Goal: Task Accomplishment & Management: Manage account settings

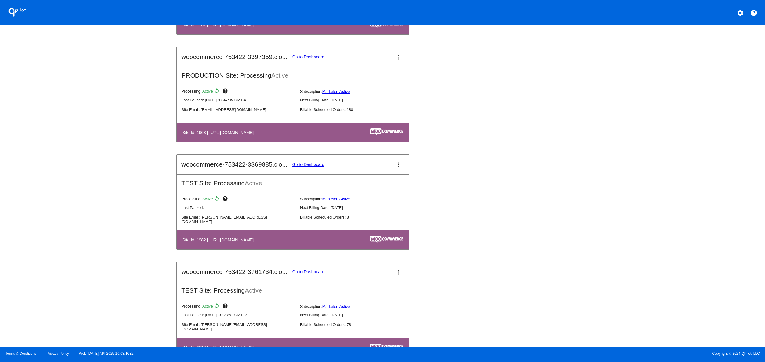
scroll to position [481, 0]
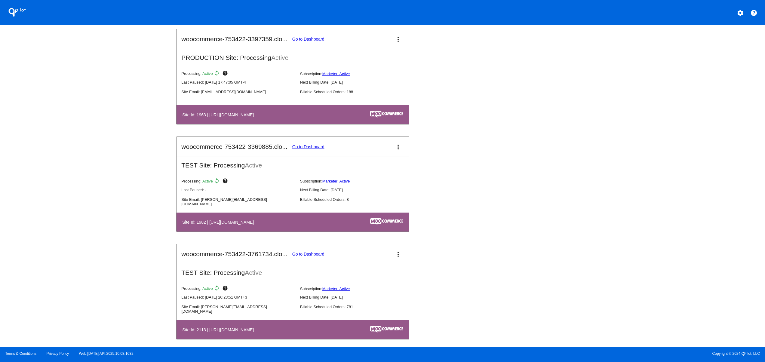
click at [116, 179] on div "QPilot settings help Connected Sites and Apps Get Started with WooCommerce play…" at bounding box center [382, 173] width 765 height 347
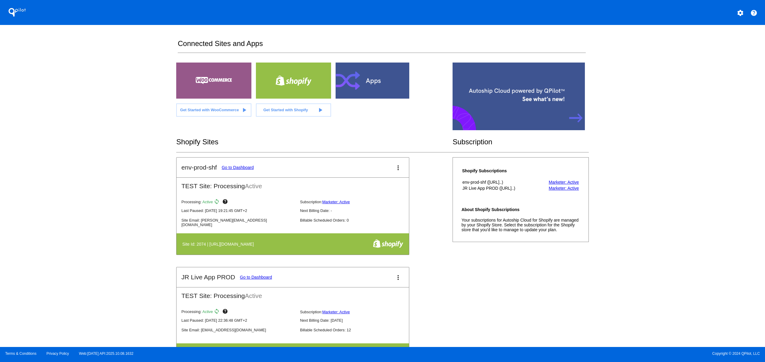
scroll to position [241, 0]
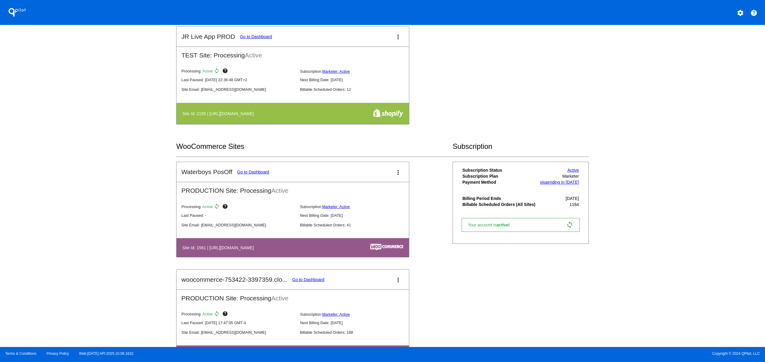
click at [126, 242] on div "QPilot settings help Connected Sites and Apps Get Started with WooCommerce play…" at bounding box center [382, 173] width 765 height 347
drag, startPoint x: 299, startPoint y: 248, endPoint x: 200, endPoint y: 247, distance: 98.7
click at [201, 247] on th "Site Id: 1561 | [URL][DOMAIN_NAME]" at bounding box center [258, 248] width 153 height 8
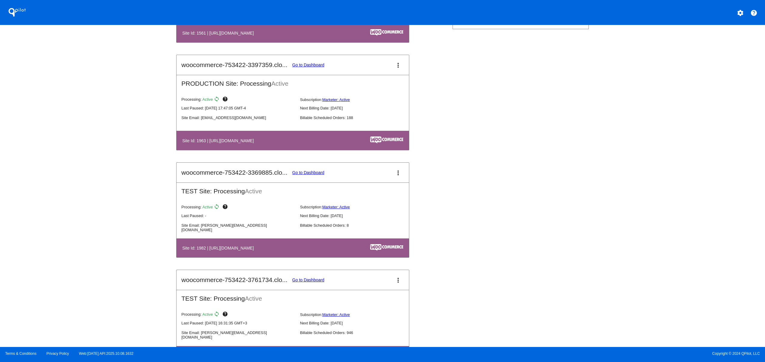
scroll to position [481, 0]
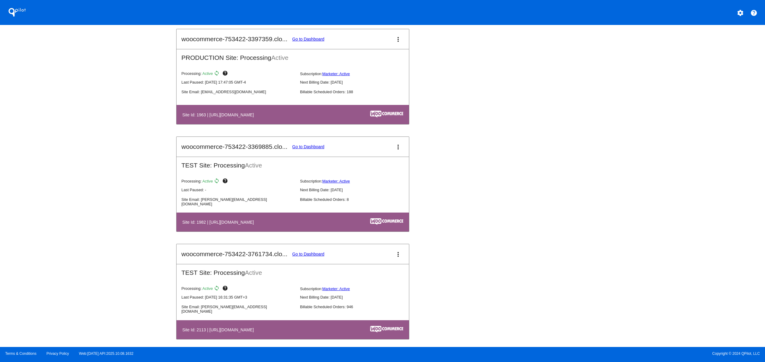
click at [104, 214] on div "QPilot settings help Connected Sites and Apps Get Started with WooCommerce play…" at bounding box center [382, 173] width 765 height 347
drag, startPoint x: 277, startPoint y: 227, endPoint x: 202, endPoint y: 226, distance: 74.3
click at [202, 225] on h4 "Site Id: 1982 | [URL][DOMAIN_NAME]" at bounding box center [219, 222] width 75 height 5
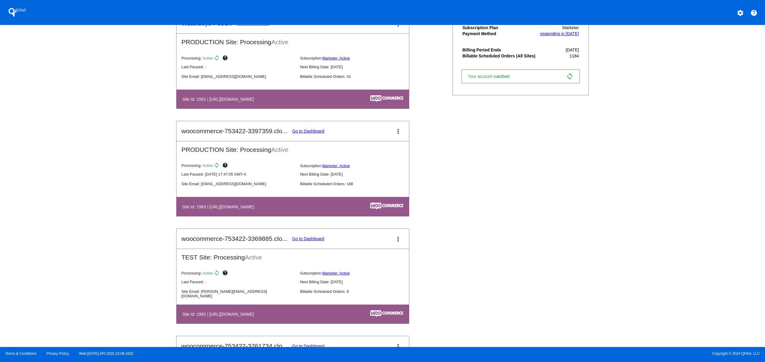
scroll to position [0, 0]
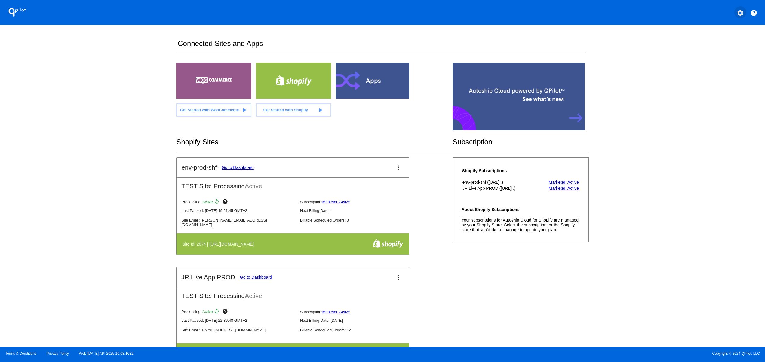
click at [745, 8] on button "settings" at bounding box center [741, 12] width 12 height 12
click at [721, 41] on button "person Log out" at bounding box center [718, 45] width 58 height 14
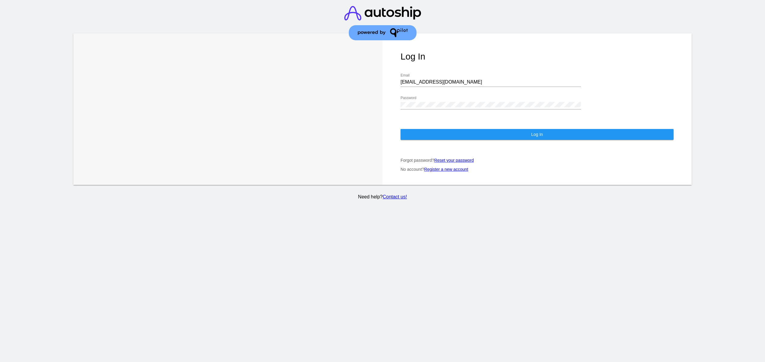
click at [482, 74] on div "[EMAIL_ADDRESS][DOMAIN_NAME] Email" at bounding box center [491, 80] width 180 height 14
click at [478, 79] on input "[EMAIL_ADDRESS][DOMAIN_NAME]" at bounding box center [491, 81] width 180 height 5
type input "[EMAIL_ADDRESS][DOMAIN_NAME]"
click at [467, 138] on div "Log In [EMAIL_ADDRESS][DOMAIN_NAME] Email Password Log In Forgot password? Rese…" at bounding box center [537, 109] width 309 height 152
click at [466, 134] on button "Log In" at bounding box center [537, 134] width 273 height 11
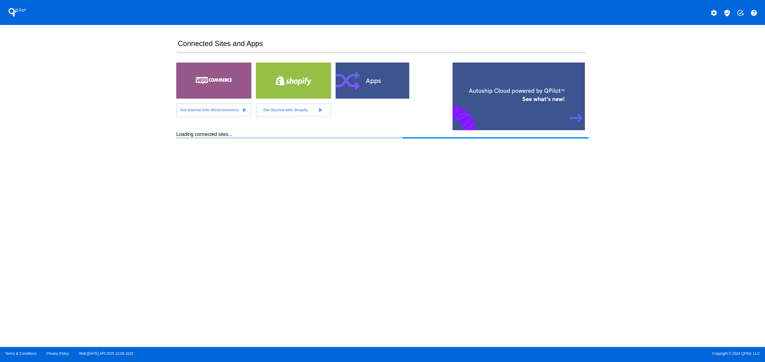
click at [69, 193] on div "QPilot settings verified_user add_task help Connected Sites and Apps Get Starte…" at bounding box center [382, 173] width 765 height 347
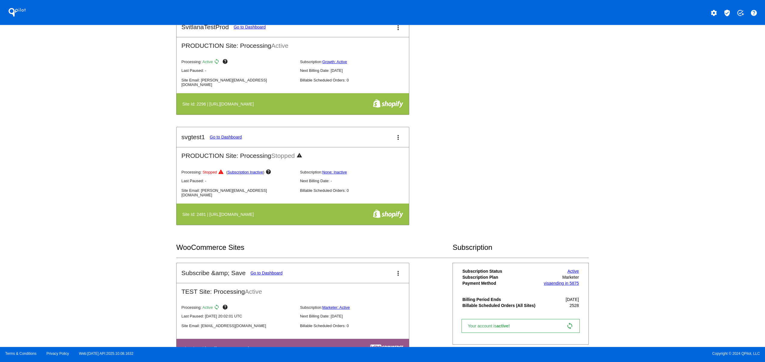
scroll to position [481, 0]
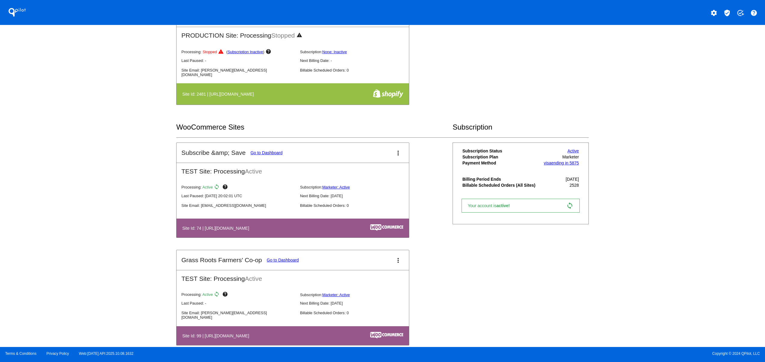
click at [111, 191] on div "QPilot settings verified_user add_task help Connected Sites and Apps Get Starte…" at bounding box center [382, 173] width 765 height 347
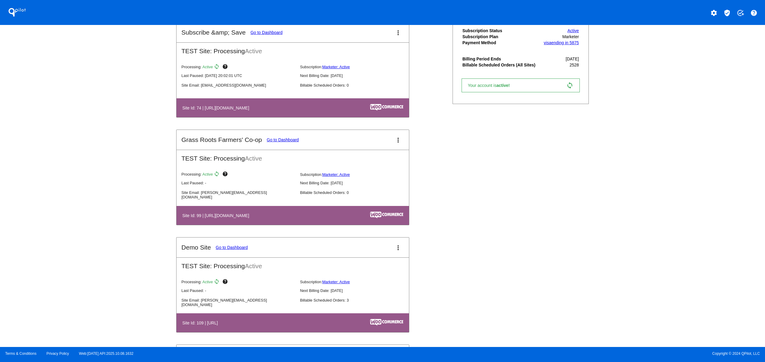
drag, startPoint x: 189, startPoint y: 223, endPoint x: 289, endPoint y: 222, distance: 100.2
click at [283, 220] on th "Site Id: 99 | [URL][DOMAIN_NAME]" at bounding box center [256, 215] width 149 height 8
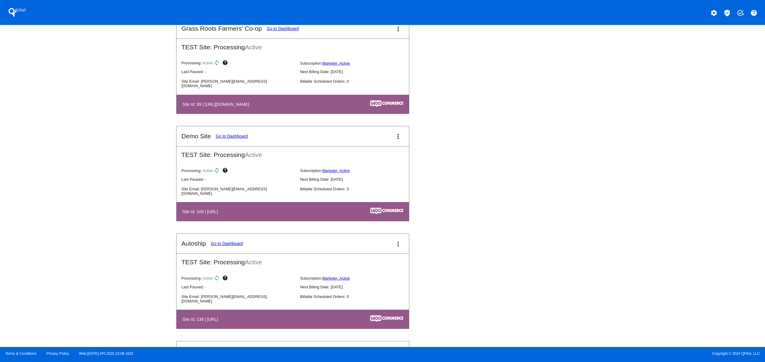
scroll to position [722, 0]
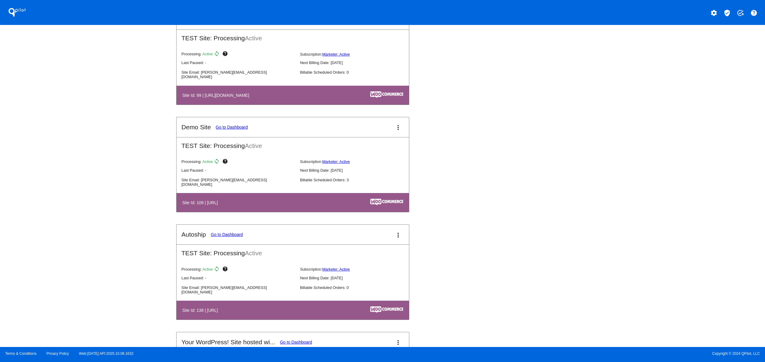
click at [133, 223] on div "QPilot settings verified_user add_task help Connected Sites and Apps Get Starte…" at bounding box center [382, 173] width 765 height 347
drag, startPoint x: 196, startPoint y: 318, endPoint x: 289, endPoint y: 247, distance: 116.1
click at [290, 314] on th "Site Id: 138 | [URL]" at bounding box center [241, 310] width 119 height 8
drag, startPoint x: 285, startPoint y: 211, endPoint x: 130, endPoint y: 211, distance: 154.9
click at [140, 210] on div "QPilot settings verified_user add_task help Connected Sites and Apps Get Starte…" at bounding box center [382, 173] width 765 height 347
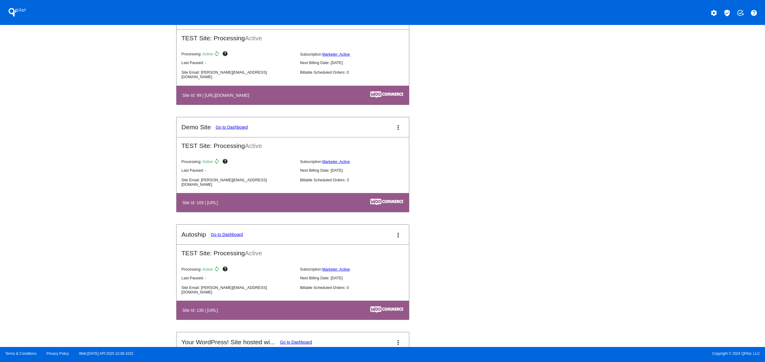
click at [104, 222] on div "QPilot settings verified_user add_task help Connected Sites and Apps Get Starte…" at bounding box center [382, 173] width 765 height 347
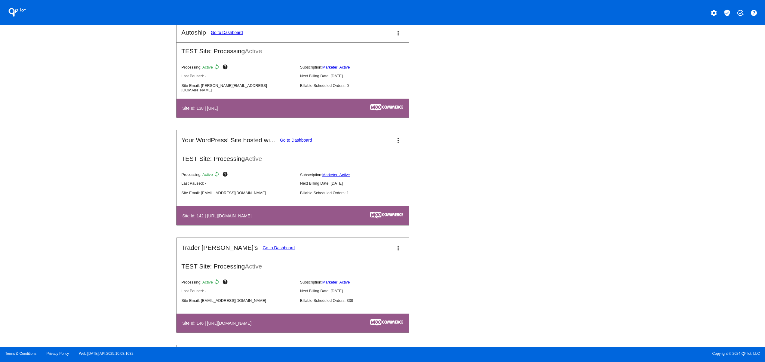
scroll to position [963, 0]
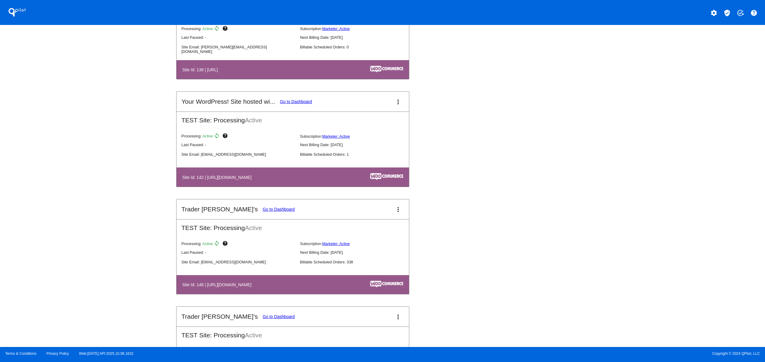
drag, startPoint x: 252, startPoint y: 291, endPoint x: 299, endPoint y: 292, distance: 46.6
click at [308, 289] on th "Site Id: 146 | [URL][DOMAIN_NAME]" at bounding box center [257, 285] width 151 height 8
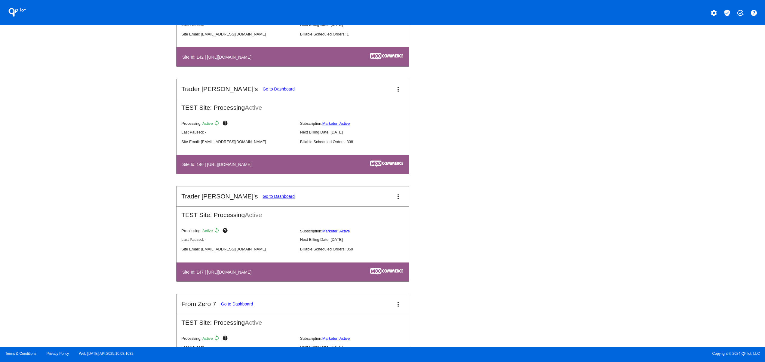
click at [153, 264] on div "QPilot settings verified_user add_task help Connected Sites and Apps Get Starte…" at bounding box center [382, 173] width 765 height 347
drag, startPoint x: 254, startPoint y: 288, endPoint x: 197, endPoint y: 282, distance: 57.1
click at [197, 282] on table "Site Id: 147 | [URL][DOMAIN_NAME]" at bounding box center [293, 272] width 233 height 19
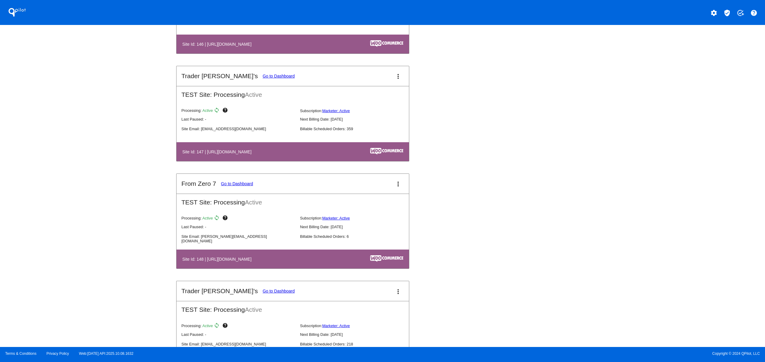
click at [127, 249] on div "QPilot settings verified_user add_task help Connected Sites and Apps Get Starte…" at bounding box center [382, 173] width 765 height 347
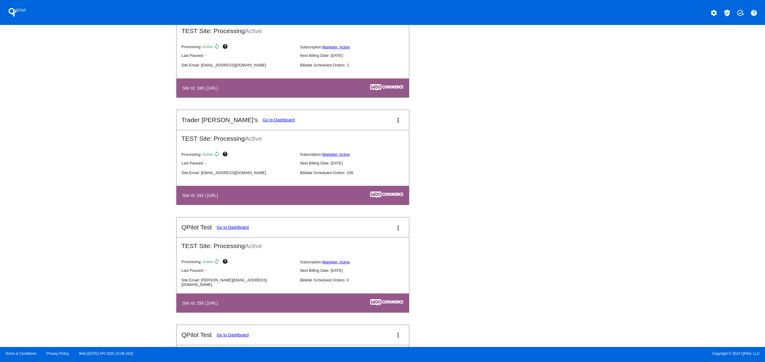
scroll to position [2045, 0]
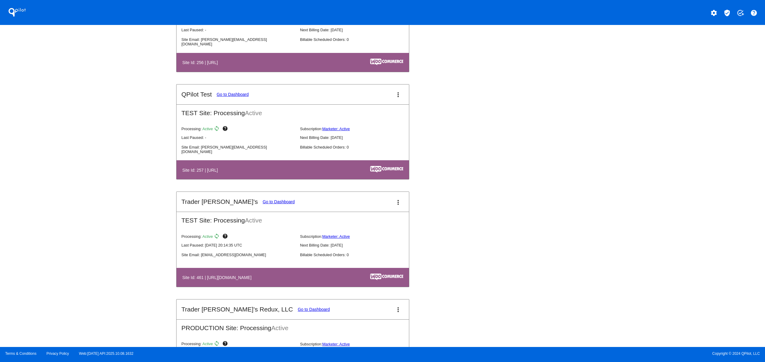
drag, startPoint x: 233, startPoint y: 292, endPoint x: 293, endPoint y: 285, distance: 59.6
click at [293, 285] on table "Site Id: 461 | [URL][DOMAIN_NAME]" at bounding box center [293, 277] width 233 height 19
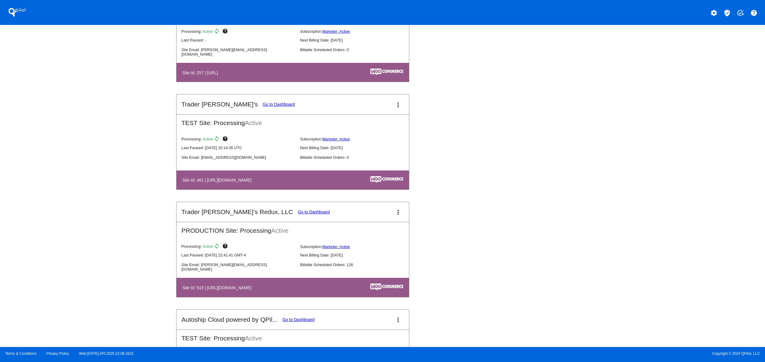
scroll to position [2166, 0]
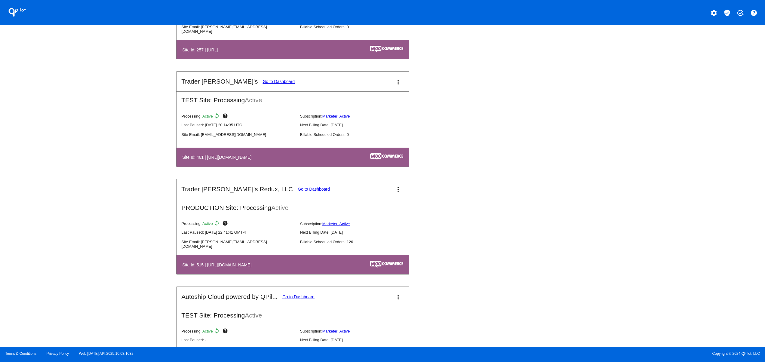
drag, startPoint x: 219, startPoint y: 279, endPoint x: 240, endPoint y: 277, distance: 20.5
click at [223, 267] on h4 "Site Id: 515 | [URL][DOMAIN_NAME]" at bounding box center [218, 265] width 72 height 5
click at [298, 192] on link "Go to Dashboard" at bounding box center [314, 189] width 32 height 5
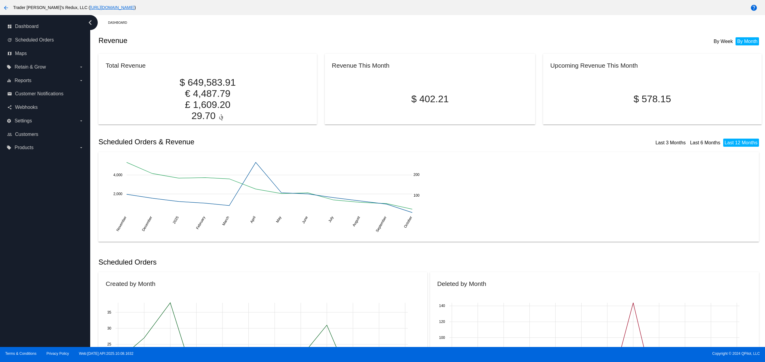
click at [324, 45] on h2 "Revenue" at bounding box center [264, 40] width 332 height 8
drag, startPoint x: 91, startPoint y: 64, endPoint x: 298, endPoint y: 61, distance: 207.0
click at [262, 67] on div "Dashboard Revenue By Week By Month Total Revenue $ 649,583.91 € 4,487.79 £ 1,60…" at bounding box center [427, 181] width 675 height 332
click at [329, 48] on div "Revenue By Week By Month" at bounding box center [429, 40] width 663 height 20
drag, startPoint x: 446, startPoint y: 61, endPoint x: 238, endPoint y: 60, distance: 208.8
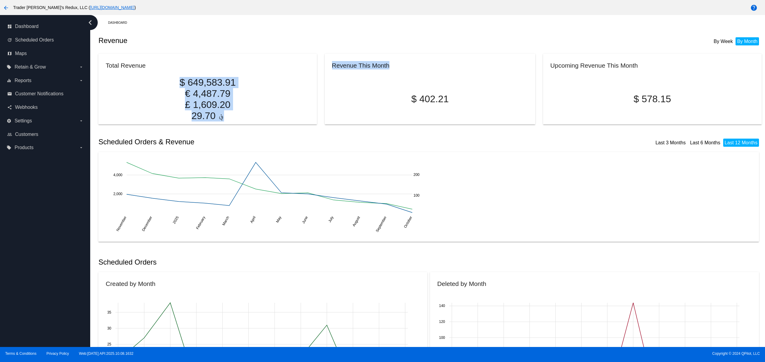
click at [238, 60] on div "Total Revenue $ 649,583.91 € 4,487.79 £ 1,609.20 ؋ 29.70 Revenue This Month $ 4…" at bounding box center [429, 86] width 663 height 71
click at [156, 42] on h2 "Revenue" at bounding box center [264, 40] width 332 height 8
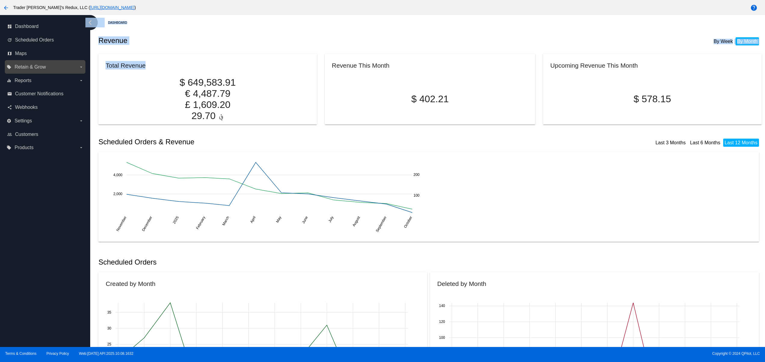
drag, startPoint x: 86, startPoint y: 66, endPoint x: 66, endPoint y: 63, distance: 19.6
click at [66, 63] on div "dashboard Dashboard update Scheduled Orders map Maps local_offer Retain & Grow …" at bounding box center [382, 181] width 765 height 332
click at [147, 40] on h2 "Revenue" at bounding box center [264, 40] width 332 height 8
drag, startPoint x: 96, startPoint y: 39, endPoint x: 199, endPoint y: 40, distance: 103.5
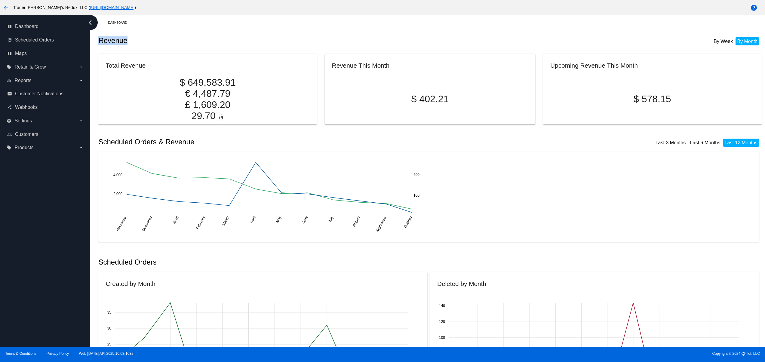
click at [239, 40] on h2 "Revenue" at bounding box center [264, 40] width 332 height 8
drag, startPoint x: 113, startPoint y: 69, endPoint x: 170, endPoint y: 65, distance: 56.4
click at [156, 65] on mat-card-title "Total Revenue" at bounding box center [208, 65] width 204 height 8
click at [265, 41] on h2 "Revenue" at bounding box center [264, 40] width 332 height 8
drag, startPoint x: 138, startPoint y: 45, endPoint x: 62, endPoint y: 47, distance: 76.1
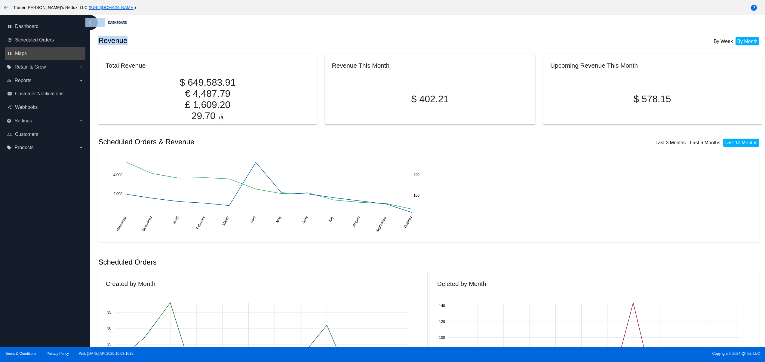
click at [66, 45] on div "dashboard Dashboard update Scheduled Orders map Maps local_offer Retain & Grow …" at bounding box center [382, 181] width 765 height 332
drag, startPoint x: 111, startPoint y: 65, endPoint x: 169, endPoint y: 65, distance: 57.8
click at [161, 65] on mat-card "Total Revenue $ 649,583.91 € 4,487.79 £ 1,609.20 ؋ 29.70" at bounding box center [207, 89] width 218 height 71
click at [239, 49] on div "Revenue By Week By Month" at bounding box center [429, 40] width 663 height 20
click at [50, 217] on div "dashboard Dashboard update Scheduled Orders map Maps local_offer Retain & Grow …" at bounding box center [45, 181] width 90 height 332
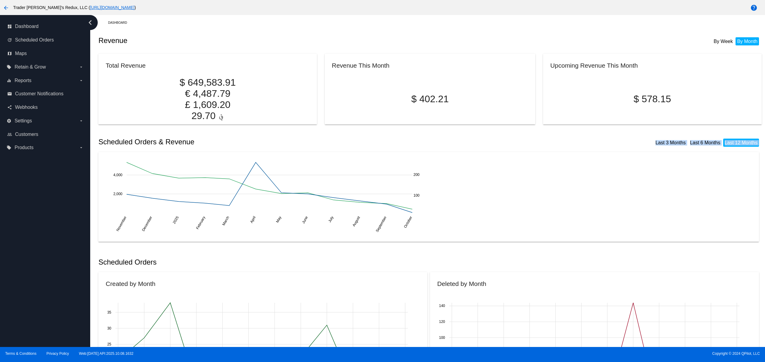
drag, startPoint x: 158, startPoint y: 152, endPoint x: 205, endPoint y: 152, distance: 46.9
click at [51, 40] on span "Scheduled Orders" at bounding box center [34, 39] width 39 height 5
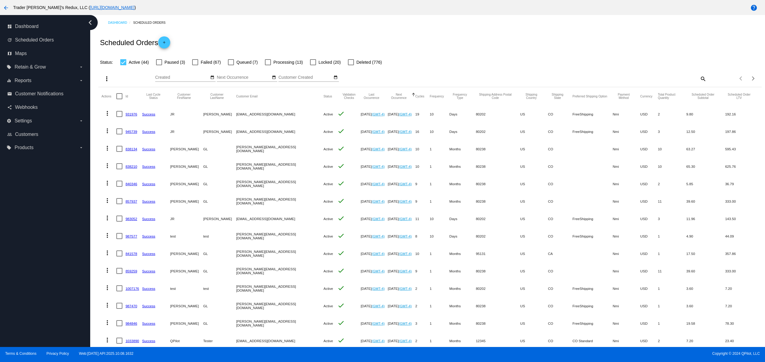
click at [165, 38] on span "add" at bounding box center [164, 43] width 7 height 15
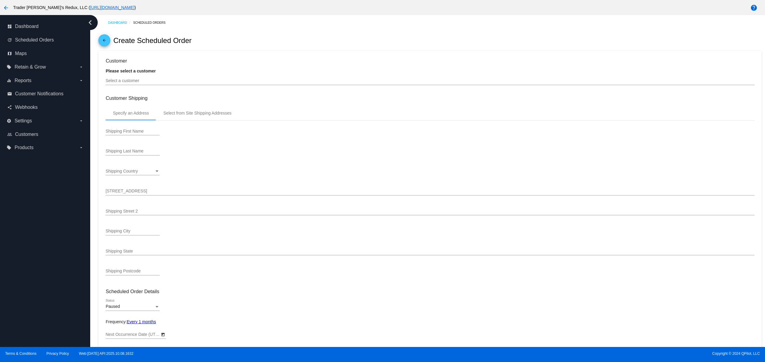
type input "[DATE]"
click at [157, 73] on div "Please select a customer Select a customer" at bounding box center [430, 80] width 649 height 22
click at [157, 83] on input "Select a customer" at bounding box center [430, 81] width 649 height 5
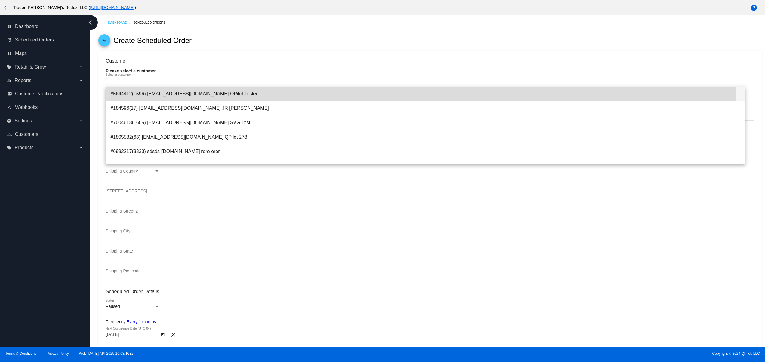
click at [208, 98] on span "#5644412(1596) [EMAIL_ADDRESS][DOMAIN_NAME] QPilot Tester" at bounding box center [425, 94] width 630 height 14
type input "QPilot"
type input "Tester"
type input "[STREET_ADDRESS]"
type input "Nowhere"
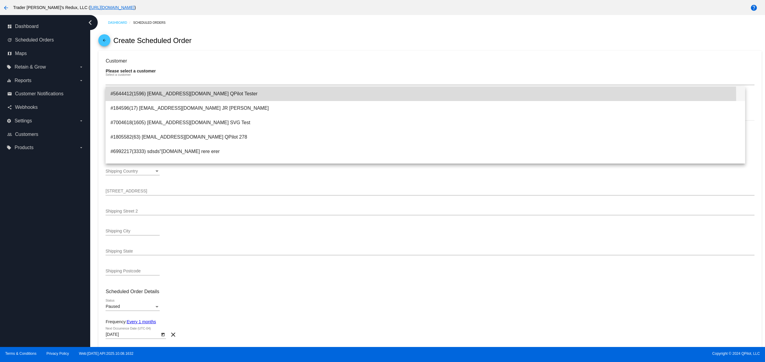
type input "12345"
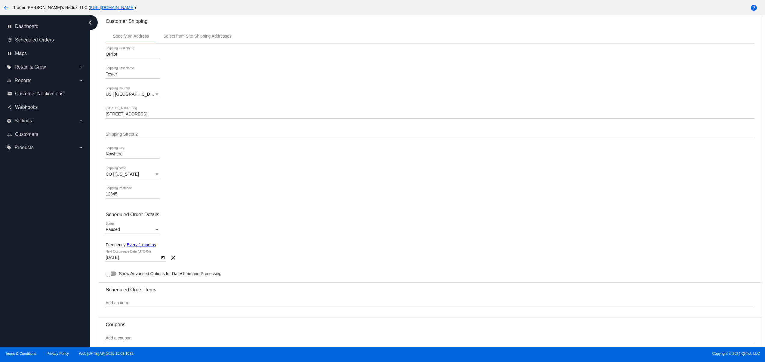
scroll to position [120, 0]
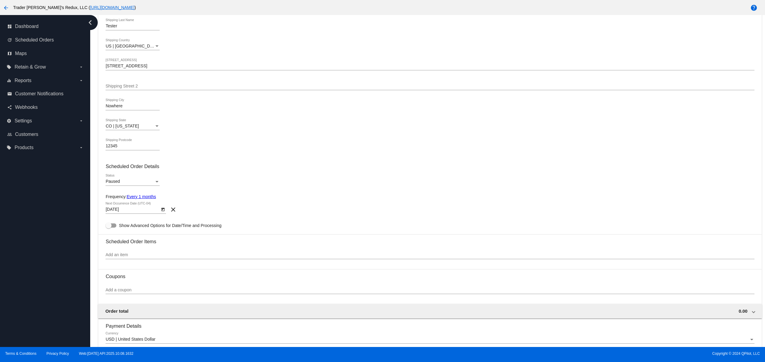
click at [135, 184] on div "Paused" at bounding box center [130, 181] width 49 height 5
click at [134, 173] on span "Active" at bounding box center [133, 171] width 54 height 13
click at [310, 186] on div "Active Status" at bounding box center [430, 182] width 649 height 17
click at [158, 253] on div "Add an item" at bounding box center [430, 254] width 649 height 12
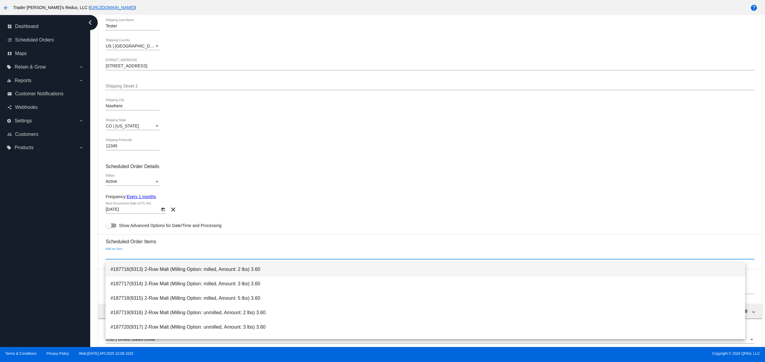
click at [155, 266] on span "#187716(9313) 2-Row Malt (Milling Option: milled, Amount: 2 lbs) 3.60" at bounding box center [425, 269] width 630 height 14
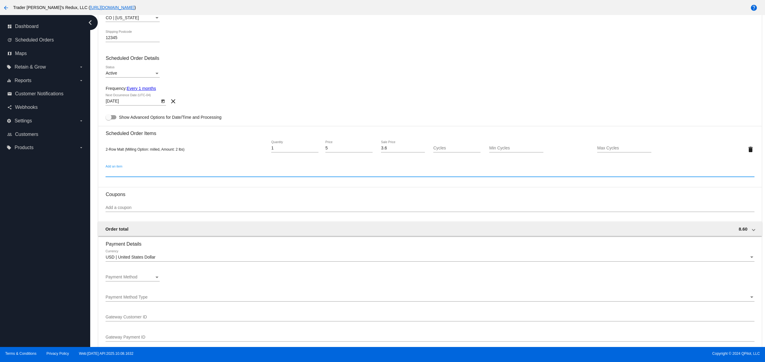
scroll to position [241, 0]
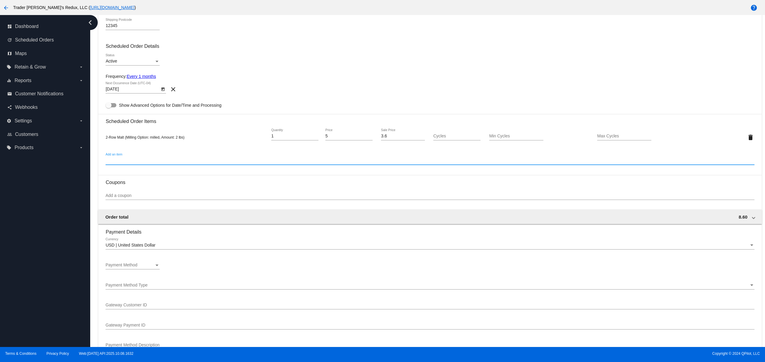
click at [146, 268] on div "Payment Method" at bounding box center [130, 265] width 49 height 5
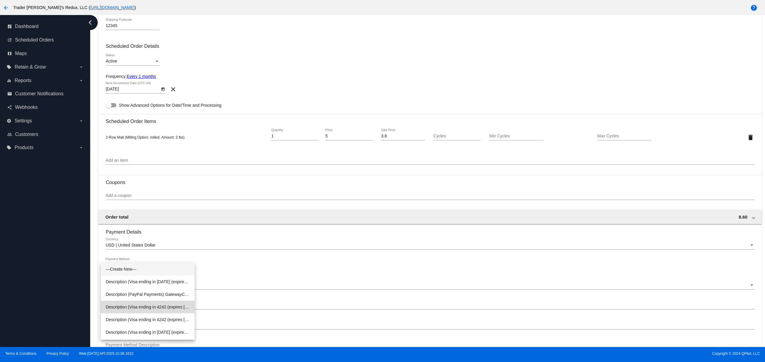
click at [166, 307] on span "Description (Visa ending in 4242 (expires [CREDIT_CARD_DATA])) GatewayCustomerI…" at bounding box center [148, 307] width 84 height 13
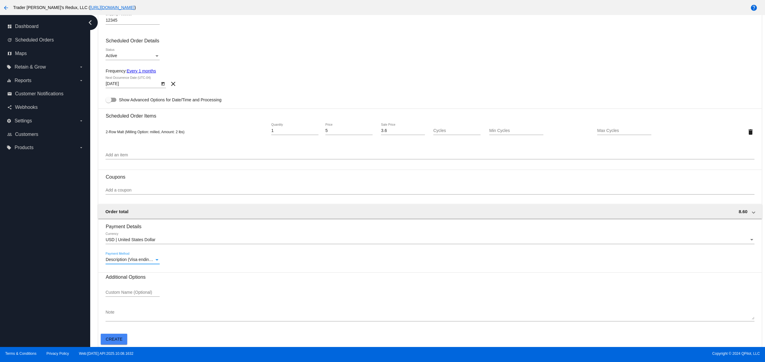
scroll to position [250, 0]
click at [115, 342] on span "Create" at bounding box center [114, 339] width 17 height 5
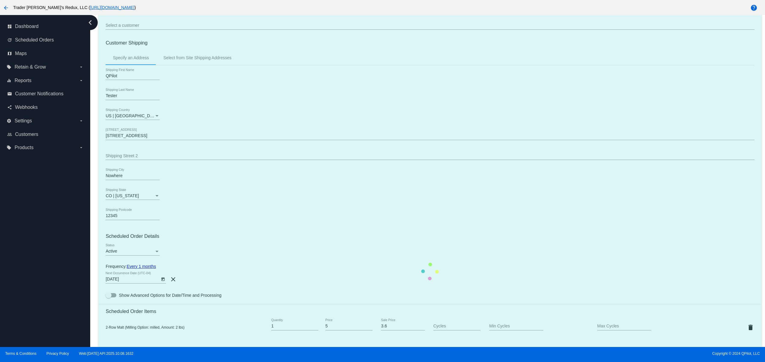
scroll to position [0, 0]
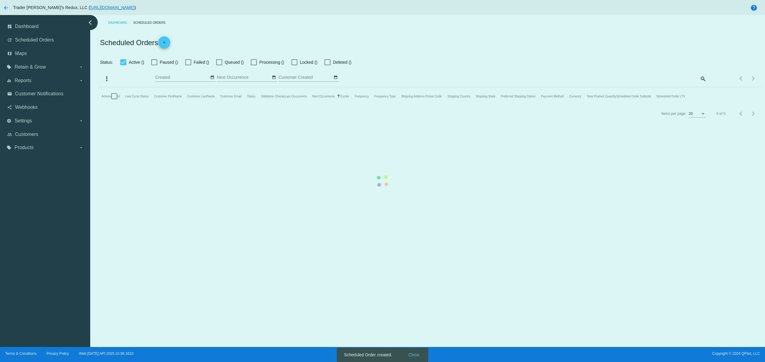
click at [415, 105] on mat-table "Actions Id Last Cycle Status Customer FirstName Customer LastName Customer Emai…" at bounding box center [429, 96] width 663 height 18
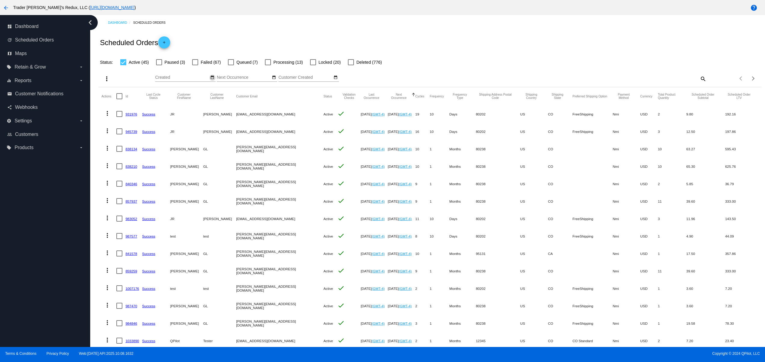
click at [214, 78] on mat-icon "date_range" at bounding box center [212, 77] width 4 height 5
click at [220, 117] on td "10" at bounding box center [219, 114] width 10 height 9
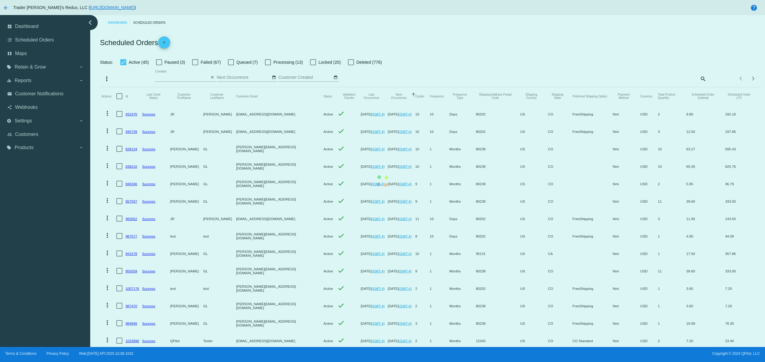
type input "[DATE] - [DATE]"
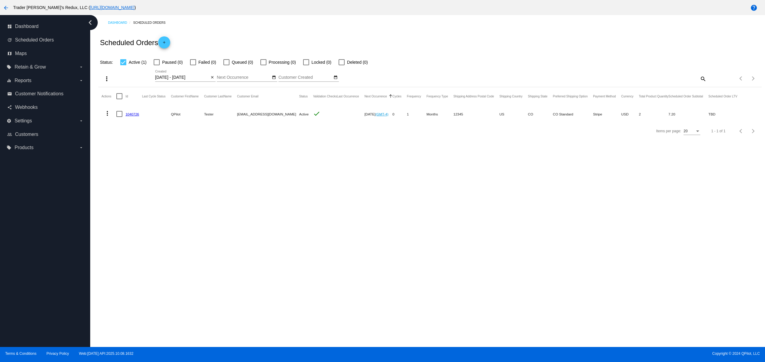
click at [331, 196] on div "Dashboard Scheduled Orders Scheduled Orders add Status: Active (1) Paused (0) F…" at bounding box center [427, 181] width 675 height 332
click at [49, 96] on span "Customer Notifications" at bounding box center [39, 93] width 48 height 5
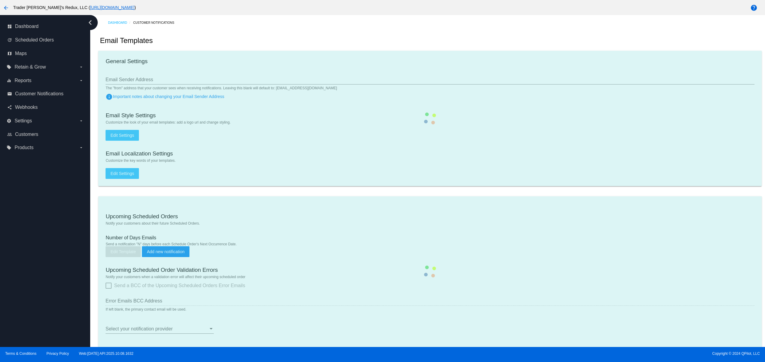
checkbox input "true"
type input "1"
checkbox input "true"
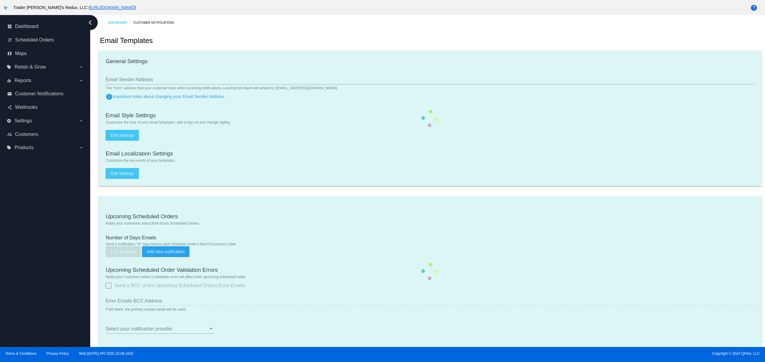
checkbox input "true"
type input "[EMAIL_ADDRESS][DOMAIN_NAME]"
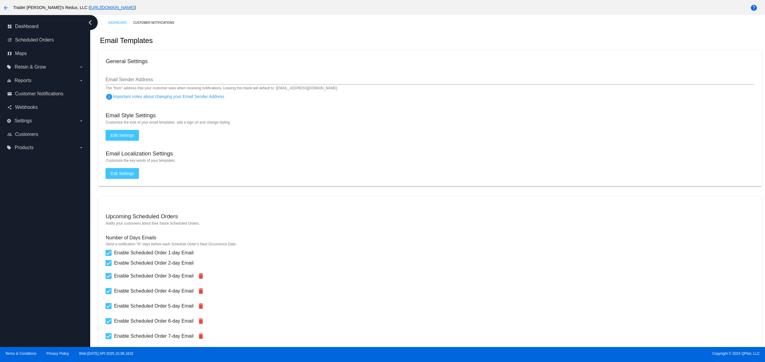
click at [9, 8] on mat-icon "arrow_back" at bounding box center [5, 7] width 7 height 7
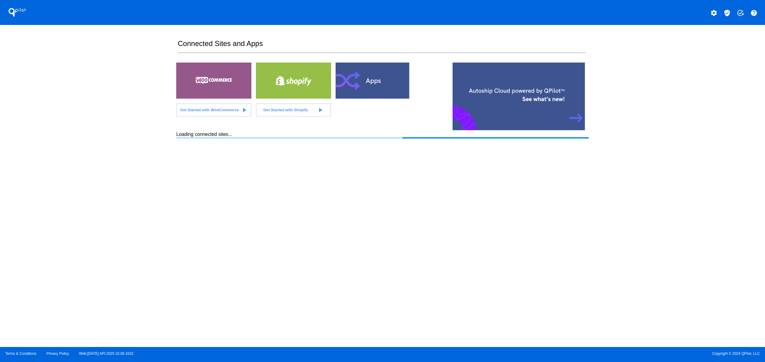
click at [99, 149] on div "QPilot settings verified_user add_task help Connected Sites and Apps Get Starte…" at bounding box center [382, 173] width 765 height 347
click at [389, 84] on div at bounding box center [373, 81] width 75 height 36
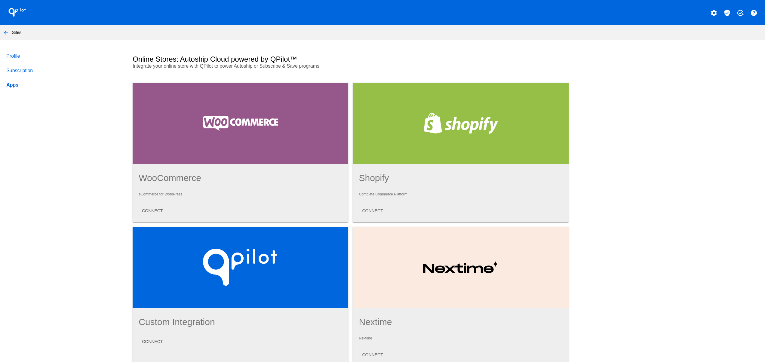
scroll to position [247, 0]
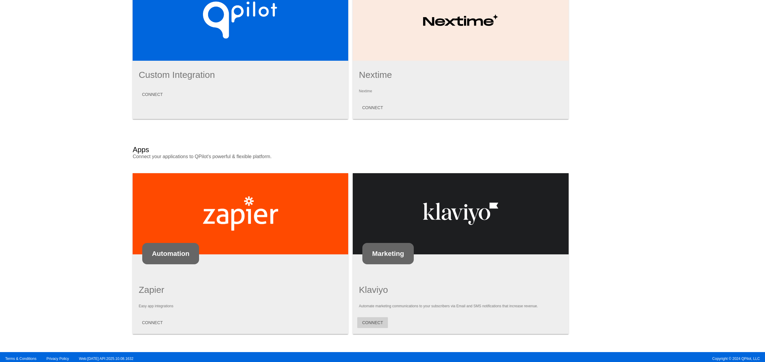
click at [377, 320] on span "CONNECT" at bounding box center [372, 322] width 21 height 5
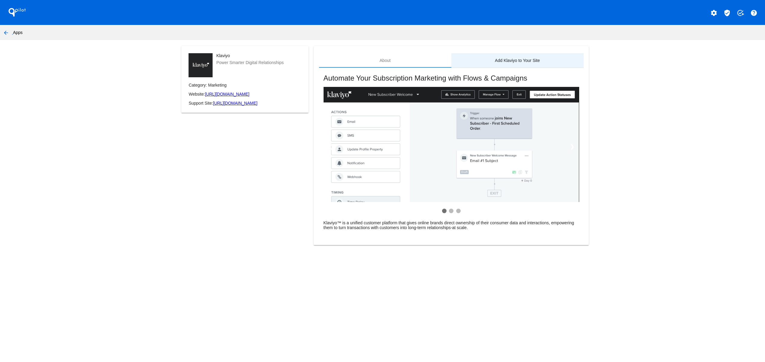
click at [506, 57] on div "Add Klaviyo to Your Site" at bounding box center [517, 60] width 132 height 14
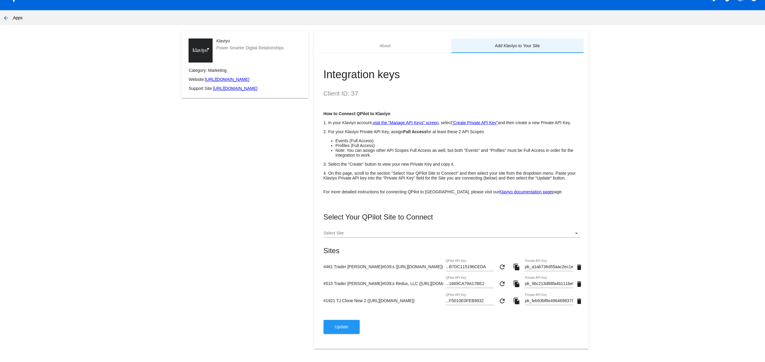
scroll to position [30, 0]
click at [339, 327] on span "Update" at bounding box center [342, 327] width 14 height 5
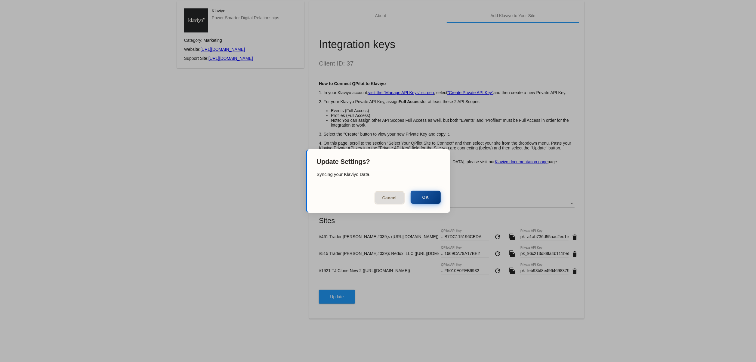
click at [437, 197] on button "OK" at bounding box center [426, 197] width 30 height 13
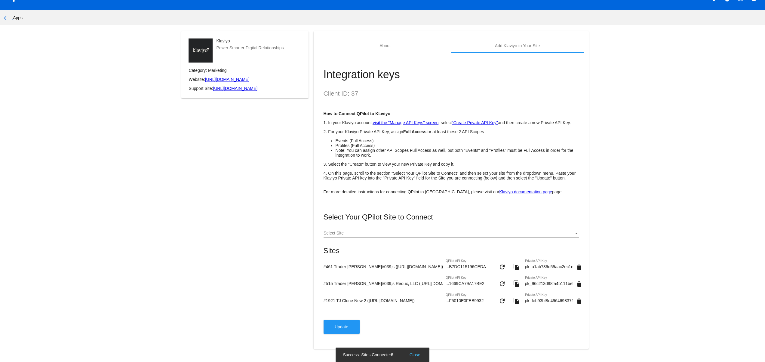
drag, startPoint x: 335, startPoint y: 179, endPoint x: 471, endPoint y: 177, distance: 136.0
click at [414, 179] on div "Klaviyo Power Smarter Digital Relationships Category: Marketing Website: [URL][…" at bounding box center [382, 193] width 412 height 325
click at [421, 143] on li "Profiles (Full Access)" at bounding box center [458, 145] width 244 height 5
click at [414, 358] on button "Close" at bounding box center [415, 355] width 14 height 6
drag, startPoint x: 325, startPoint y: 227, endPoint x: 402, endPoint y: 239, distance: 77.6
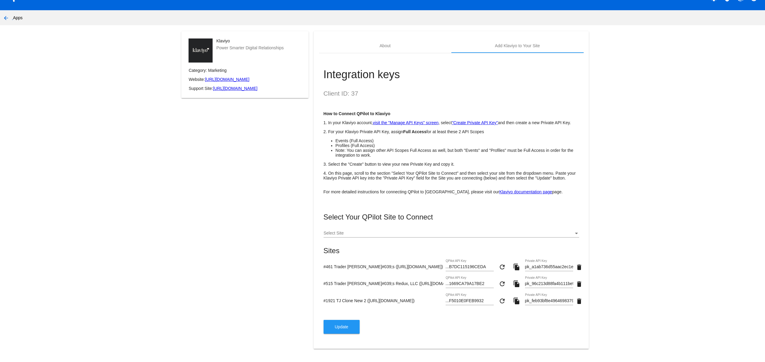
click at [396, 236] on div "Select Site" at bounding box center [452, 234] width 256 height 17
drag, startPoint x: 337, startPoint y: 271, endPoint x: 302, endPoint y: 262, distance: 36.2
click at [303, 262] on div "Klaviyo Power Smarter Digital Relationships Category: Marketing Website: [URL][…" at bounding box center [382, 193] width 412 height 325
click at [375, 290] on div "#515 Trader [PERSON_NAME]#039;s Redux, LLC ([URL][DOMAIN_NAME]) ...1669CA79A17B…" at bounding box center [452, 284] width 256 height 17
drag, startPoint x: 387, startPoint y: 307, endPoint x: 325, endPoint y: 297, distance: 62.2
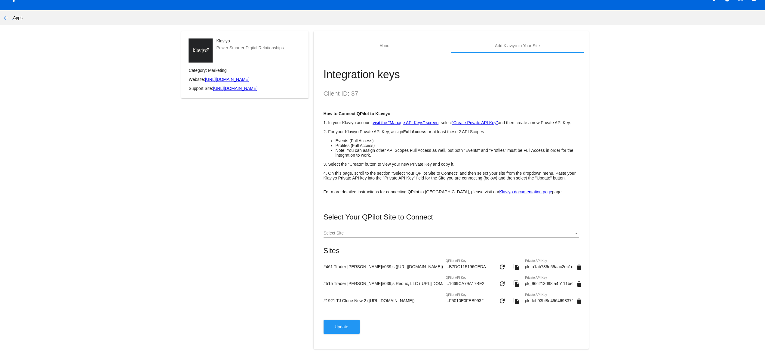
click at [325, 297] on div "#1921 TJ Clone New 2 ([URL][DOMAIN_NAME]) ...F5010E0FEB9932 QPilot API Key refr…" at bounding box center [452, 302] width 256 height 17
click at [239, 218] on div "Klaviyo Power Smarter Digital Relationships Category: Marketing Website: [URL][…" at bounding box center [244, 193] width 137 height 325
click at [326, 263] on form "#461 Trader [PERSON_NAME]#039;s ([URL][DOMAIN_NAME]) ...B7DC115196CEDA QPilot A…" at bounding box center [452, 285] width 256 height 51
click at [475, 334] on div "Integration keys Client ID: 37 How to Connect QPilot to Klaviyo 1. In your Klav…" at bounding box center [451, 197] width 265 height 288
drag, startPoint x: 378, startPoint y: 296, endPoint x: 448, endPoint y: 296, distance: 69.2
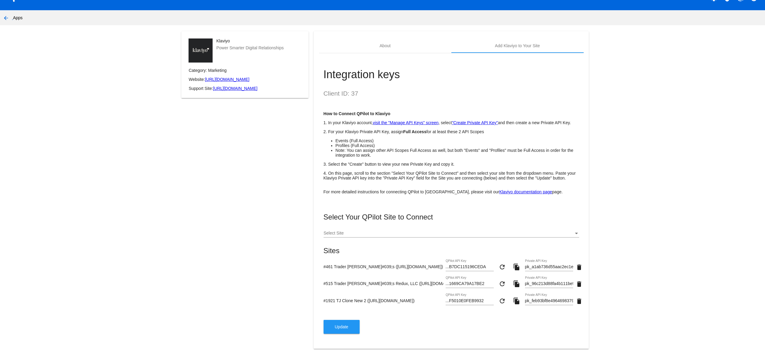
click at [448, 296] on div "#1921 TJ Clone New 2 ([URL][DOMAIN_NAME]) ...F5010E0FEB9932 QPilot API Key refr…" at bounding box center [452, 302] width 256 height 17
click at [354, 286] on div "#515 Trader [PERSON_NAME]#039;s Redux, LLC ([URL][DOMAIN_NAME]) ...1669CA79A17B…" at bounding box center [452, 284] width 256 height 17
drag, startPoint x: 353, startPoint y: 282, endPoint x: 579, endPoint y: 293, distance: 226.2
click at [579, 293] on div "Integration keys Client ID: 37 How to Connect QPilot to Klaviyo 1. In your Klav…" at bounding box center [451, 197] width 265 height 288
click at [654, 302] on app-my-account-apps-create "QPilot settings verified_user add_task help arrow_back Apps Klaviyo Power Smart…" at bounding box center [382, 170] width 765 height 371
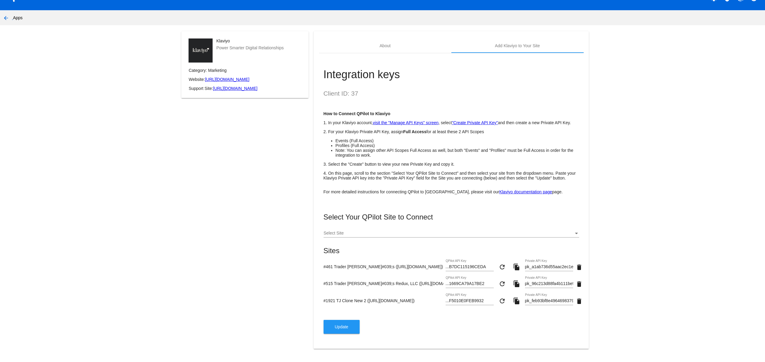
click at [340, 326] on span "Update" at bounding box center [342, 327] width 14 height 5
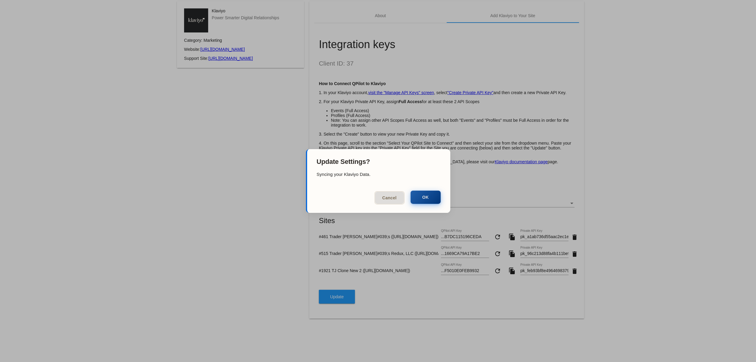
click at [426, 192] on button "OK" at bounding box center [426, 197] width 30 height 13
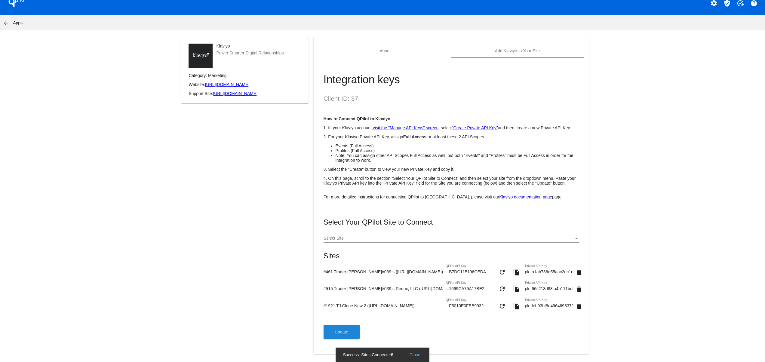
scroll to position [0, 0]
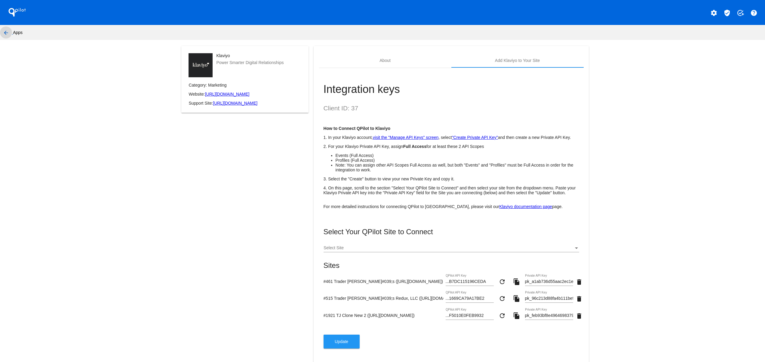
click at [5, 28] on button "arrow_back" at bounding box center [6, 32] width 12 height 12
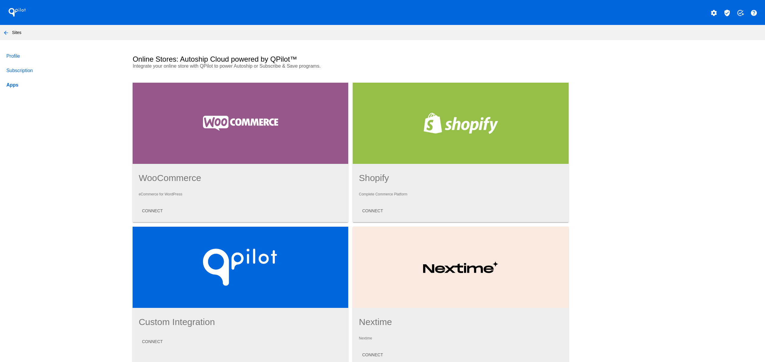
click at [1, 34] on button "arrow_back" at bounding box center [6, 32] width 12 height 12
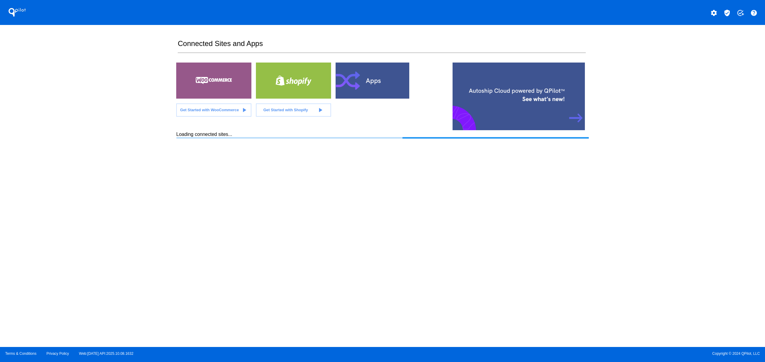
click at [407, 180] on section "Connected Sites and Apps Get Started with WooCommerce play_arrow Get Started wi…" at bounding box center [382, 186] width 412 height 322
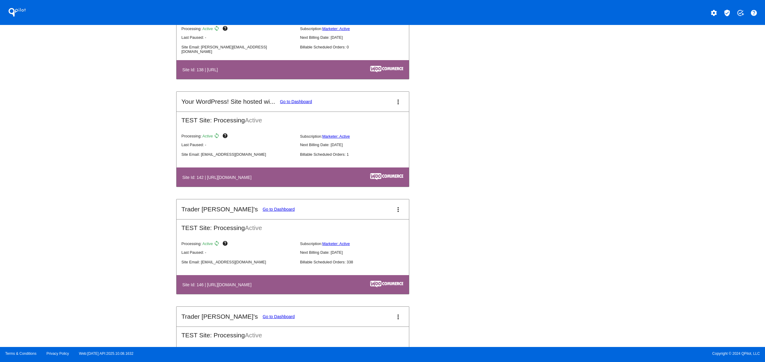
scroll to position [1324, 0]
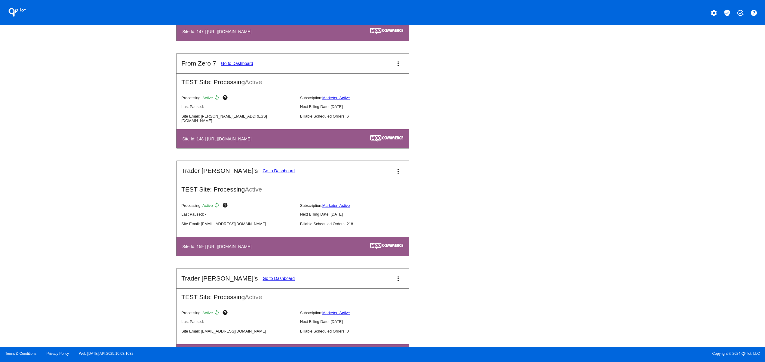
drag, startPoint x: 212, startPoint y: 254, endPoint x: 275, endPoint y: 253, distance: 62.9
click at [254, 249] on h4 "Site Id: 159 | [URL][DOMAIN_NAME]" at bounding box center [218, 246] width 72 height 5
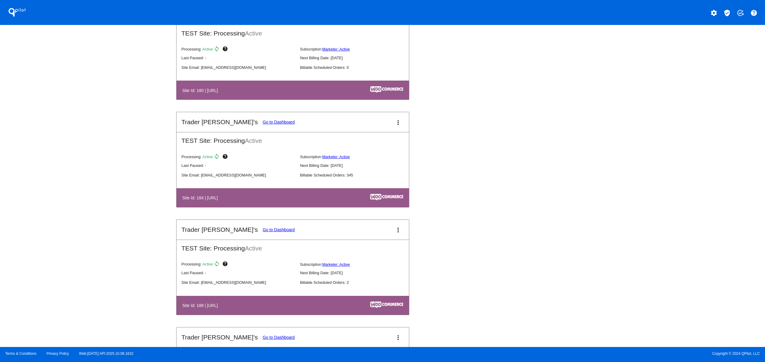
scroll to position [1684, 0]
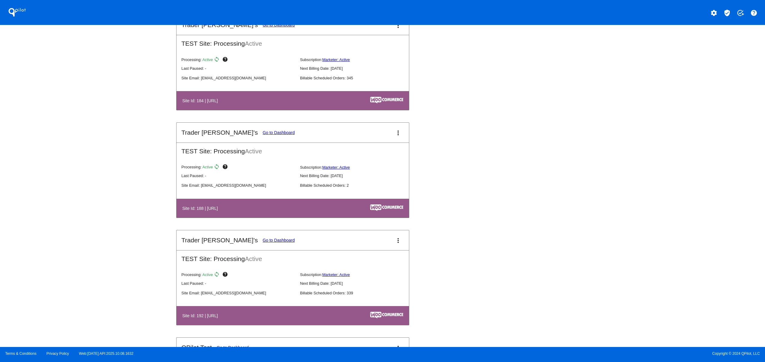
drag, startPoint x: 196, startPoint y: 214, endPoint x: 263, endPoint y: 218, distance: 66.9
click at [242, 213] on table "Site Id: 188 | [URL]" at bounding box center [293, 208] width 233 height 19
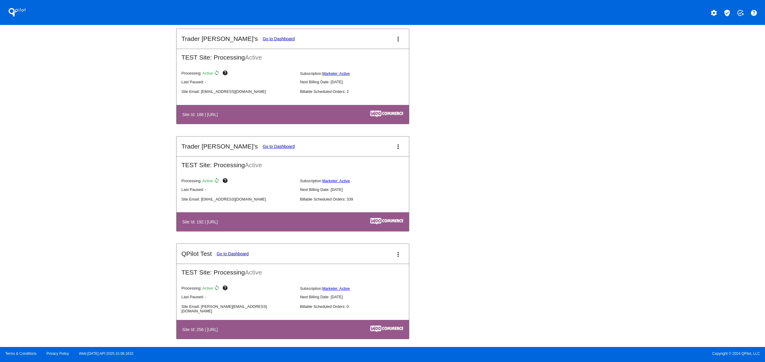
scroll to position [1805, 0]
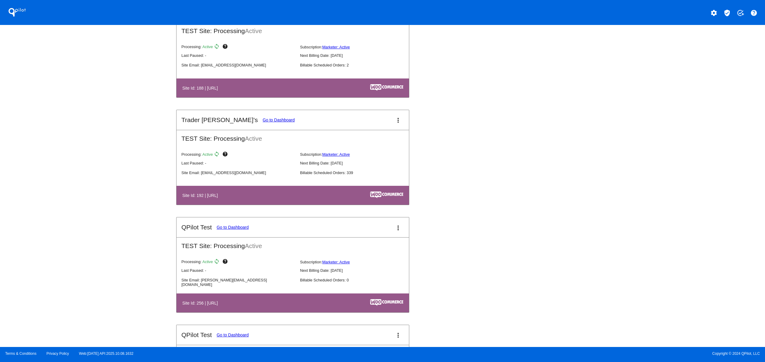
drag, startPoint x: 265, startPoint y: 308, endPoint x: 137, endPoint y: 310, distance: 127.5
click at [158, 310] on div "QPilot settings verified_user add_task help Connected Sites and Apps Get Starte…" at bounding box center [382, 173] width 765 height 347
click at [76, 276] on div "QPilot settings verified_user add_task help Connected Sites and Apps Get Starte…" at bounding box center [382, 173] width 765 height 347
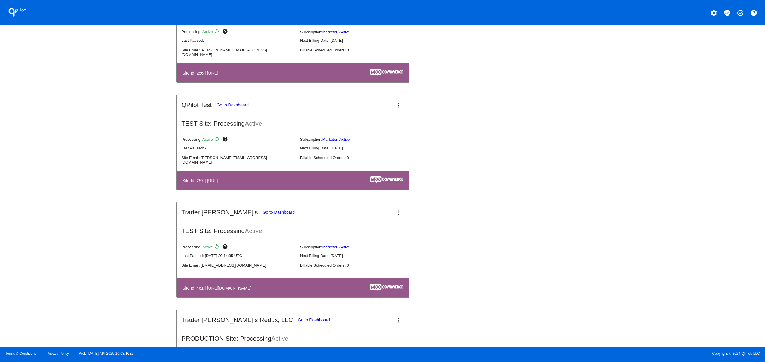
scroll to position [2045, 0]
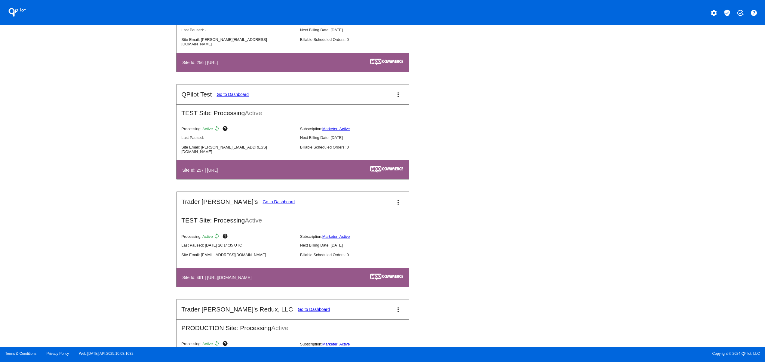
drag, startPoint x: 222, startPoint y: 295, endPoint x: 296, endPoint y: 300, distance: 74.7
click at [296, 287] on mat-card "Trader [PERSON_NAME]'s Go to Dashboard more_vert TEST Site: Processing Active P…" at bounding box center [292, 240] width 233 height 96
drag, startPoint x: 237, startPoint y: 211, endPoint x: 236, endPoint y: 219, distance: 8.5
click at [236, 212] on mat-card-header "Trader [PERSON_NAME]'s Go to Dashboard more_vert" at bounding box center [293, 202] width 233 height 20
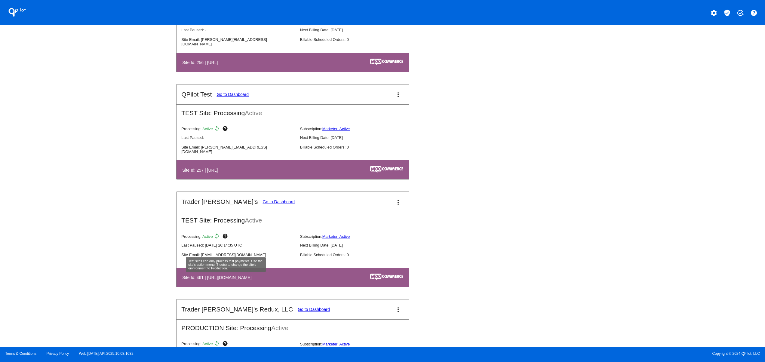
scroll to position [2166, 0]
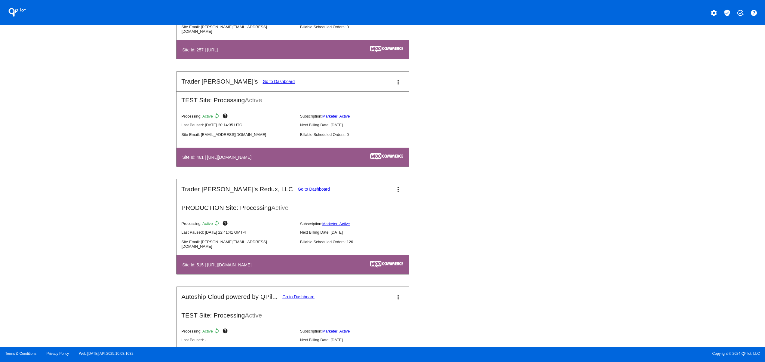
click at [298, 192] on link "Go to Dashboard" at bounding box center [314, 189] width 32 height 5
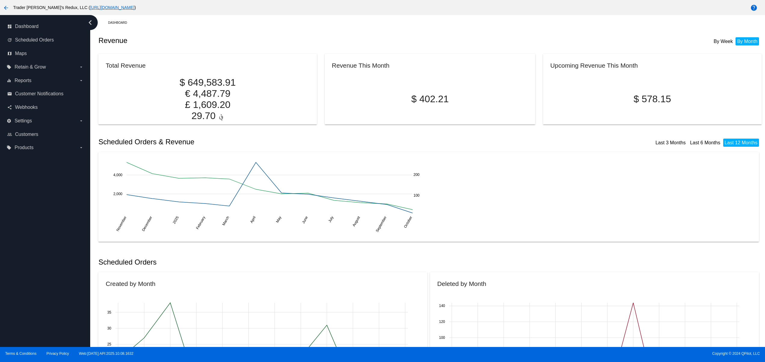
click at [99, 299] on mat-card "Created by Month Nov - [DATE] - [DATE] - [DATE] - [DATE] - [DATE] - [DATE] - [D…" at bounding box center [262, 349] width 329 height 155
click at [49, 34] on div "update Scheduled Orders" at bounding box center [45, 40] width 81 height 14
click at [36, 41] on span "Scheduled Orders" at bounding box center [34, 39] width 39 height 5
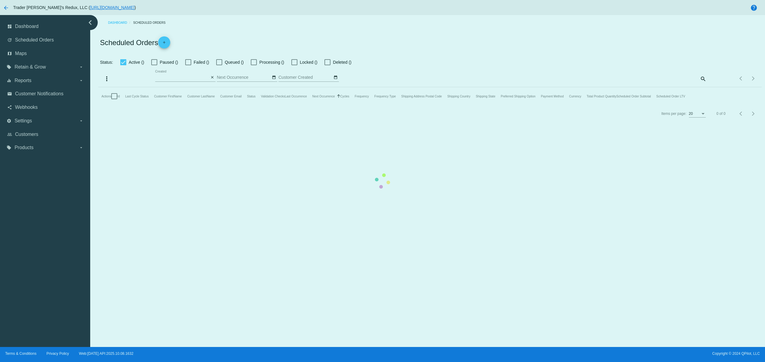
type input "[DATE] - [DATE]"
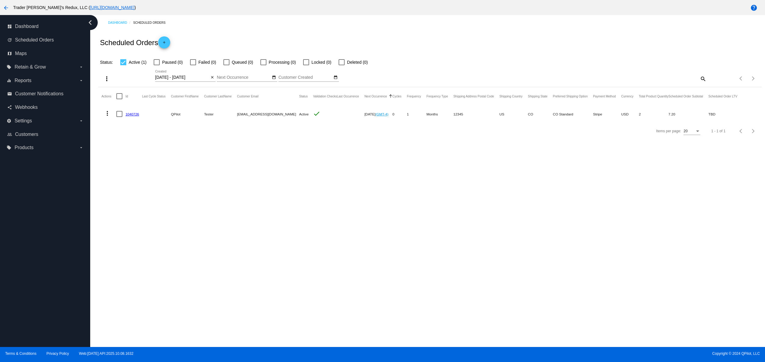
click at [166, 39] on span "add" at bounding box center [164, 43] width 7 height 15
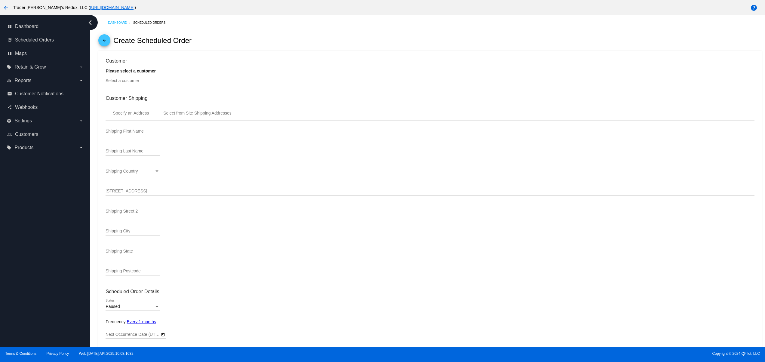
type input "[DATE]"
click at [145, 77] on div "Select a customer" at bounding box center [430, 79] width 649 height 12
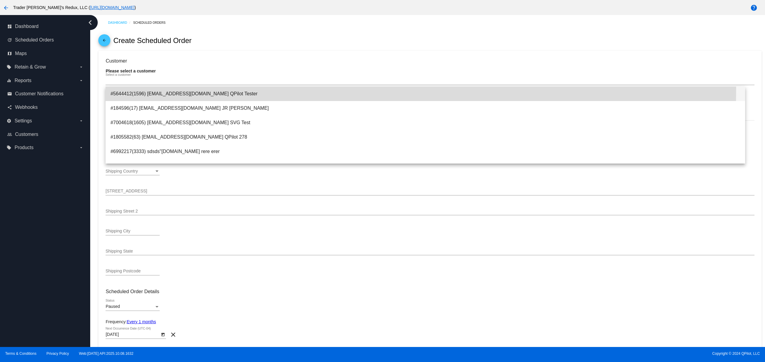
click at [150, 88] on span "#5644412(1596) [EMAIL_ADDRESS][DOMAIN_NAME] QPilot Tester" at bounding box center [425, 94] width 630 height 14
type input "QPilot"
type input "Tester"
type input "[STREET_ADDRESS]"
type input "Nowhere"
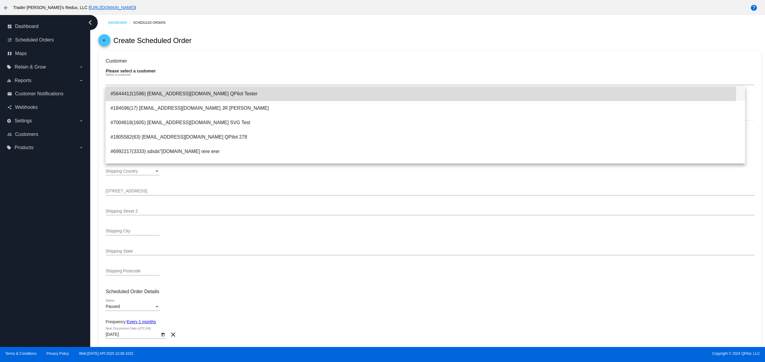
type input "12345"
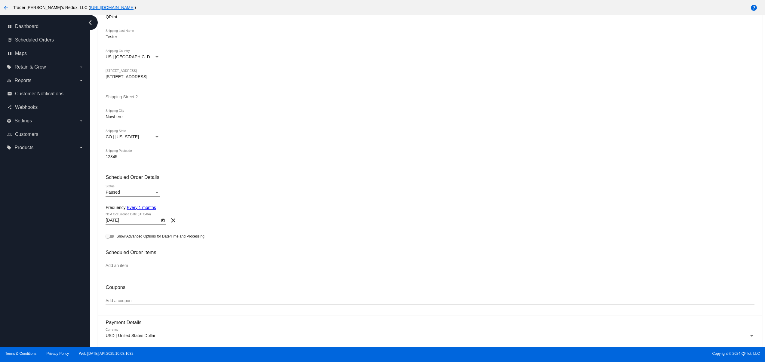
scroll to position [120, 0]
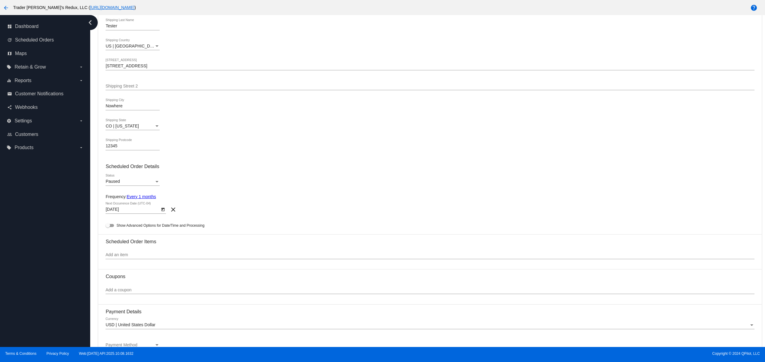
click at [135, 182] on div "Paused" at bounding box center [130, 181] width 49 height 5
click at [120, 169] on span "Active" at bounding box center [133, 171] width 54 height 13
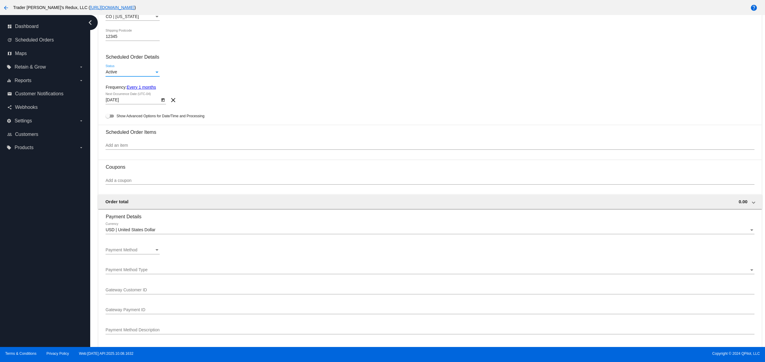
scroll to position [241, 0]
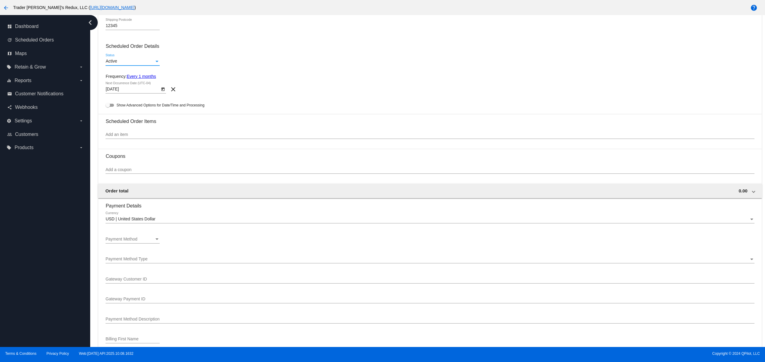
click at [114, 139] on div "Add an item" at bounding box center [430, 133] width 649 height 12
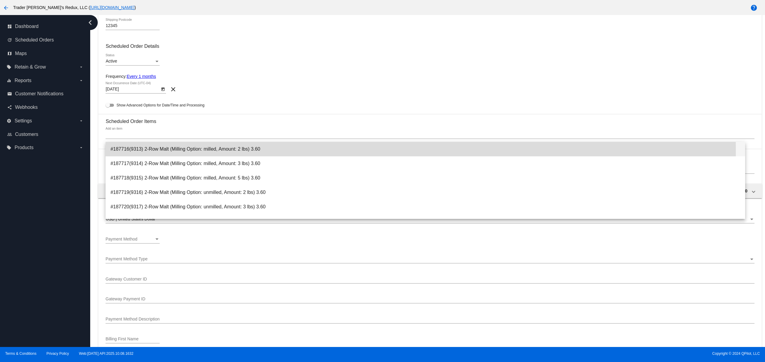
click at [140, 151] on span "#187716(9313) 2-Row Malt (Milling Option: milled, Amount: 2 lbs) 3.60" at bounding box center [425, 149] width 630 height 14
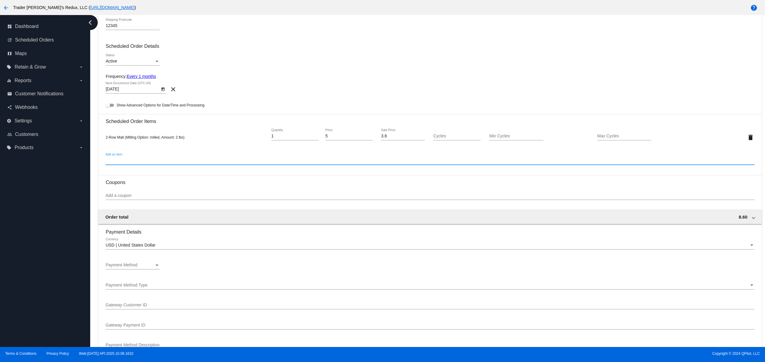
click at [129, 267] on span "Payment Method" at bounding box center [122, 265] width 32 height 5
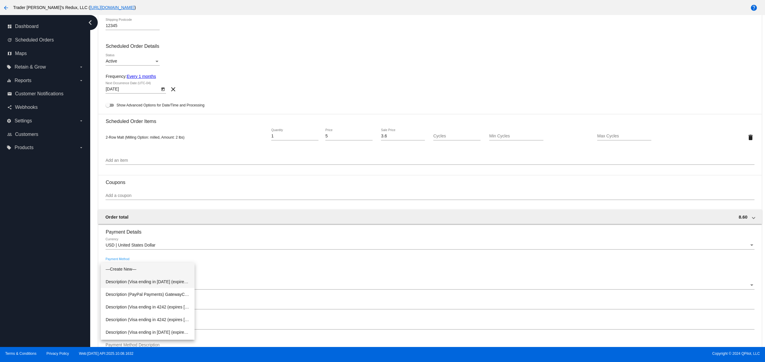
click at [146, 281] on span "Description (Visa ending in [DATE] (expires [CREDIT_CARD_DATA])) GatewayCustome…" at bounding box center [148, 282] width 84 height 13
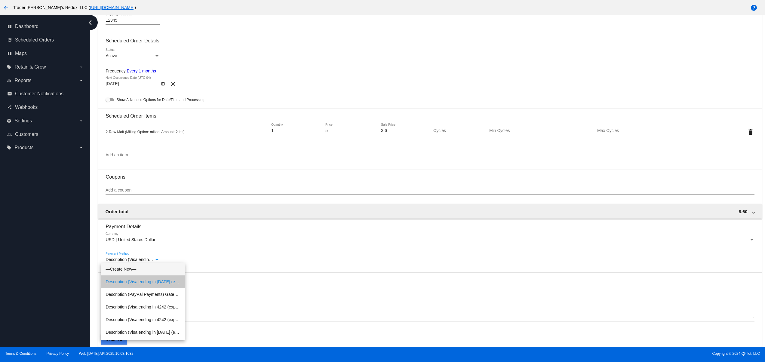
scroll to position [250, 0]
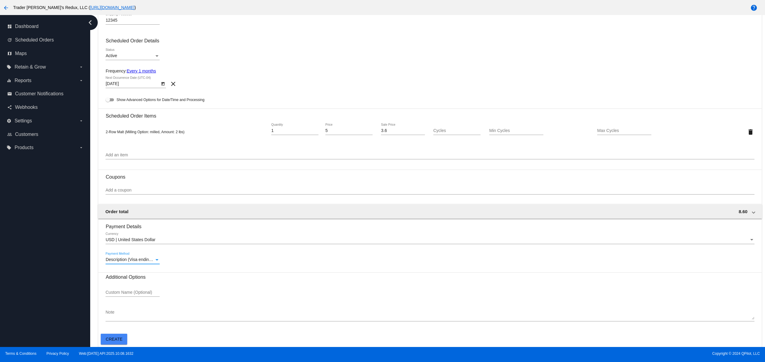
click at [115, 343] on button "Create" at bounding box center [114, 339] width 26 height 11
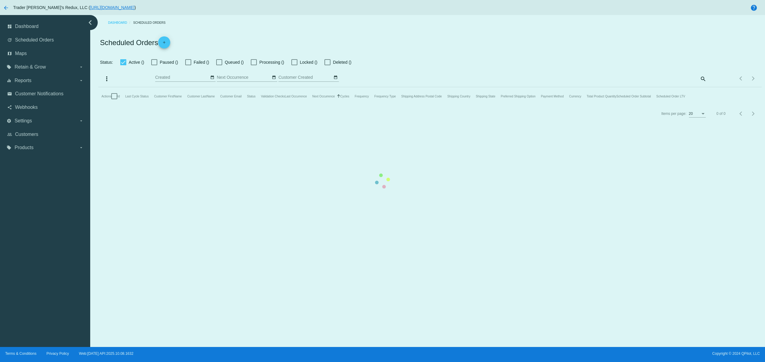
type input "[DATE] - [DATE]"
click at [413, 105] on mat-table "Actions Id Last Cycle Status Customer FirstName Customer LastName Customer Emai…" at bounding box center [429, 96] width 663 height 18
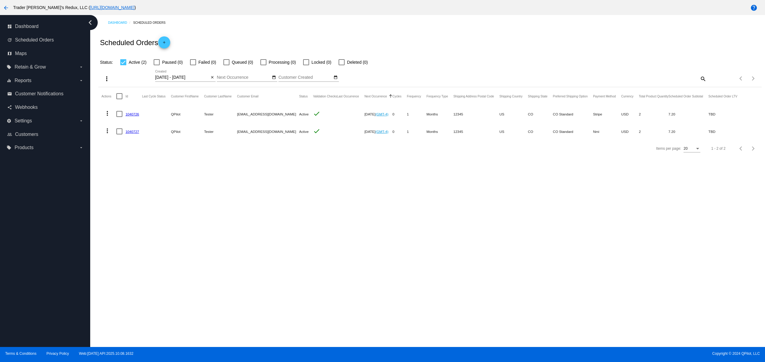
click at [105, 111] on mat-icon "more_vert" at bounding box center [107, 113] width 7 height 7
click at [150, 102] on div at bounding box center [382, 181] width 765 height 362
click at [134, 116] on link "1040726" at bounding box center [132, 114] width 14 height 4
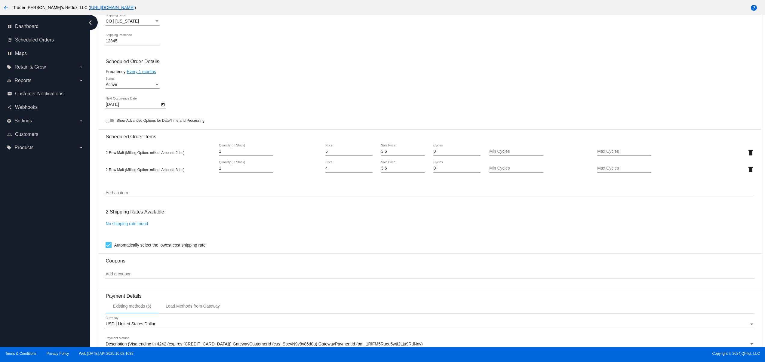
scroll to position [245, 0]
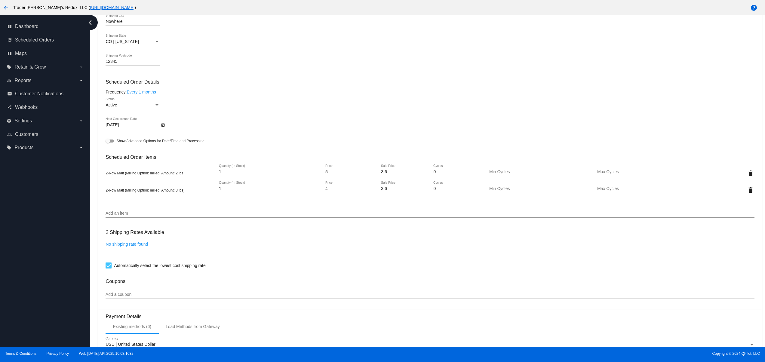
click at [129, 105] on mat-card "Customer 5644412: QPilot Tester [EMAIL_ADDRESS][DOMAIN_NAME] Customer Shipping …" at bounding box center [429, 160] width 663 height 604
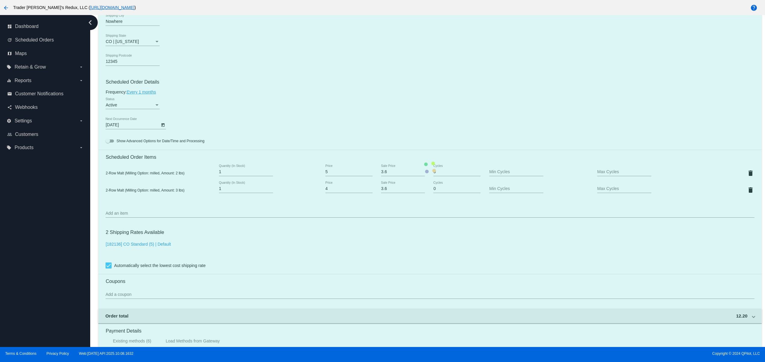
click at [261, 107] on mat-card "Customer 5644412: QPilot Tester [EMAIL_ADDRESS][DOMAIN_NAME] Customer Shipping …" at bounding box center [429, 167] width 663 height 618
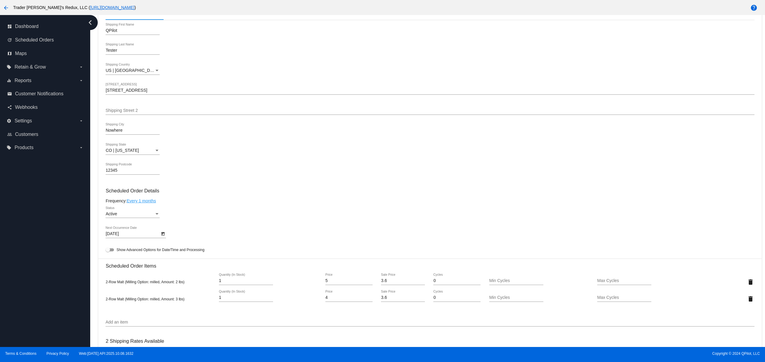
scroll to position [125, 0]
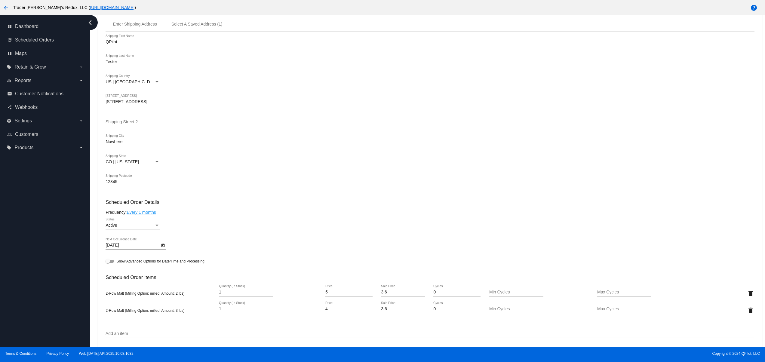
click at [143, 228] on div "Active" at bounding box center [130, 225] width 49 height 5
click at [124, 246] on span "Paused" at bounding box center [133, 242] width 54 height 13
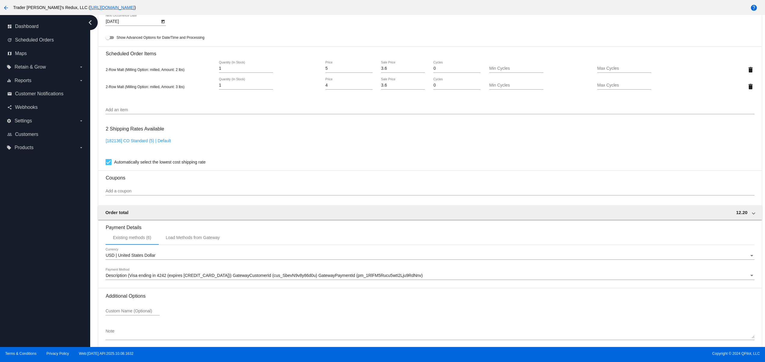
scroll to position [380, 0]
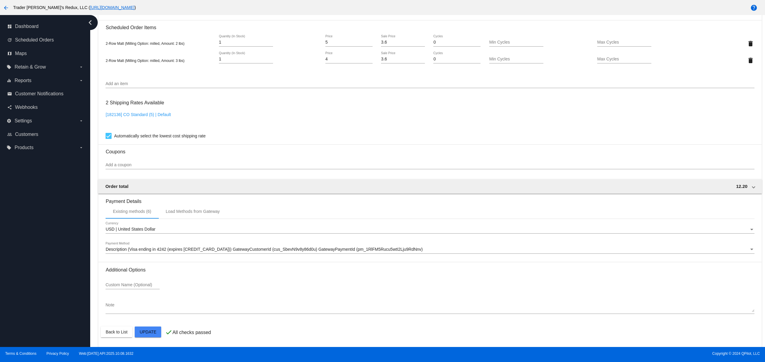
click at [149, 329] on mat-card "Customer 5644412: QPilot Tester [EMAIL_ADDRESS][DOMAIN_NAME] Customer Shipping …" at bounding box center [429, 38] width 663 height 618
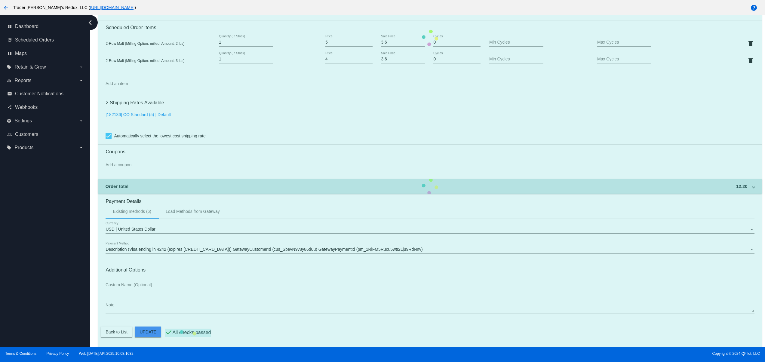
scroll to position [0, 0]
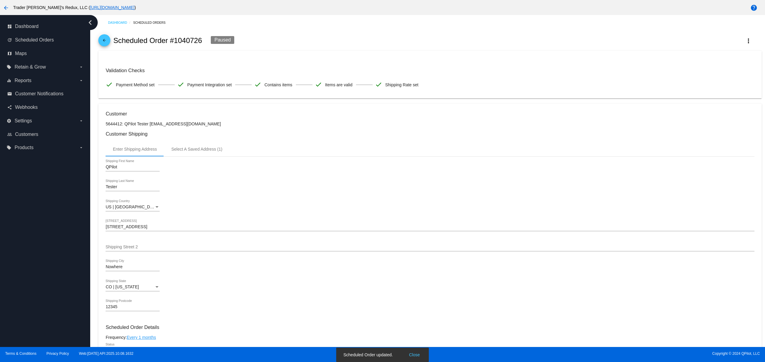
drag, startPoint x: 506, startPoint y: 87, endPoint x: 94, endPoint y: 81, distance: 411.5
click at [95, 81] on div "Dashboard Scheduled Orders arrow_back Scheduled Order #1040726 Paused more_vert…" at bounding box center [430, 368] width 670 height 707
click at [258, 89] on div "check Contains items" at bounding box center [273, 85] width 38 height 13
drag, startPoint x: 133, startPoint y: 83, endPoint x: 360, endPoint y: 69, distance: 227.8
click at [350, 69] on div "Validation Checks check Payment Method set check Payment Integration set check …" at bounding box center [430, 79] width 649 height 23
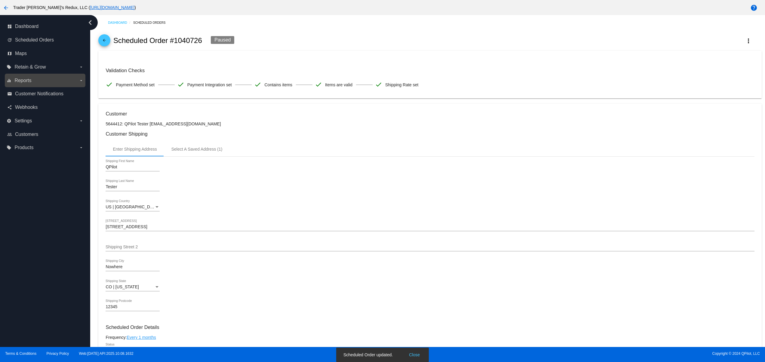
drag, startPoint x: 355, startPoint y: 76, endPoint x: 79, endPoint y: 76, distance: 276.7
click at [79, 76] on div "dashboard Dashboard update Scheduled Orders map Maps local_offer Retain & Grow …" at bounding box center [382, 181] width 765 height 332
click at [242, 85] on div at bounding box center [243, 85] width 17 height 1
drag, startPoint x: 165, startPoint y: 76, endPoint x: 378, endPoint y: 76, distance: 213.0
click at [299, 76] on div "Validation Checks check Payment Method set check Payment Integration set check …" at bounding box center [430, 79] width 649 height 23
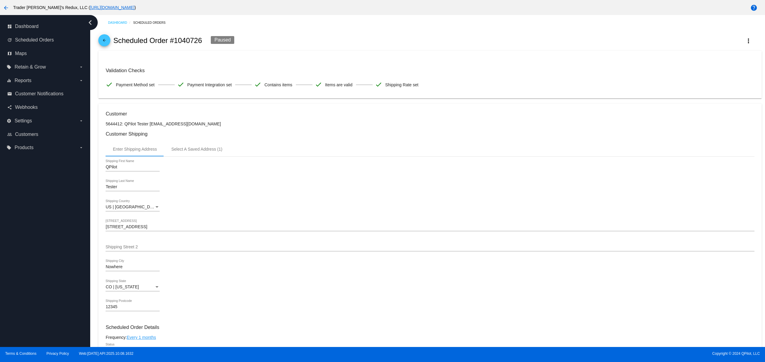
click at [472, 75] on div "Validation Checks check Payment Method set check Payment Integration set check …" at bounding box center [430, 79] width 649 height 23
click at [6, 11] on button "arrow_back" at bounding box center [6, 8] width 12 height 12
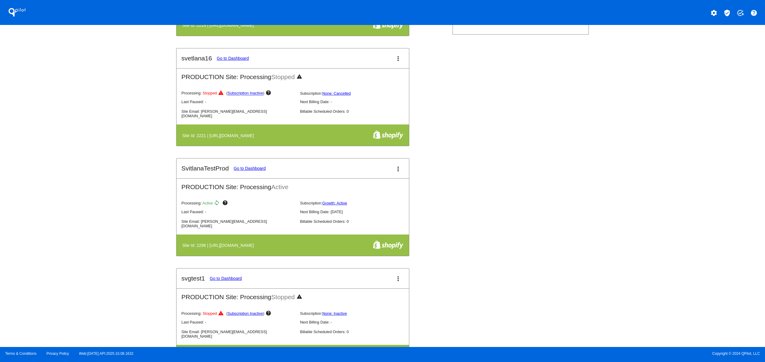
scroll to position [241, 0]
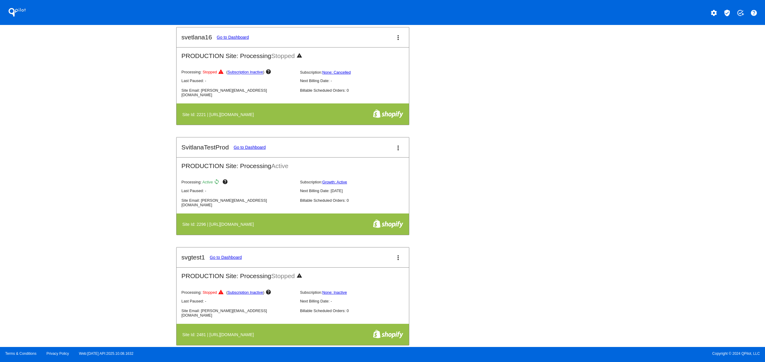
click at [491, 275] on div "test15svg Go to Dashboard more_vert TEST Site: Processing Stopped warning Proce…" at bounding box center [382, 137] width 412 height 441
click at [537, 193] on div "test15svg Go to Dashboard more_vert TEST Site: Processing Stopped warning Proce…" at bounding box center [382, 137] width 412 height 441
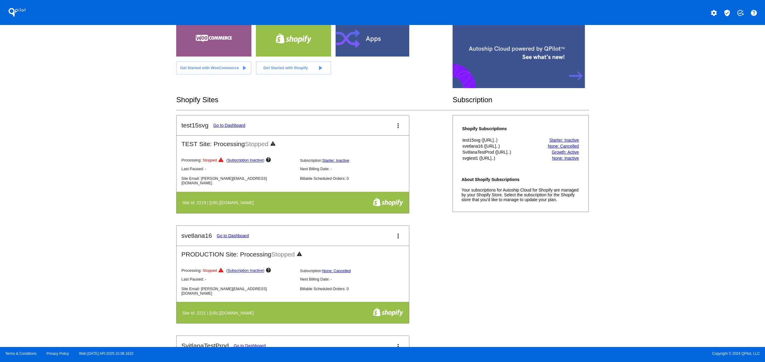
scroll to position [0, 0]
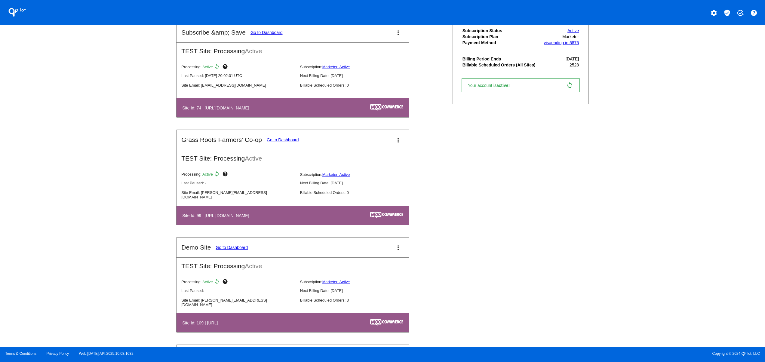
drag, startPoint x: 123, startPoint y: 239, endPoint x: 143, endPoint y: 249, distance: 23.3
click at [123, 239] on div "QPilot settings verified_user add_task help Connected Sites and Apps Get Starte…" at bounding box center [382, 173] width 765 height 347
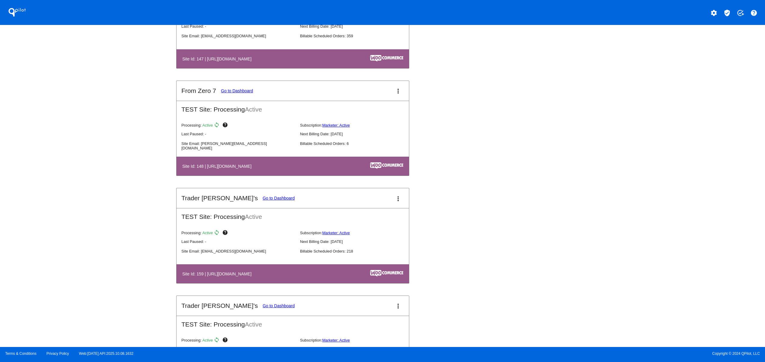
scroll to position [1324, 0]
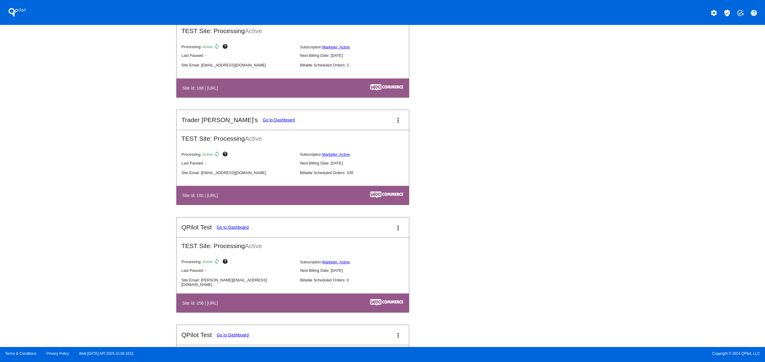
drag, startPoint x: 178, startPoint y: 201, endPoint x: 304, endPoint y: 207, distance: 125.9
click at [242, 203] on table "Site Id: 192 | [URL]" at bounding box center [293, 195] width 233 height 19
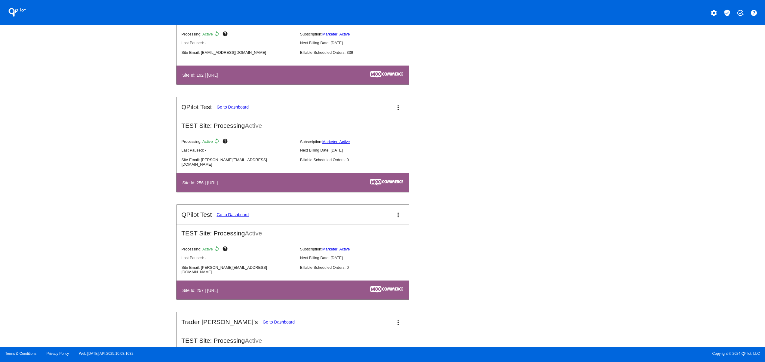
click at [160, 230] on div "QPilot settings verified_user add_task help Connected Sites and Apps Get Starte…" at bounding box center [382, 173] width 765 height 347
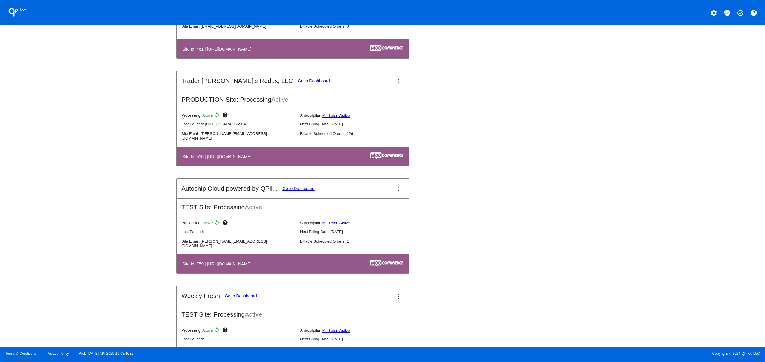
scroll to position [2286, 0]
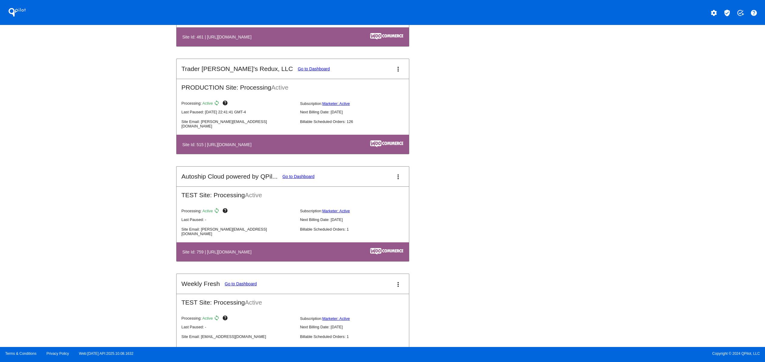
drag, startPoint x: 225, startPoint y: 160, endPoint x: 299, endPoint y: 127, distance: 81.1
click at [253, 147] on h4 "Site Id: 515 | [URL][DOMAIN_NAME]" at bounding box center [218, 144] width 72 height 5
click at [288, 79] on mat-card-header "Trader [PERSON_NAME]'s Redux, LLC Go to Dashboard more_vert" at bounding box center [293, 69] width 233 height 20
click at [298, 71] on link "Go to Dashboard" at bounding box center [314, 68] width 32 height 5
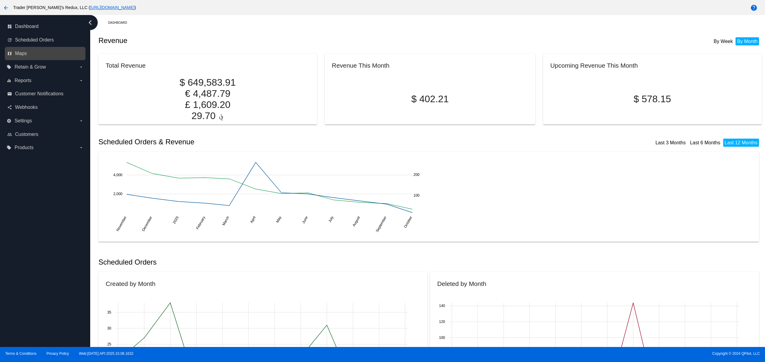
click at [34, 48] on div "map Maps" at bounding box center [45, 54] width 81 height 14
click at [23, 35] on link "update Scheduled Orders" at bounding box center [45, 40] width 76 height 10
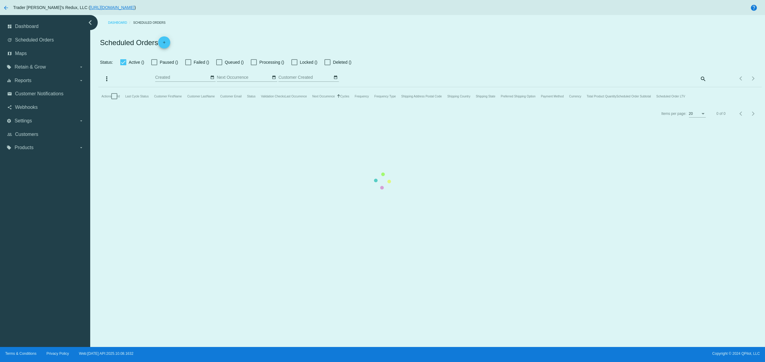
type input "[DATE] - [DATE]"
click at [224, 87] on mat-table "Actions Id Last Cycle Status Customer FirstName Customer LastName Customer Emai…" at bounding box center [429, 96] width 663 height 18
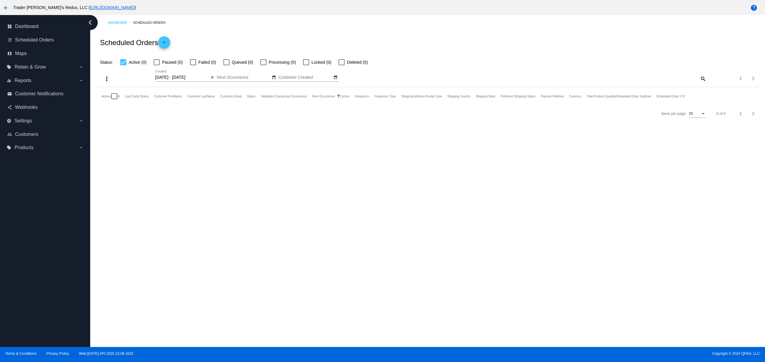
click at [2, 6] on button "arrow_back" at bounding box center [6, 8] width 12 height 12
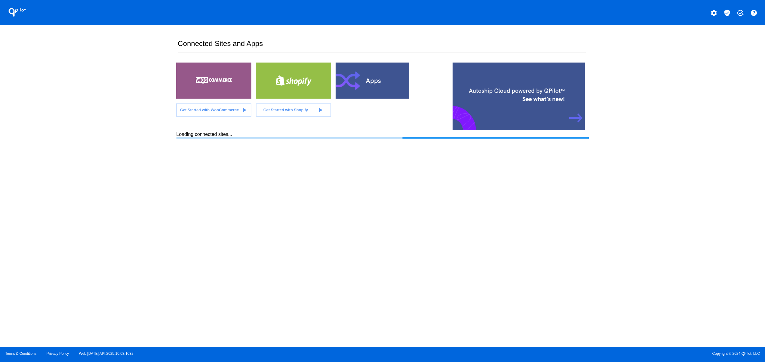
click at [394, 77] on div at bounding box center [373, 81] width 75 height 36
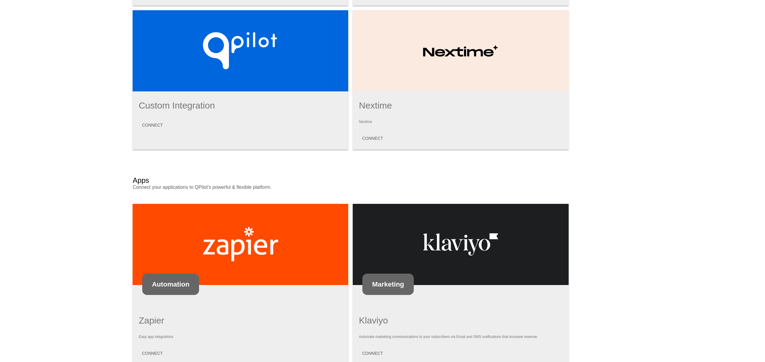
scroll to position [247, 0]
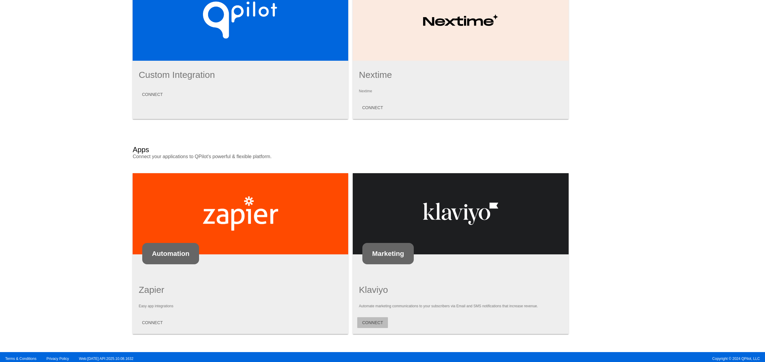
click at [380, 317] on button "CONNECT" at bounding box center [372, 322] width 30 height 11
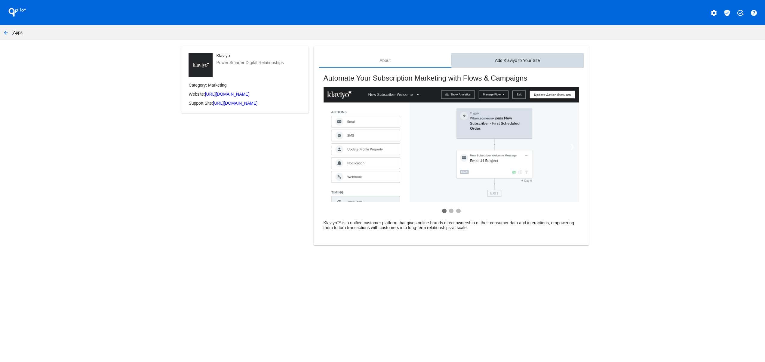
click at [520, 57] on div "Add Klaviyo to Your Site" at bounding box center [517, 60] width 132 height 14
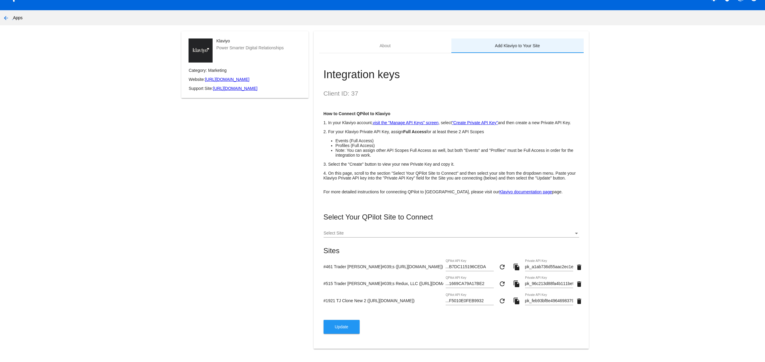
scroll to position [30, 0]
drag, startPoint x: 326, startPoint y: 278, endPoint x: 402, endPoint y: 279, distance: 75.8
click at [402, 279] on div "#515 Trader [PERSON_NAME]#039;s Redux, LLC ([URL][DOMAIN_NAME]) ...1669CA79A17B…" at bounding box center [452, 284] width 256 height 17
click at [412, 307] on div "#1921 TJ Clone New 2 ([URL][DOMAIN_NAME]) ...F5010E0FEB9932 QPilot API Key refr…" at bounding box center [452, 302] width 256 height 17
drag, startPoint x: 424, startPoint y: 285, endPoint x: 343, endPoint y: 284, distance: 80.6
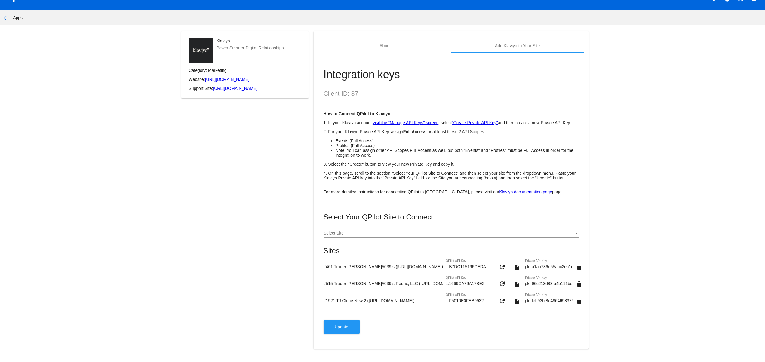
click at [343, 284] on div "#515 Trader [PERSON_NAME]#039;s Redux, LLC ([URL][DOMAIN_NAME]) ...1669CA79A17B…" at bounding box center [452, 284] width 256 height 17
click at [539, 282] on input "pk_96c213d88fa4b111be9eebef9c0902e171" at bounding box center [549, 284] width 48 height 5
drag, startPoint x: 336, startPoint y: 283, endPoint x: 414, endPoint y: 283, distance: 78.5
click at [408, 283] on input "#515 Trader [PERSON_NAME]#039;s Redux, LLC ([URL][DOMAIN_NAME])" at bounding box center [384, 283] width 120 height 5
click at [554, 284] on input "pk_96c213d88fa4b111be9eebef9c0902e171" at bounding box center [549, 284] width 48 height 5
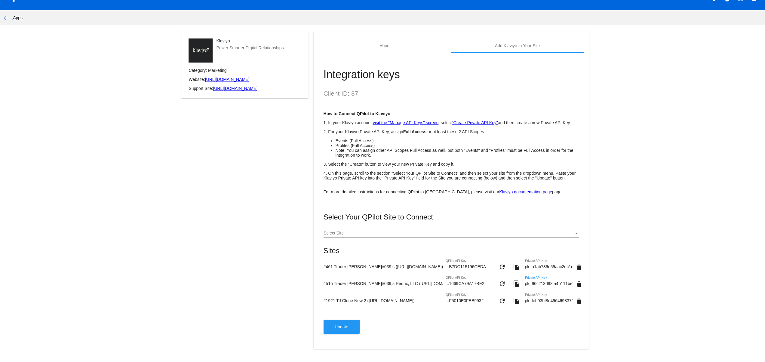
click at [554, 284] on input "pk_96c213d88fa4b111be9eebef9c0902e171" at bounding box center [549, 284] width 48 height 5
paste input "pk_dc12bfbfb5a7ab3bdc429b21658a6e3c96"
type input "pk_dc12bfbfb5a7ab3bdc429b21658a6e3c96"
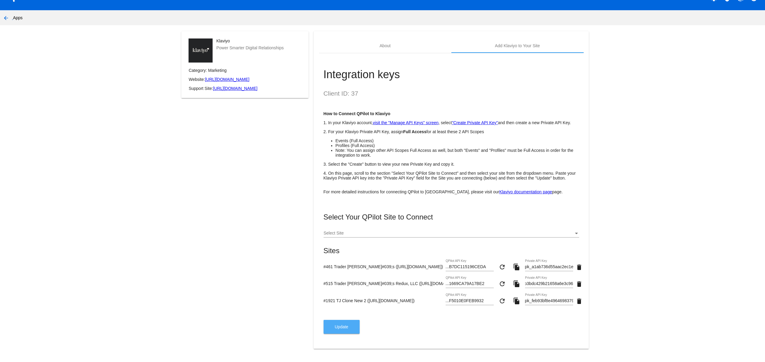
click at [342, 327] on span "Update" at bounding box center [342, 327] width 14 height 5
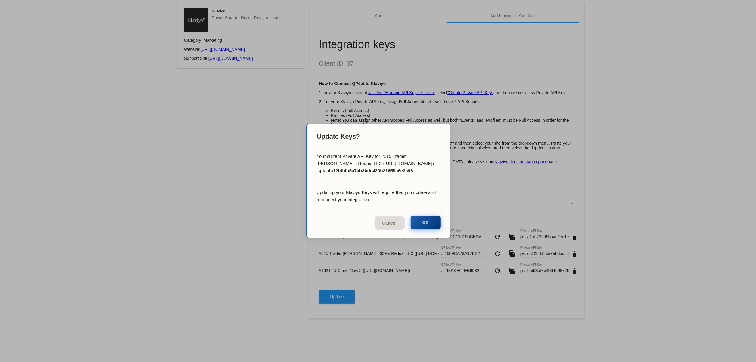
click at [421, 220] on button "OK" at bounding box center [426, 222] width 30 height 13
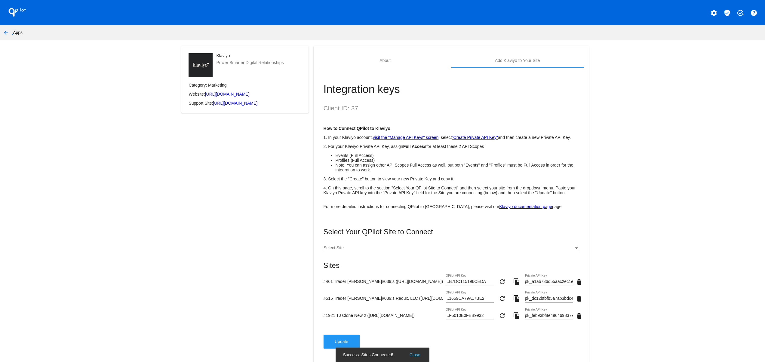
click at [419, 355] on button "Close" at bounding box center [415, 355] width 14 height 6
click at [324, 349] on button "Update" at bounding box center [342, 342] width 36 height 14
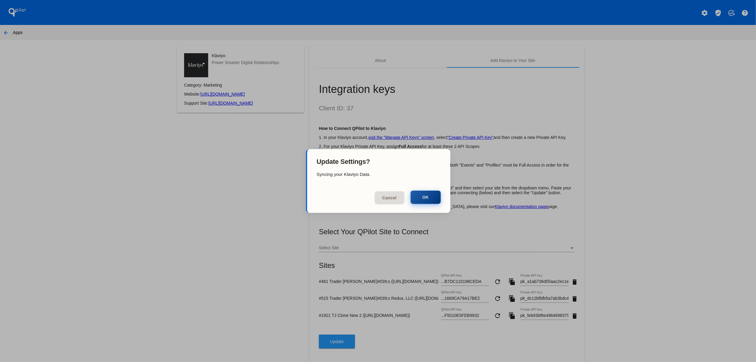
click at [420, 200] on button "OK" at bounding box center [426, 197] width 30 height 13
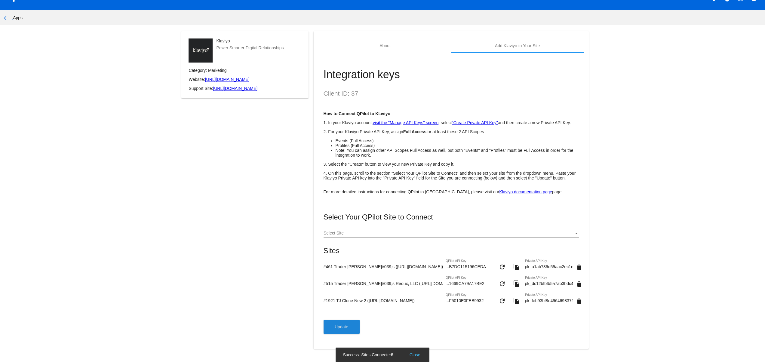
scroll to position [30, 0]
drag, startPoint x: 478, startPoint y: 345, endPoint x: 474, endPoint y: 336, distance: 9.6
click at [477, 344] on mat-card "About Add Klaviyo to Your Site Integration keys Client ID: 37 How to Connect QP…" at bounding box center [451, 190] width 275 height 318
click at [415, 355] on button "Close" at bounding box center [415, 355] width 14 height 6
click at [348, 330] on button "Update" at bounding box center [342, 327] width 36 height 14
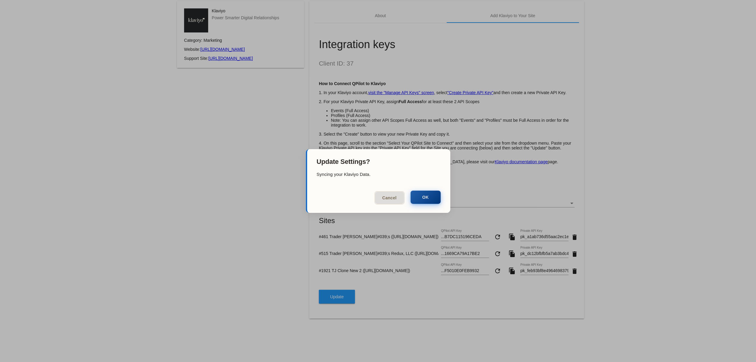
drag, startPoint x: 431, startPoint y: 188, endPoint x: 430, endPoint y: 193, distance: 4.7
click at [430, 190] on mat-dialog-actions "Cancel OK" at bounding box center [378, 199] width 143 height 28
click at [430, 193] on button "OK" at bounding box center [426, 197] width 30 height 13
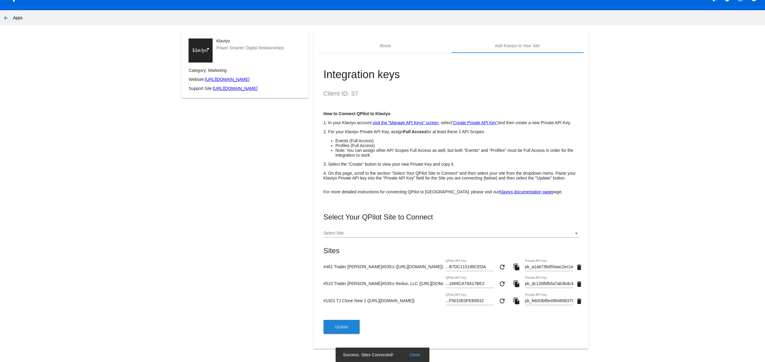
click at [418, 355] on button "Close" at bounding box center [415, 355] width 14 height 6
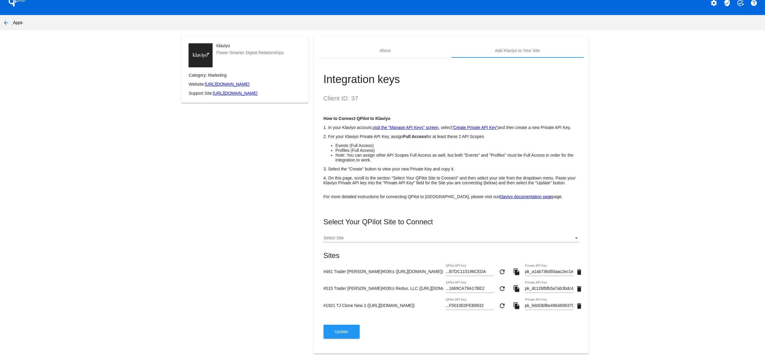
scroll to position [0, 0]
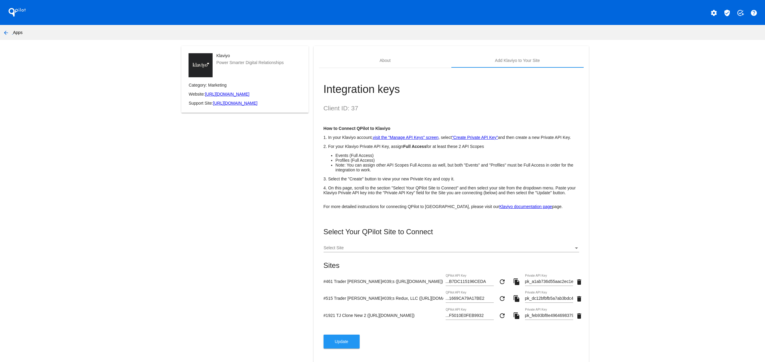
click at [6, 30] on mat-icon "arrow_back" at bounding box center [5, 32] width 7 height 7
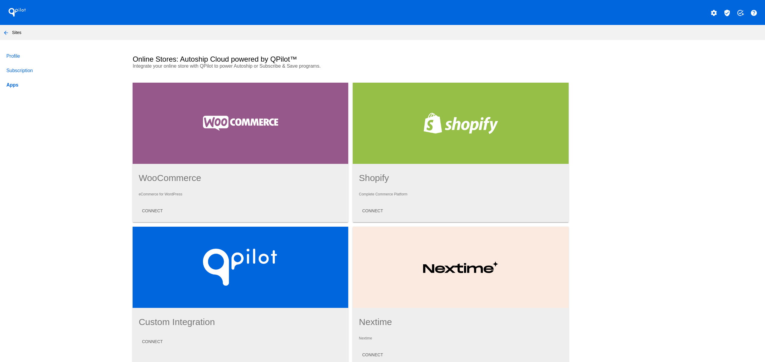
click at [10, 30] on button "arrow_back" at bounding box center [6, 32] width 12 height 12
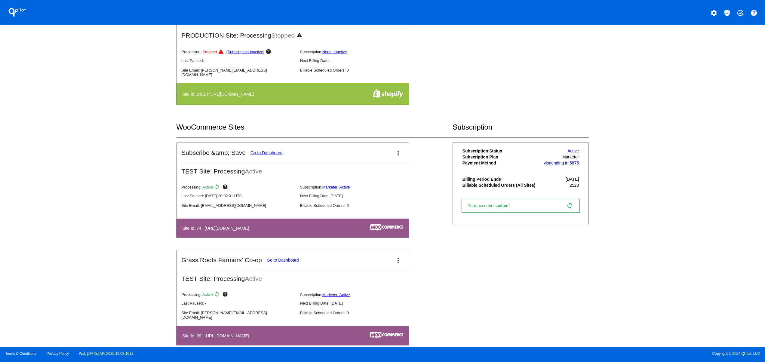
scroll to position [722, 0]
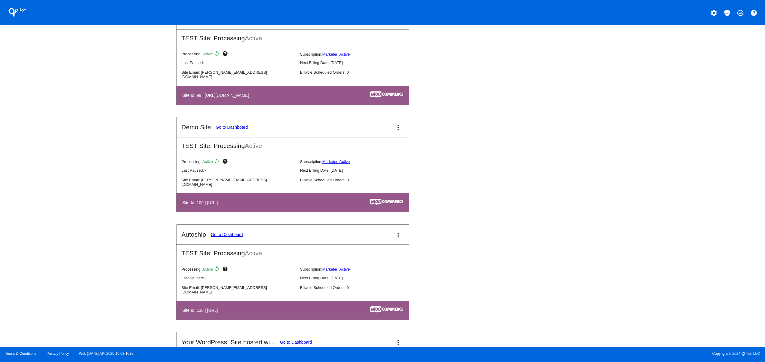
drag, startPoint x: 191, startPoint y: 207, endPoint x: 267, endPoint y: 208, distance: 75.8
click at [221, 205] on h4 "Site Id: 109 | [URL]" at bounding box center [201, 202] width 39 height 5
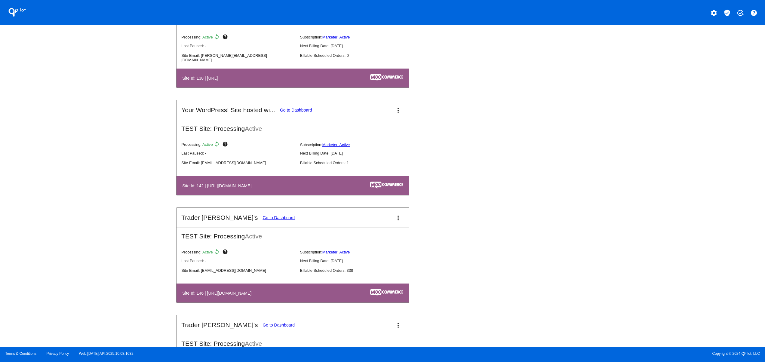
scroll to position [963, 0]
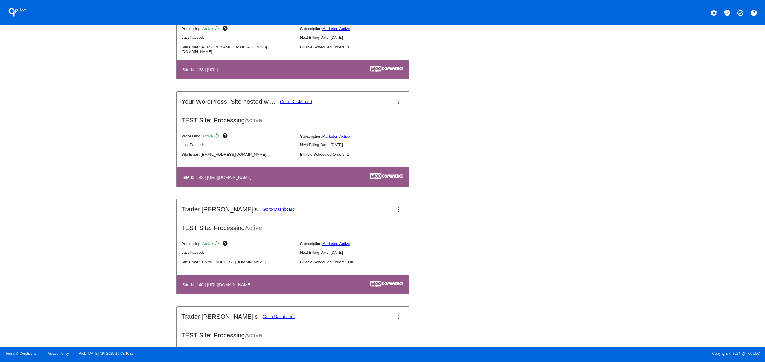
drag, startPoint x: 211, startPoint y: 295, endPoint x: 291, endPoint y: 291, distance: 80.7
click at [265, 289] on th "Site Id: 146 | [URL][DOMAIN_NAME]" at bounding box center [257, 285] width 151 height 8
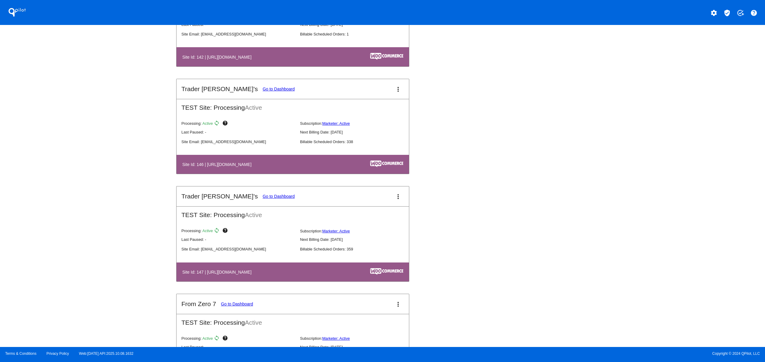
drag, startPoint x: 219, startPoint y: 282, endPoint x: 265, endPoint y: 287, distance: 46.0
click at [243, 282] on table "Site Id: 147 | [URL][DOMAIN_NAME]" at bounding box center [293, 272] width 233 height 19
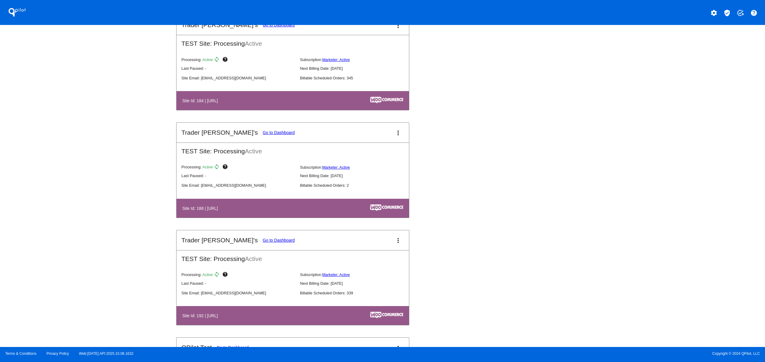
scroll to position [1805, 0]
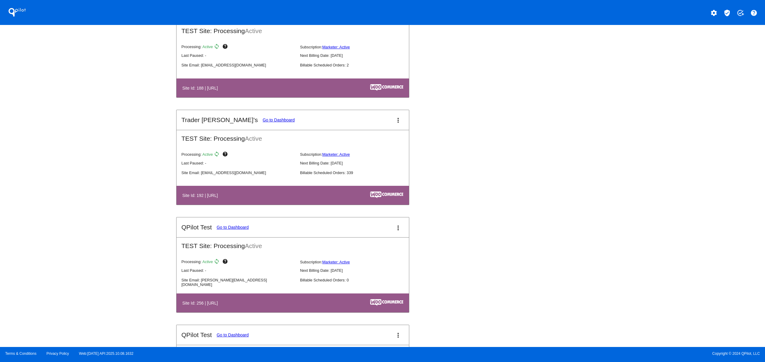
drag, startPoint x: 262, startPoint y: 310, endPoint x: 187, endPoint y: 309, distance: 75.2
click at [187, 309] on table "Site Id: 256 | [URL]" at bounding box center [293, 303] width 233 height 19
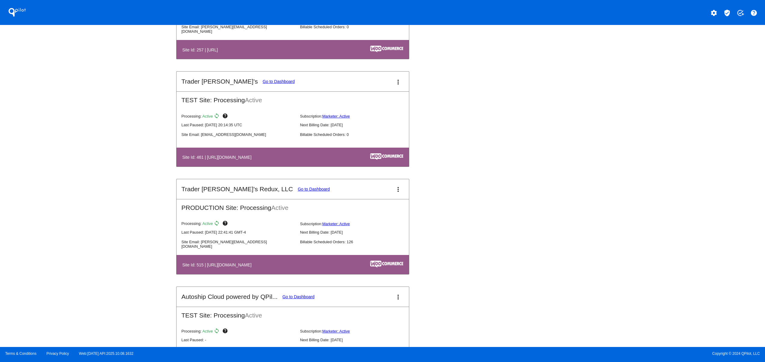
drag, startPoint x: 220, startPoint y: 282, endPoint x: 265, endPoint y: 276, distance: 45.2
click at [257, 269] on th "Site Id: 515 | [URL][DOMAIN_NAME]" at bounding box center [257, 264] width 151 height 8
click at [298, 192] on link "Go to Dashboard" at bounding box center [314, 189] width 32 height 5
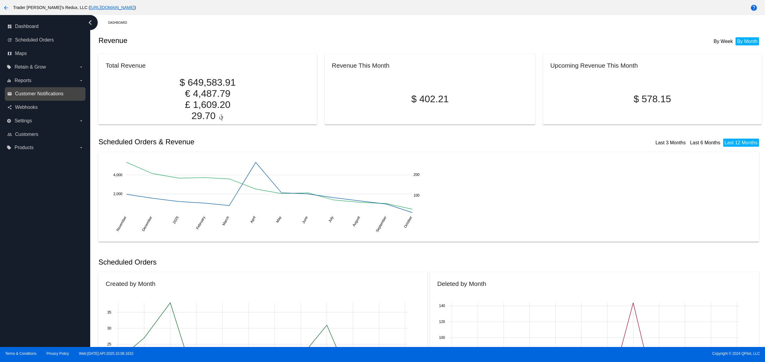
click at [47, 97] on span "Customer Notifications" at bounding box center [39, 93] width 48 height 5
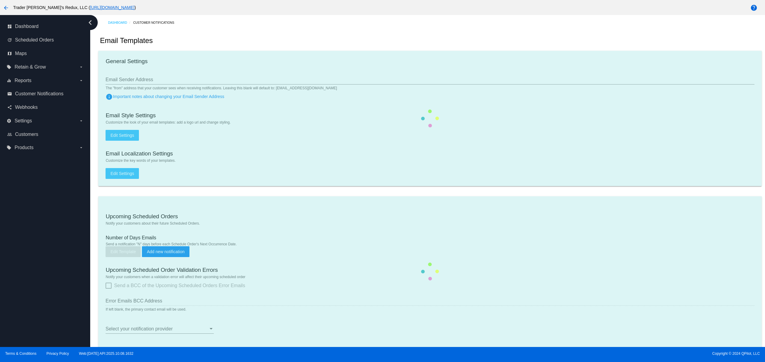
checkbox input "true"
type input "1"
checkbox input "true"
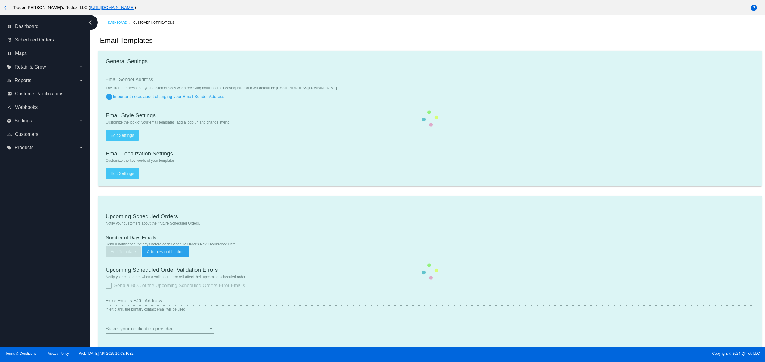
checkbox input "true"
type input "[EMAIL_ADDRESS][DOMAIN_NAME]"
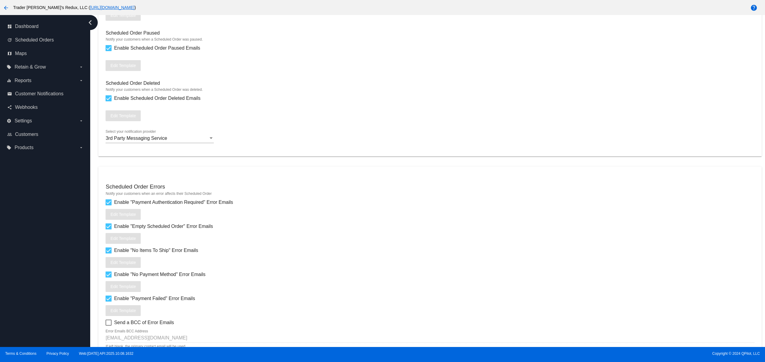
scroll to position [799, 0]
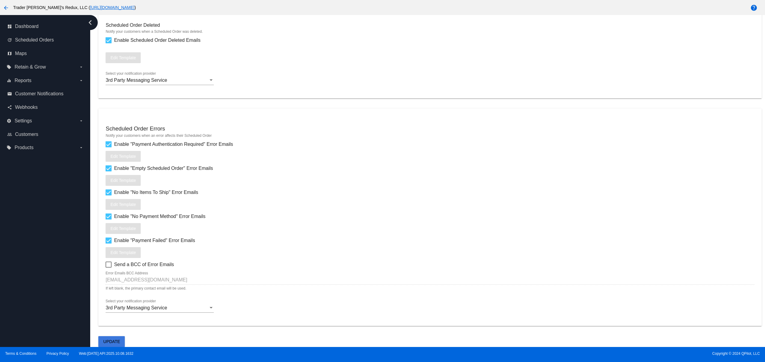
click at [113, 342] on span "Update" at bounding box center [111, 341] width 17 height 5
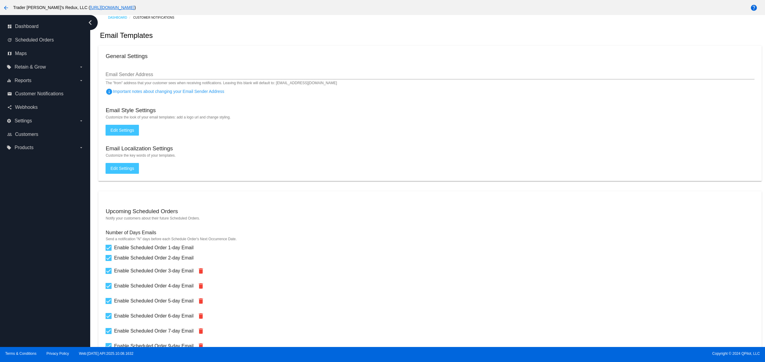
scroll to position [0, 0]
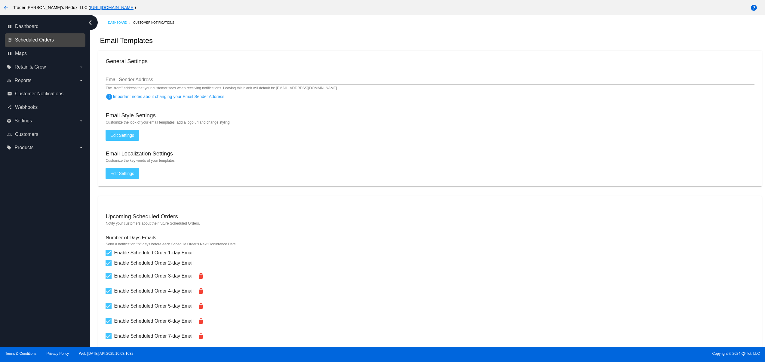
click at [51, 39] on span "Scheduled Orders" at bounding box center [34, 39] width 39 height 5
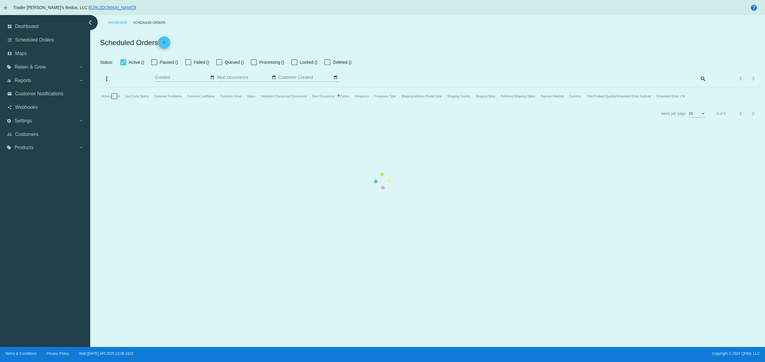
type input "[DATE] - [DATE]"
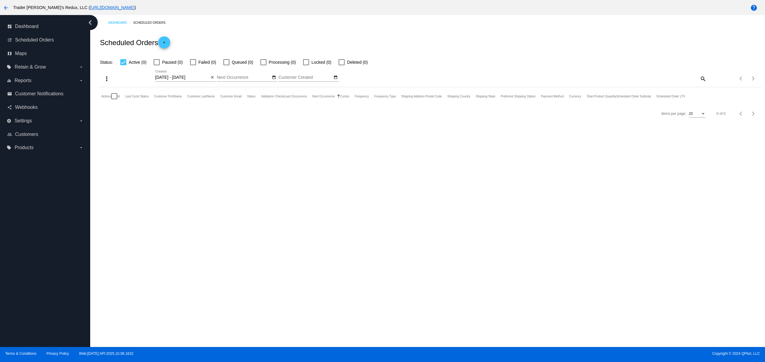
click at [167, 39] on span "add" at bounding box center [164, 43] width 7 height 15
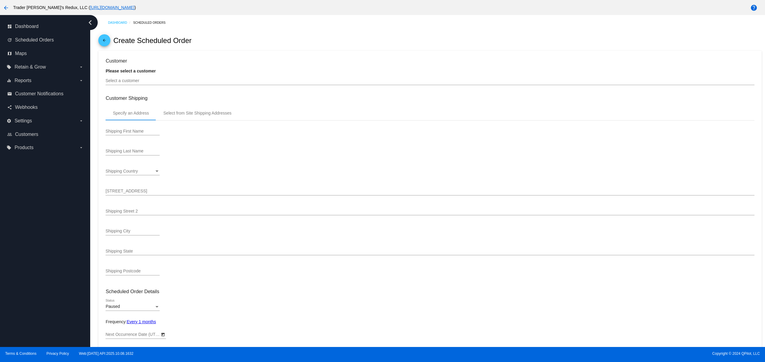
type input "[DATE]"
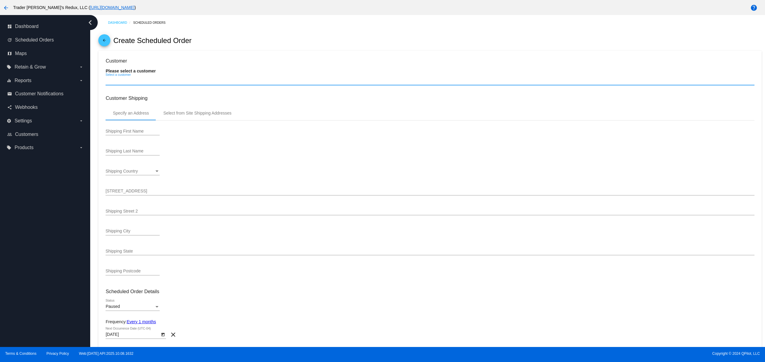
click at [153, 83] on input "Select a customer" at bounding box center [430, 81] width 649 height 5
paste input "pk_dc12bfbfb5a7ab3bdc429b21658a6e3c96"
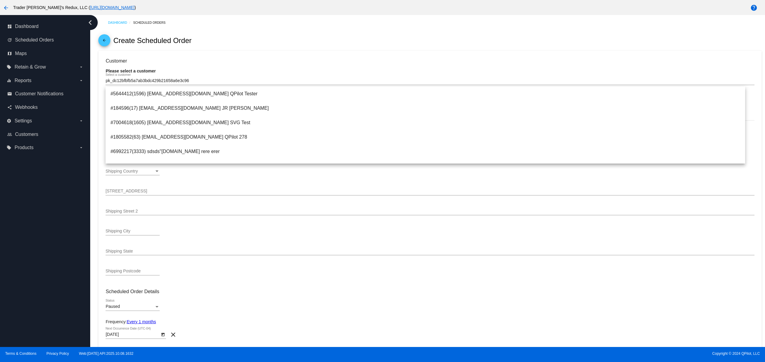
drag, startPoint x: 193, startPoint y: 78, endPoint x: 90, endPoint y: 78, distance: 102.3
click at [90, 78] on div "Dashboard Scheduled Orders arrow_back Create Scheduled Order Customer Please se…" at bounding box center [427, 181] width 675 height 332
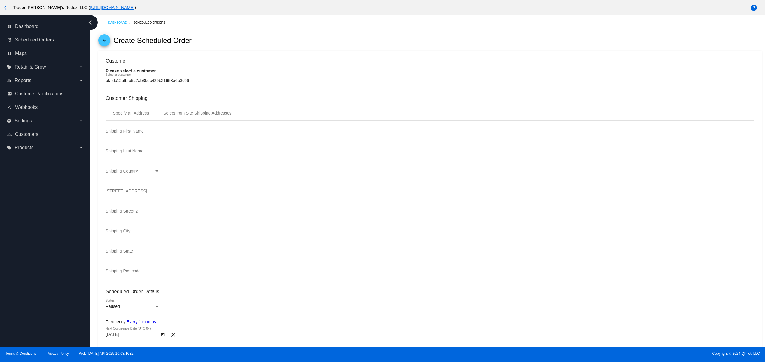
click at [179, 79] on div "pk_dc12bfbfb5a7ab3bdc429b21658a6e3c96 Select a customer" at bounding box center [430, 79] width 649 height 12
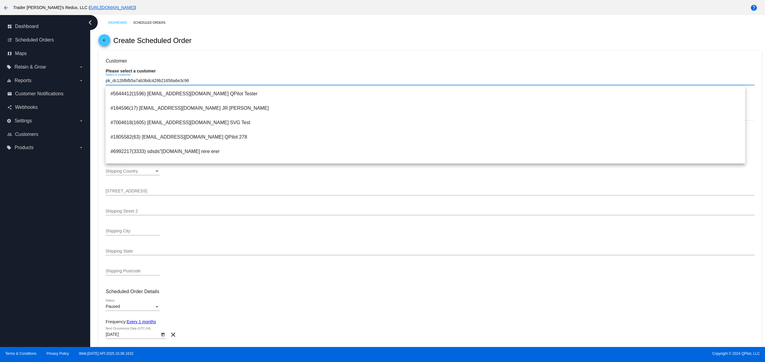
click at [174, 83] on input "pk_dc12bfbfb5a7ab3bdc429b21658a6e3c96" at bounding box center [430, 81] width 649 height 5
paste input "[EMAIL_ADDRESS][DOMAIN_NAME]"
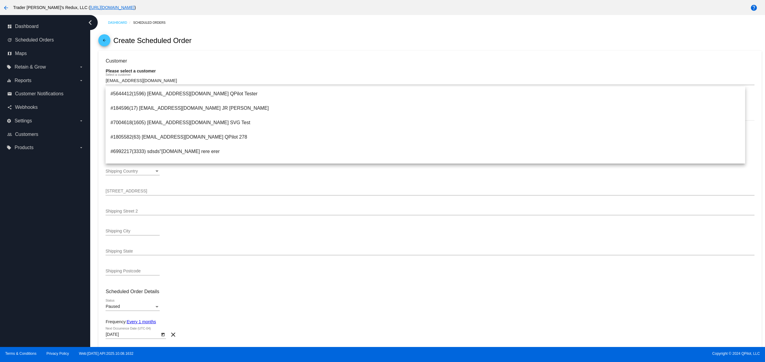
click at [67, 214] on div "dashboard Dashboard update Scheduled Orders map Maps local_offer Retain & Grow …" at bounding box center [45, 181] width 90 height 332
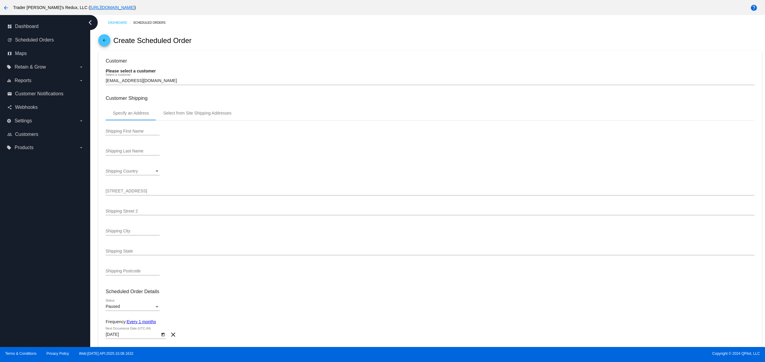
click at [165, 76] on div "[EMAIL_ADDRESS][DOMAIN_NAME] Select a customer" at bounding box center [430, 79] width 649 height 12
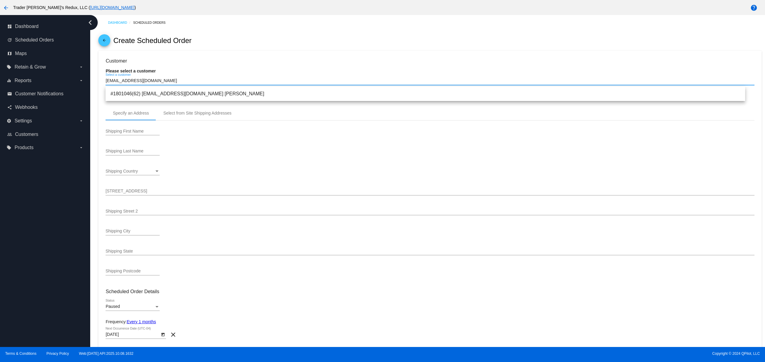
click at [165, 83] on input "[EMAIL_ADDRESS][DOMAIN_NAME]" at bounding box center [430, 81] width 649 height 5
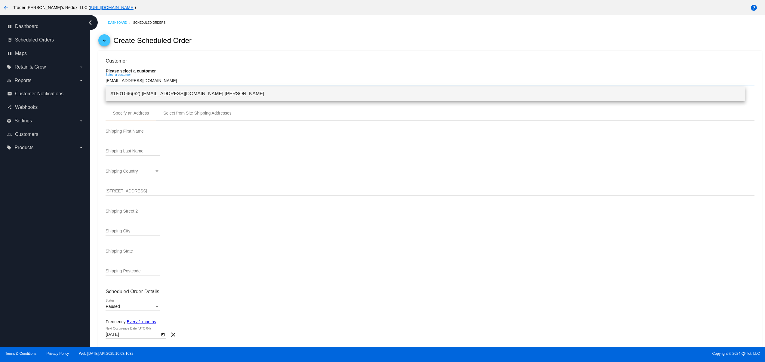
type input "[EMAIL_ADDRESS][DOMAIN_NAME]"
click at [214, 89] on span "#1801046(62) [EMAIL_ADDRESS][DOMAIN_NAME] [PERSON_NAME]" at bounding box center [425, 94] width 630 height 14
type input "Guy"
type input "Confidence"
type input "[STREET_ADDRESS]"
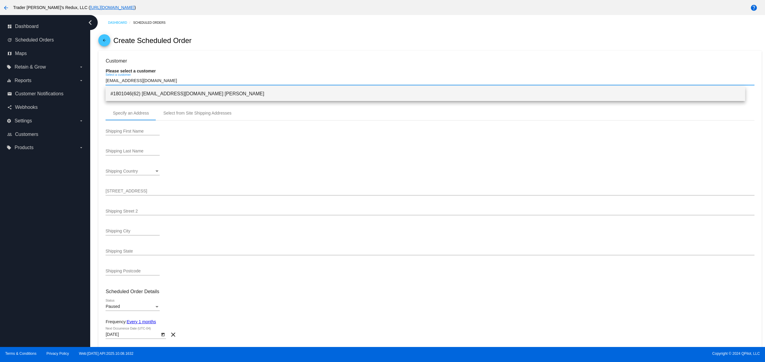
type input "Nowhere"
type input "12345"
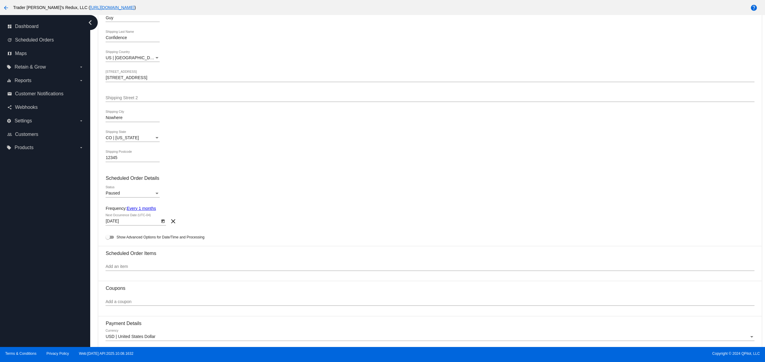
scroll to position [120, 0]
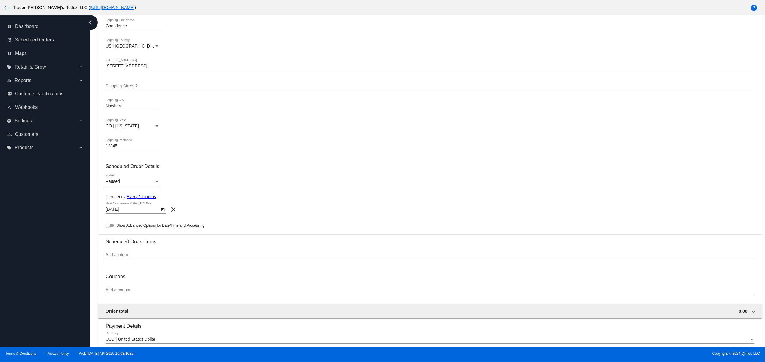
click at [136, 186] on div "Paused Status" at bounding box center [133, 180] width 54 height 12
click at [130, 176] on span "Active" at bounding box center [133, 171] width 54 height 13
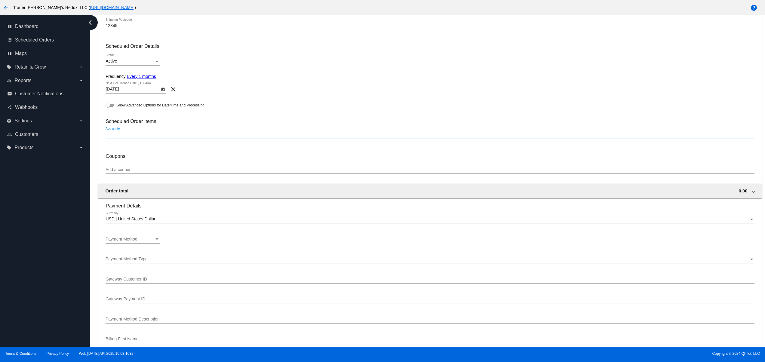
click at [143, 137] on input "Add an item" at bounding box center [430, 134] width 649 height 5
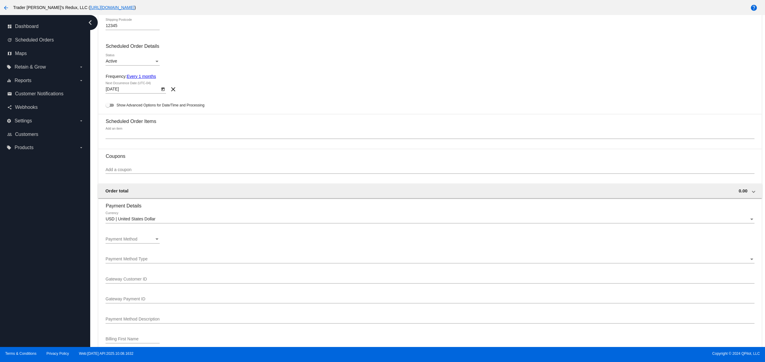
click at [153, 134] on div "Add an item" at bounding box center [430, 133] width 649 height 12
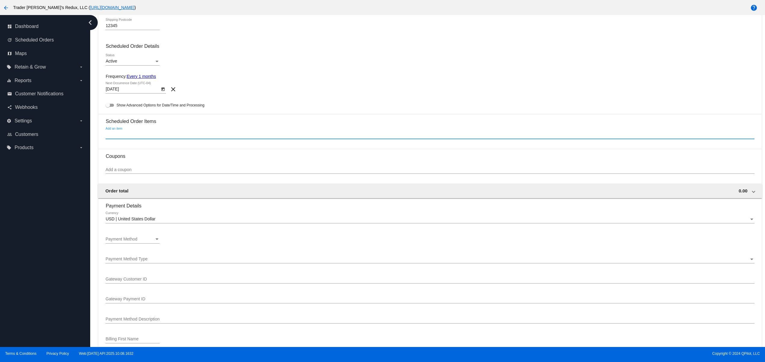
click at [121, 131] on div "Add an item" at bounding box center [430, 133] width 649 height 12
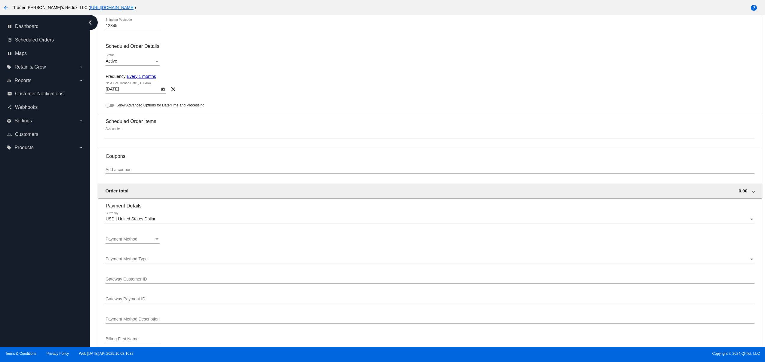
click at [123, 142] on div "Add an item" at bounding box center [430, 135] width 649 height 17
click at [124, 137] on input "Add an item" at bounding box center [430, 134] width 649 height 5
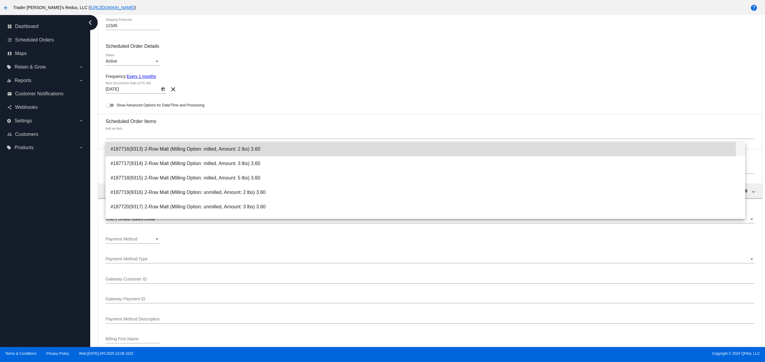
click at [131, 147] on span "#187716(9313) 2-Row Malt (Milling Option: milled, Amount: 2 lbs) 3.60" at bounding box center [425, 149] width 630 height 14
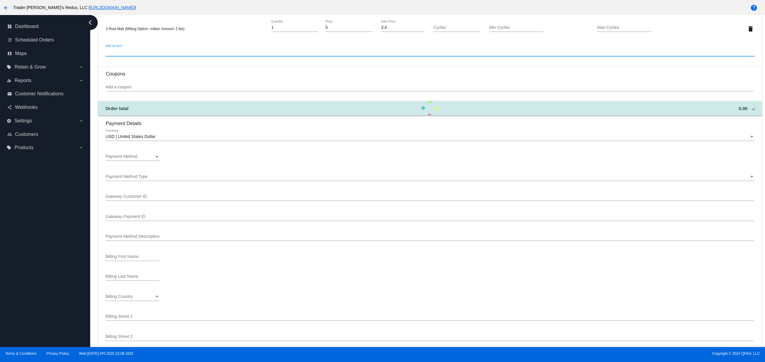
scroll to position [361, 0]
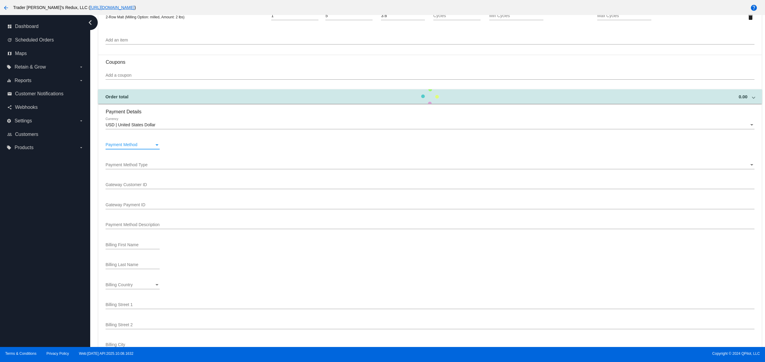
click at [131, 146] on div "Payment Method Payment Method" at bounding box center [133, 143] width 54 height 12
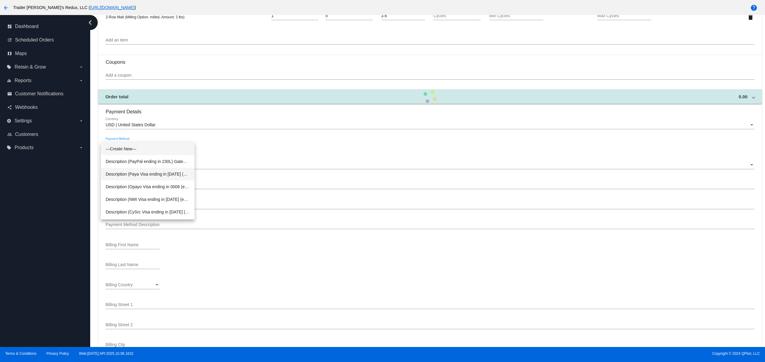
click at [159, 172] on span "Description (Paya Visa ending in [DATE] (expires [CREDIT_CARD_DATA])) GatewayCu…" at bounding box center [148, 174] width 84 height 13
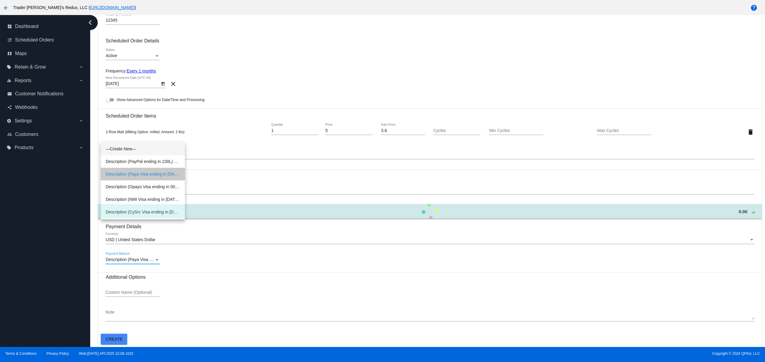
scroll to position [250, 0]
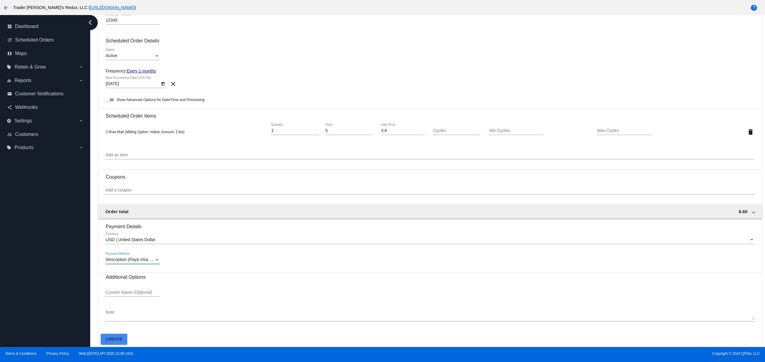
click at [135, 256] on div "Description (Paya Visa ending in [DATE] (expires [CREDIT_CARD_DATA])) GatewayCu…" at bounding box center [133, 258] width 54 height 12
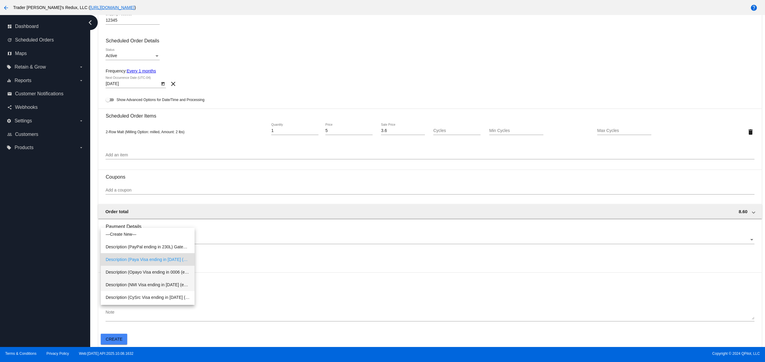
drag, startPoint x: 153, startPoint y: 274, endPoint x: 154, endPoint y: 283, distance: 8.5
click at [154, 283] on div "—Create New— Description (PayPal ending in 230L) GatewayCustomerId (B-70D23593J…" at bounding box center [148, 310] width 94 height 164
click at [154, 283] on span "Description (NMI Visa ending in [DATE] (expires [CREDIT_CARD_DATA])) GatewayCus…" at bounding box center [148, 285] width 84 height 13
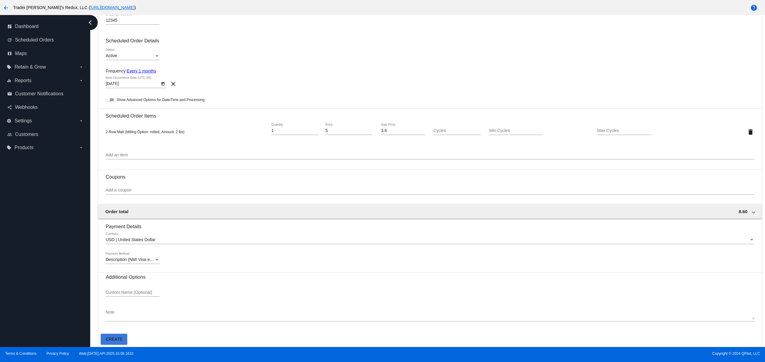
click at [122, 341] on button "Create" at bounding box center [114, 339] width 26 height 11
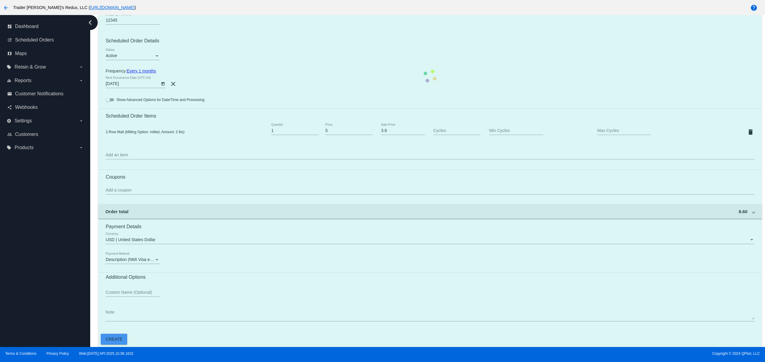
scroll to position [0, 0]
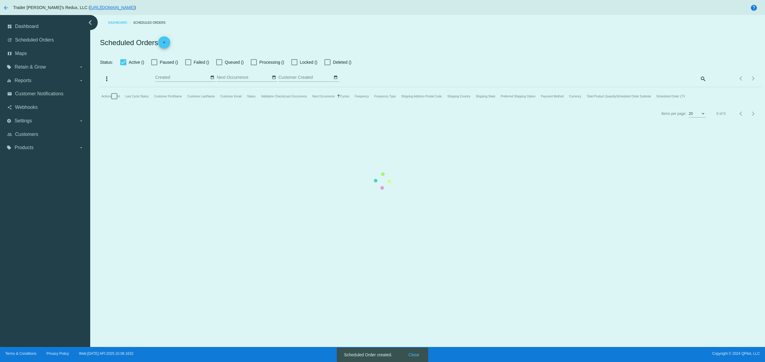
type input "[DATE] - [DATE]"
click at [420, 105] on mat-table "Actions Id Last Cycle Status Customer FirstName Customer LastName Customer Emai…" at bounding box center [429, 96] width 663 height 18
click at [419, 105] on mat-table "Actions Id Last Cycle Status Customer FirstName Customer LastName Customer Emai…" at bounding box center [429, 96] width 663 height 18
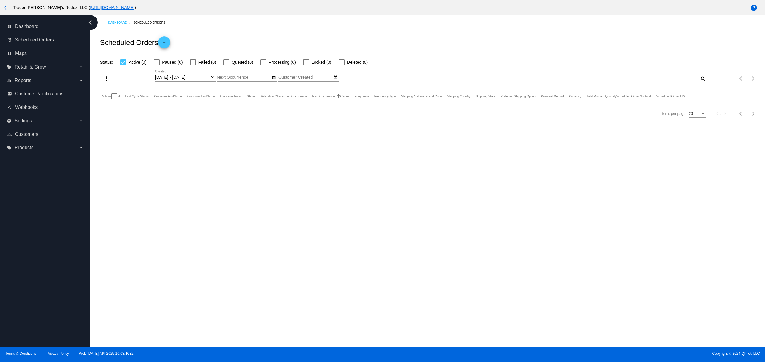
click at [163, 41] on mat-icon "add" at bounding box center [164, 43] width 7 height 7
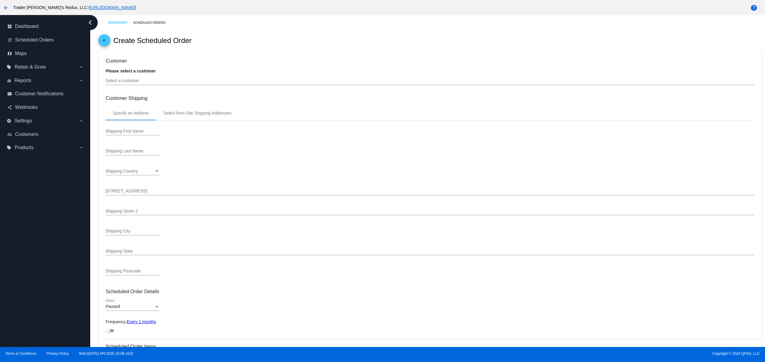
click at [152, 78] on div "Select a customer" at bounding box center [430, 79] width 649 height 12
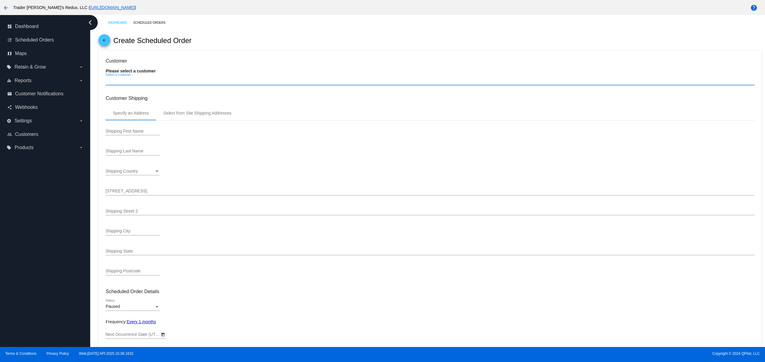
click at [150, 82] on input "Select a customer" at bounding box center [430, 81] width 649 height 5
type input "[DATE]"
paste input "[EMAIL_ADDRESS][DOMAIN_NAME]"
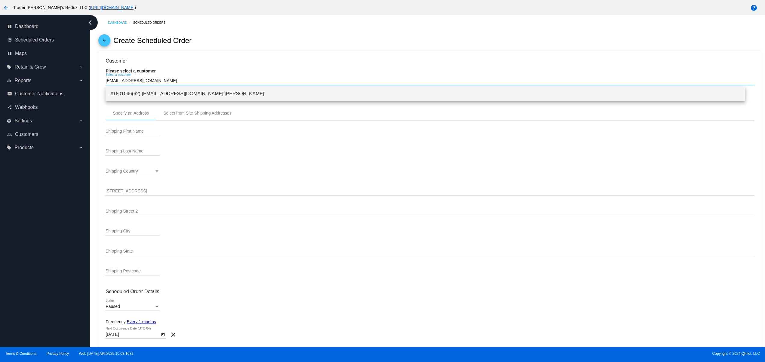
type input "[EMAIL_ADDRESS][DOMAIN_NAME]"
click at [185, 99] on span "#1801046(62) [EMAIL_ADDRESS][DOMAIN_NAME] [PERSON_NAME]" at bounding box center [425, 94] width 630 height 14
type input "Guy"
type input "Confidence"
type input "[STREET_ADDRESS]"
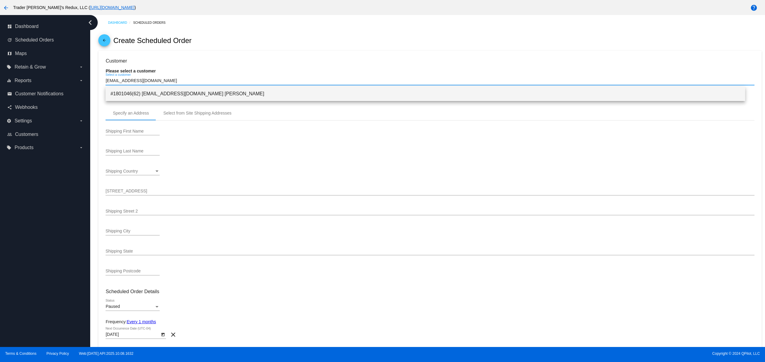
type input "Nowhere"
type input "12345"
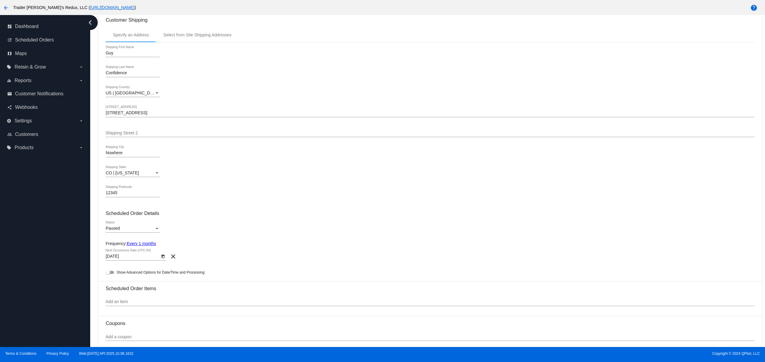
scroll to position [120, 0]
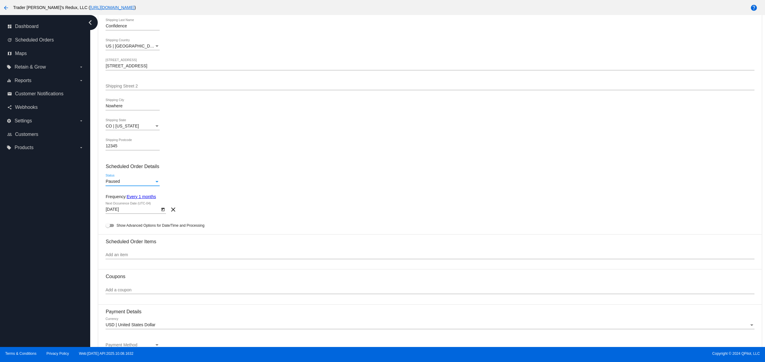
click at [116, 180] on div "Paused Status" at bounding box center [133, 180] width 54 height 12
click at [132, 173] on span "Active" at bounding box center [133, 171] width 54 height 13
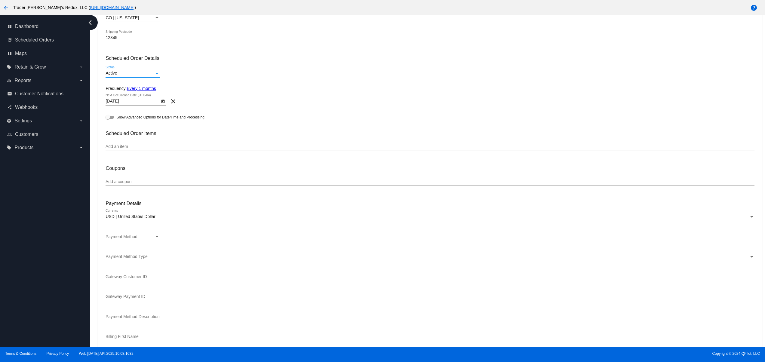
scroll to position [241, 0]
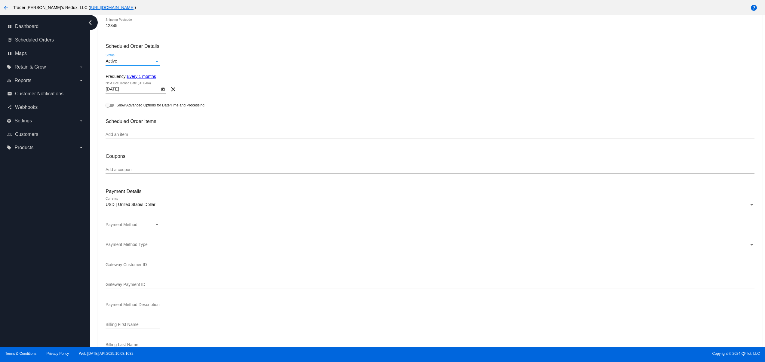
click at [162, 91] on icon "Open calendar" at bounding box center [163, 90] width 3 height 4
click at [177, 107] on button "Previous month" at bounding box center [175, 109] width 12 height 12
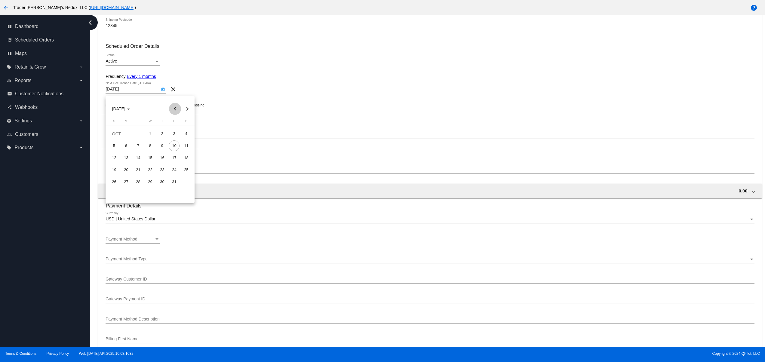
click at [177, 107] on button "Previous month" at bounding box center [175, 109] width 12 height 12
click at [84, 234] on div at bounding box center [382, 181] width 765 height 362
click at [141, 242] on div "Payment Method" at bounding box center [130, 239] width 49 height 5
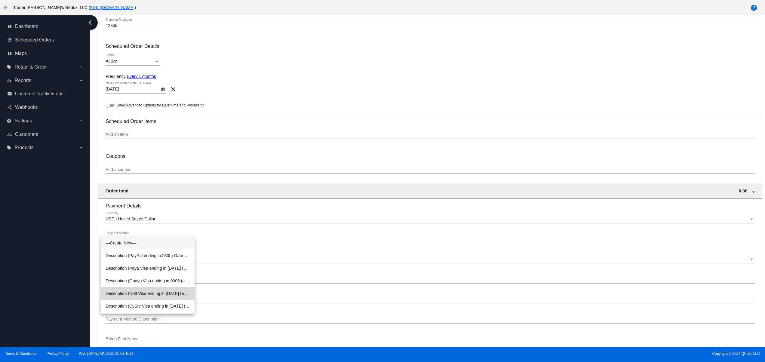
click at [148, 290] on span "Description (NMI Visa ending in [DATE] (expires [CREDIT_CARD_DATA])) GatewayCus…" at bounding box center [148, 293] width 84 height 13
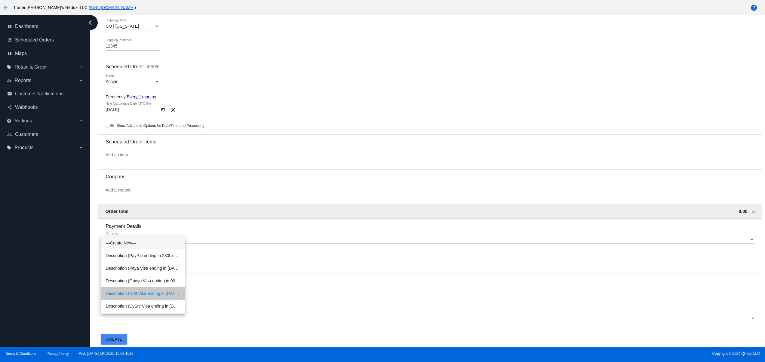
scroll to position [224, 0]
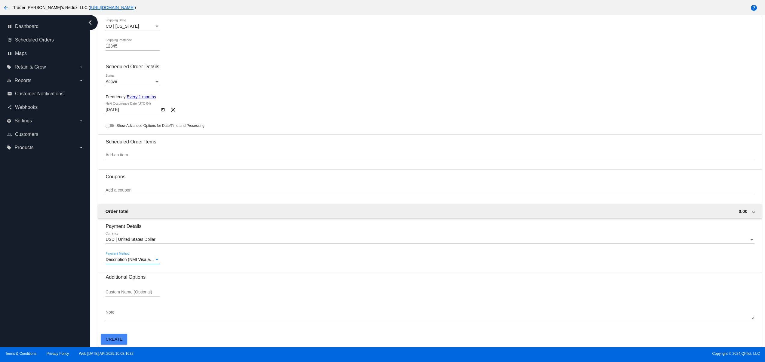
click at [122, 338] on span "Create" at bounding box center [114, 339] width 17 height 5
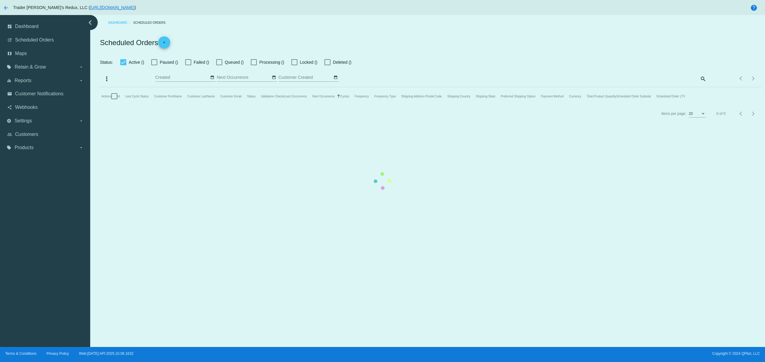
type input "[DATE] - [DATE]"
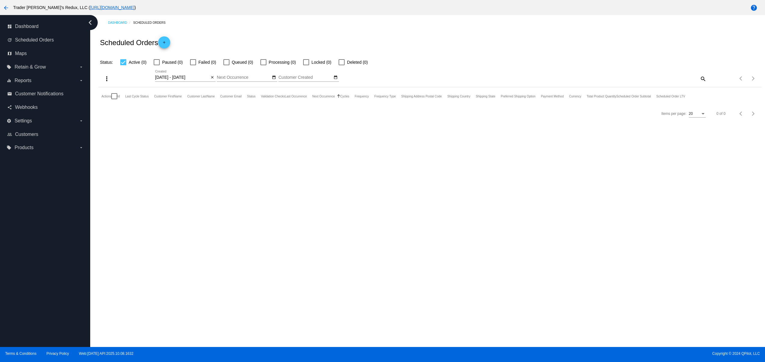
click at [120, 63] on div at bounding box center [123, 62] width 6 height 6
click at [123, 65] on input "Active (0)" at bounding box center [123, 65] width 0 height 0
checkbox input "false"
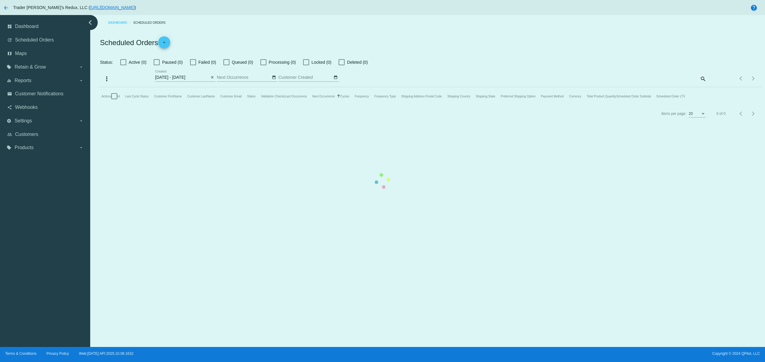
click at [213, 87] on mat-table "Actions Id Last Cycle Status Customer FirstName Customer LastName Customer Emai…" at bounding box center [429, 96] width 663 height 18
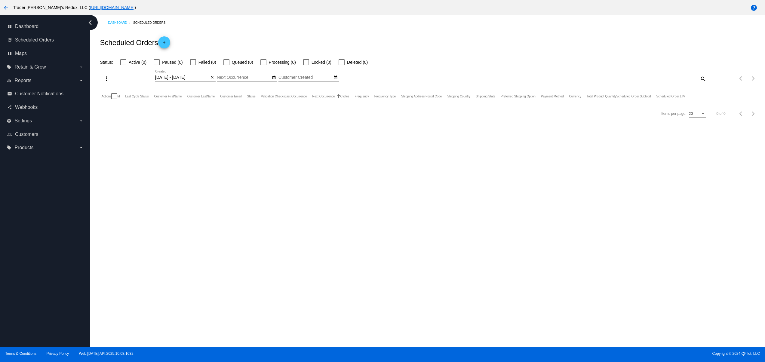
click at [255, 42] on div "Scheduled Orders add" at bounding box center [429, 42] width 663 height 24
click at [212, 78] on mat-icon "close" at bounding box center [212, 77] width 4 height 5
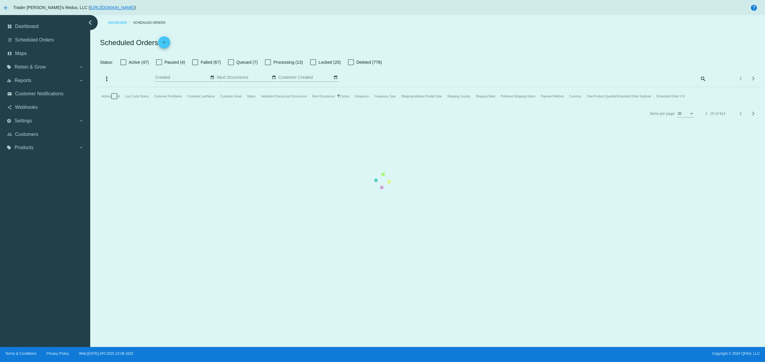
click at [220, 87] on mat-table "Actions Id Last Cycle Status Customer FirstName Customer LastName Customer Emai…" at bounding box center [429, 96] width 663 height 18
click at [262, 105] on mat-table "Actions Id Last Cycle Status Customer FirstName Customer LastName Customer Emai…" at bounding box center [429, 96] width 663 height 18
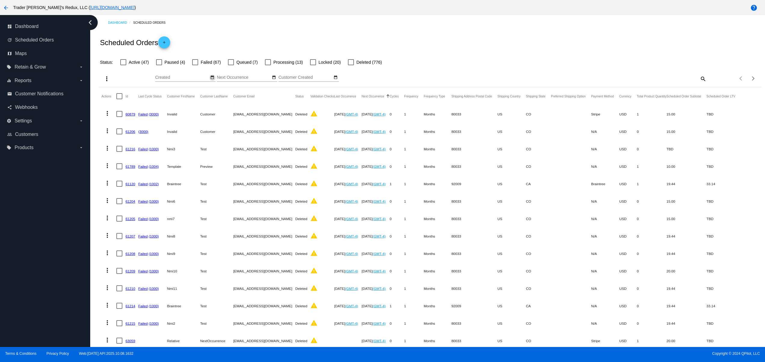
click at [214, 78] on button "date_range" at bounding box center [212, 78] width 6 height 6
click at [220, 117] on td "10" at bounding box center [219, 114] width 10 height 9
type input "[DATE] - [DATE]"
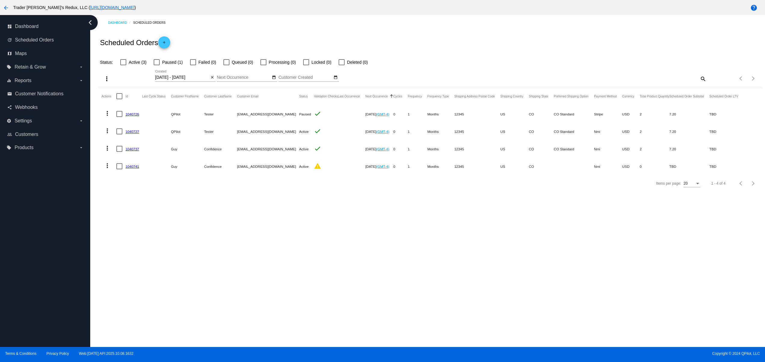
drag, startPoint x: 219, startPoint y: 155, endPoint x: 277, endPoint y: 164, distance: 58.1
click at [272, 162] on mat-table "Actions Id Last Cycle Status Customer FirstName Customer LastName Customer Emai…" at bounding box center [429, 131] width 663 height 88
click at [284, 192] on div "Items per page: 20 1 - 4 of 4" at bounding box center [429, 183] width 663 height 17
click at [133, 170] on mat-cell "1040741" at bounding box center [133, 166] width 17 height 17
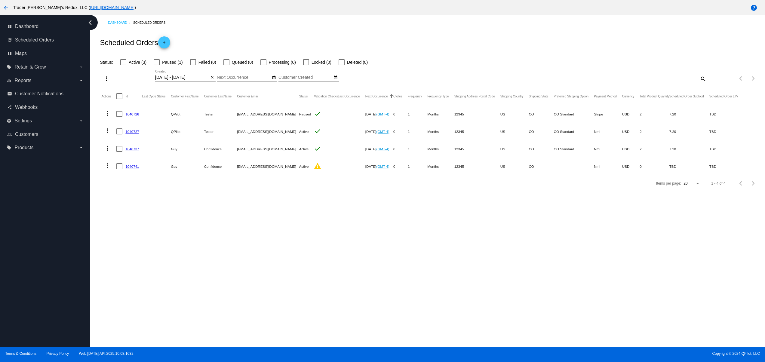
click at [133, 167] on link "1040741" at bounding box center [132, 167] width 14 height 4
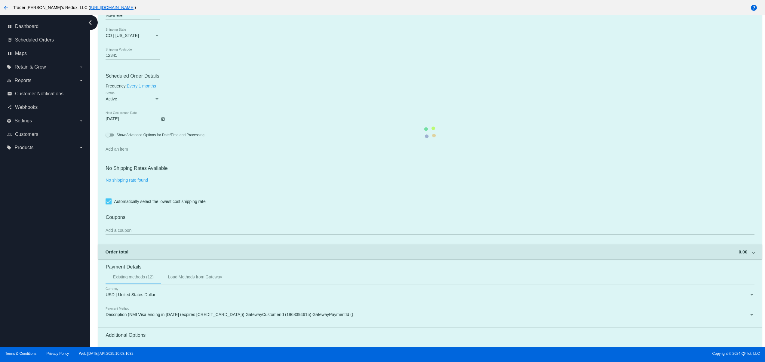
scroll to position [322, 0]
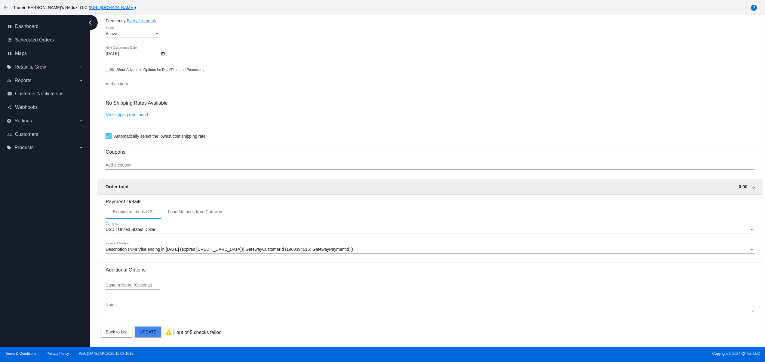
click at [46, 267] on div "dashboard Dashboard update Scheduled Orders map Maps local_offer Retain & Grow …" at bounding box center [45, 181] width 90 height 332
click at [162, 52] on icon "Open calendar" at bounding box center [163, 53] width 4 height 7
click at [175, 67] on button "Previous month" at bounding box center [175, 70] width 12 height 12
click at [175, 69] on button "Previous month" at bounding box center [175, 70] width 12 height 12
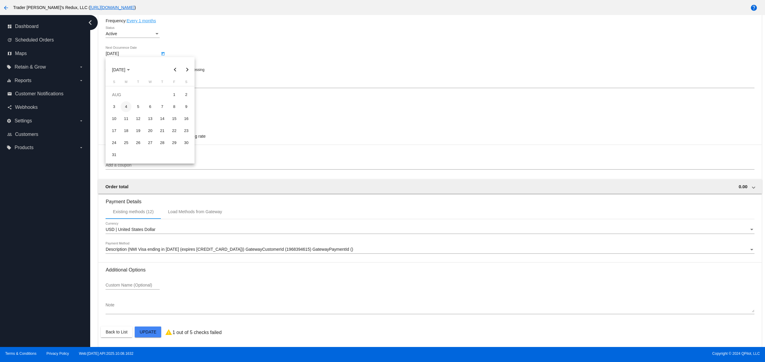
click at [129, 108] on div "4" at bounding box center [126, 106] width 11 height 11
type input "[DATE]"
click at [151, 331] on mat-card "Customer 1801046: Guy Confidence [EMAIL_ADDRESS][DOMAIN_NAME] Customer Shipping…" at bounding box center [429, 67] width 663 height 560
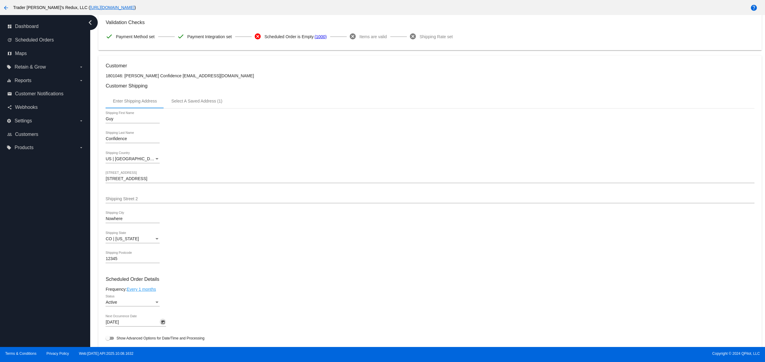
scroll to position [0, 0]
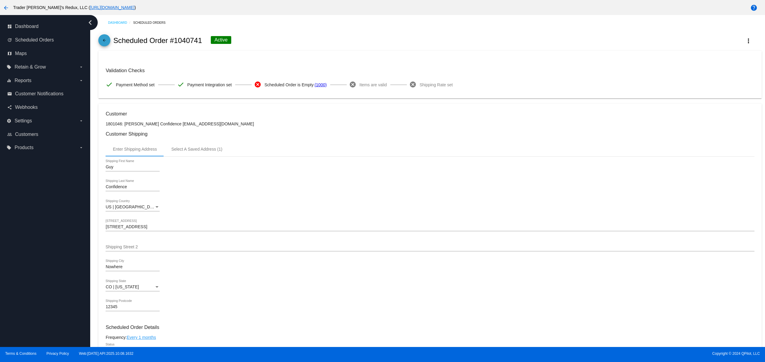
click at [105, 38] on span "arrow_back" at bounding box center [104, 41] width 7 height 15
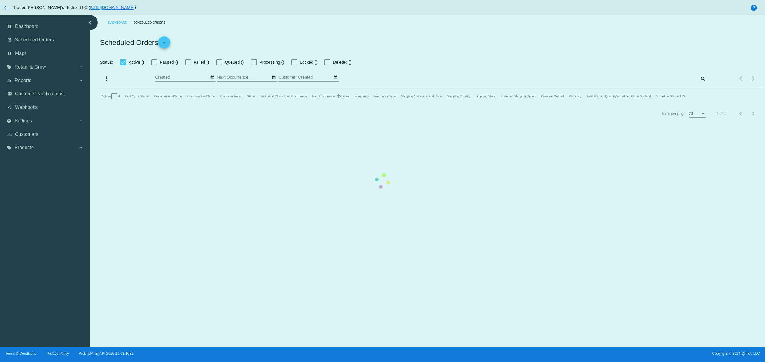
checkbox input "false"
type input "[DATE] - [DATE]"
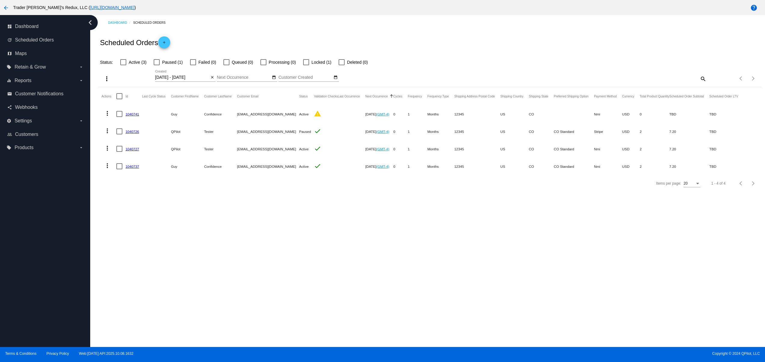
click at [334, 236] on div "Dashboard Scheduled Orders Scheduled Orders add Status: Active (3) Paused (1) F…" at bounding box center [427, 181] width 675 height 332
click at [165, 209] on div "Dashboard Scheduled Orders Scheduled Orders add Status: Active (3) Paused (1) F…" at bounding box center [427, 181] width 675 height 332
click at [33, 43] on span "Scheduled Orders" at bounding box center [34, 39] width 39 height 5
click at [394, 260] on div "Dashboard Scheduled Orders Scheduled Orders add Status: Active (3) Paused (1) F…" at bounding box center [427, 181] width 675 height 332
click at [5, 8] on mat-icon "arrow_back" at bounding box center [5, 7] width 7 height 7
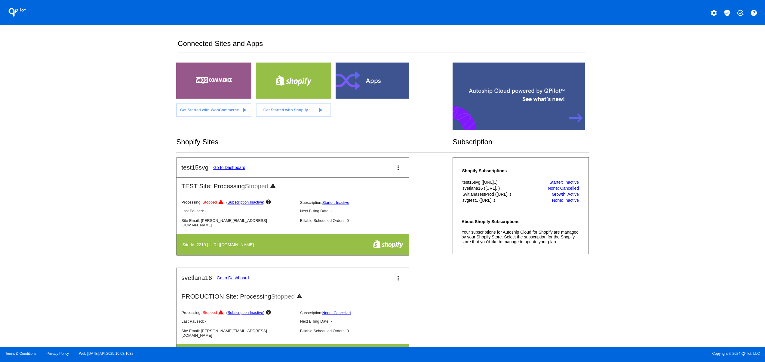
click at [106, 170] on div "QPilot settings verified_user add_task help Connected Sites and Apps Get Starte…" at bounding box center [382, 173] width 765 height 347
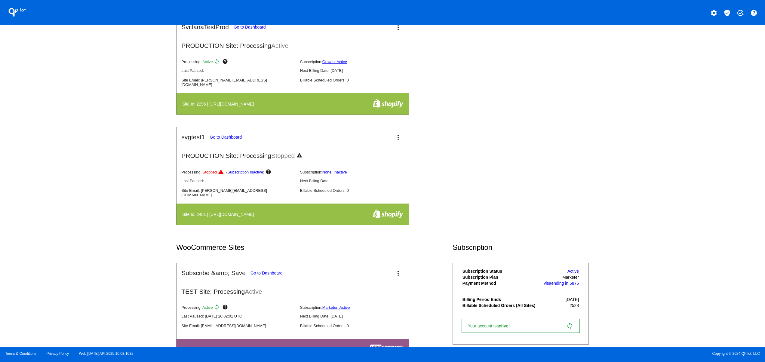
scroll to position [481, 0]
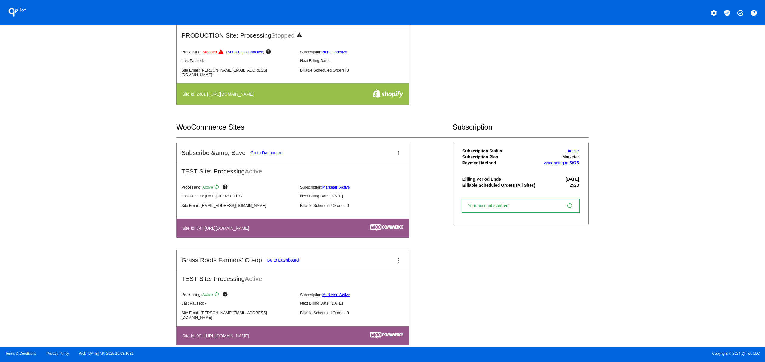
drag, startPoint x: 200, startPoint y: 205, endPoint x: 271, endPoint y: 214, distance: 72.0
click at [267, 214] on div "Processing: Active sync help Subscription: Marketer: Active Last Paused: [DATE]…" at bounding box center [298, 199] width 242 height 39
click at [288, 236] on table "Site Id: 74 | [URL][DOMAIN_NAME]" at bounding box center [293, 228] width 233 height 19
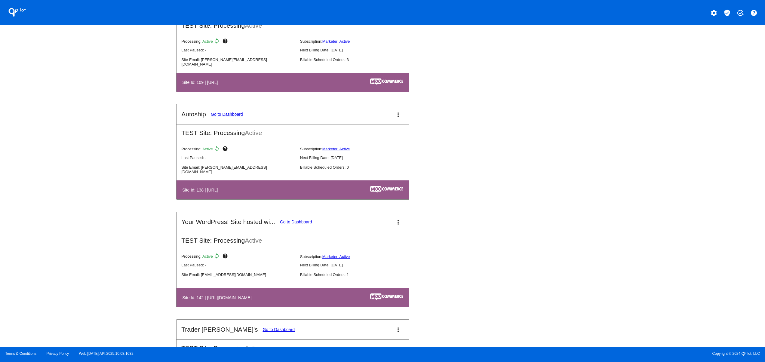
scroll to position [963, 0]
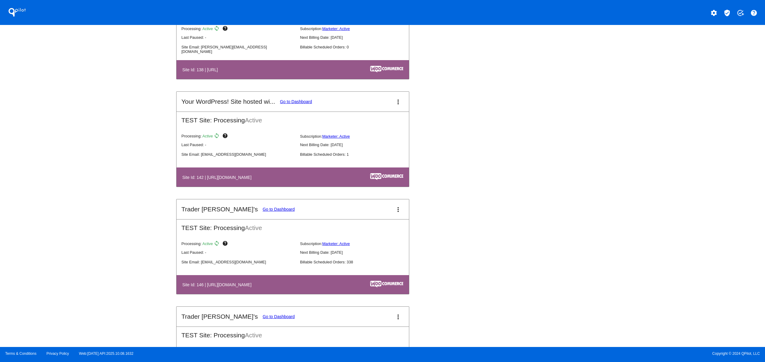
drag, startPoint x: 216, startPoint y: 291, endPoint x: 279, endPoint y: 295, distance: 63.3
click at [279, 289] on th "Site Id: 146 | [URL][DOMAIN_NAME]" at bounding box center [257, 285] width 151 height 8
click at [286, 294] on table "Site Id: 146 | [URL][DOMAIN_NAME]" at bounding box center [293, 284] width 233 height 19
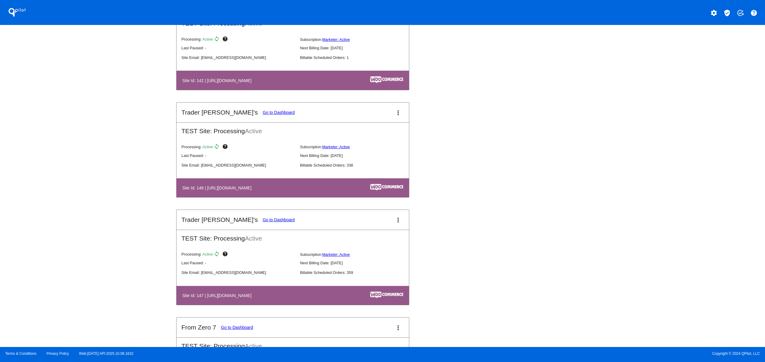
scroll to position [1083, 0]
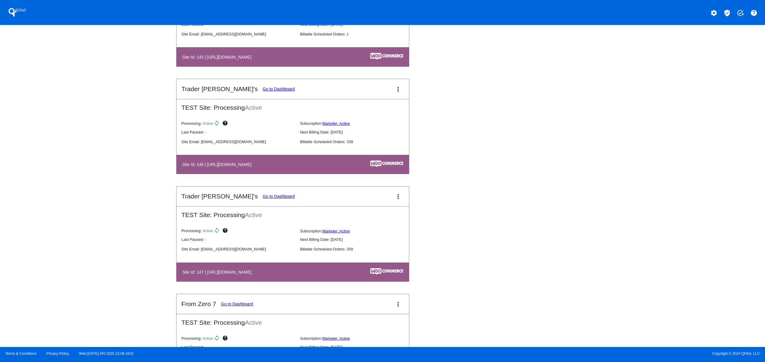
drag, startPoint x: 205, startPoint y: 279, endPoint x: 281, endPoint y: 279, distance: 75.8
click at [281, 276] on th "Site Id: 147 | [URL][DOMAIN_NAME]" at bounding box center [257, 272] width 151 height 8
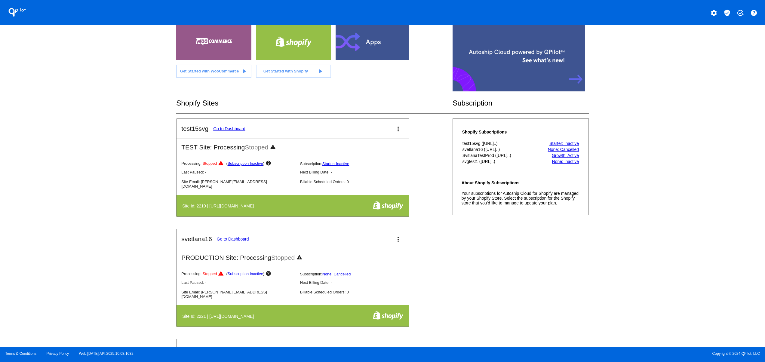
scroll to position [0, 0]
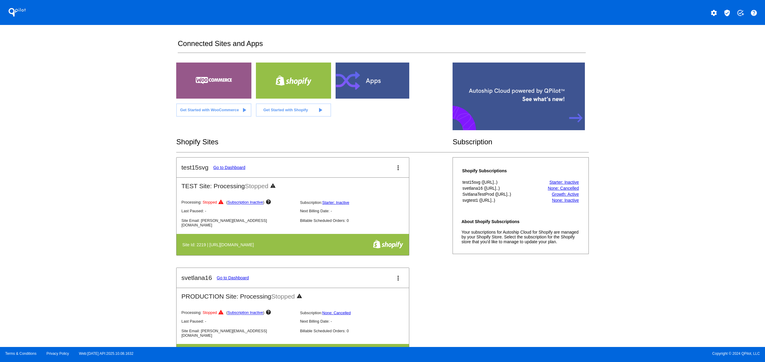
click at [719, 13] on button "settings" at bounding box center [714, 12] width 12 height 12
click at [685, 42] on span "Log out" at bounding box center [688, 44] width 14 height 5
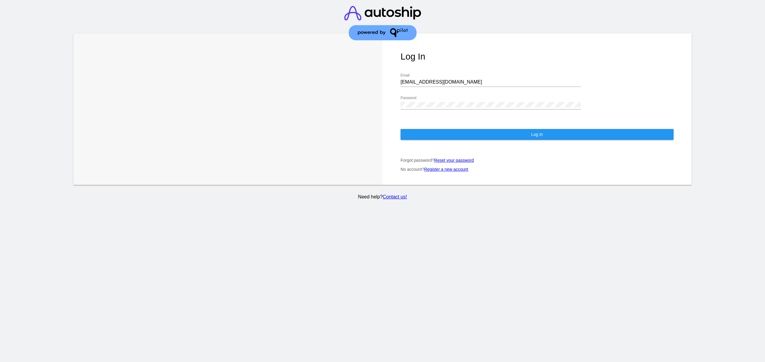
click at [488, 79] on input "[EMAIL_ADDRESS][DOMAIN_NAME]" at bounding box center [491, 81] width 180 height 5
type input "[EMAIL_ADDRESS][DOMAIN_NAME]"
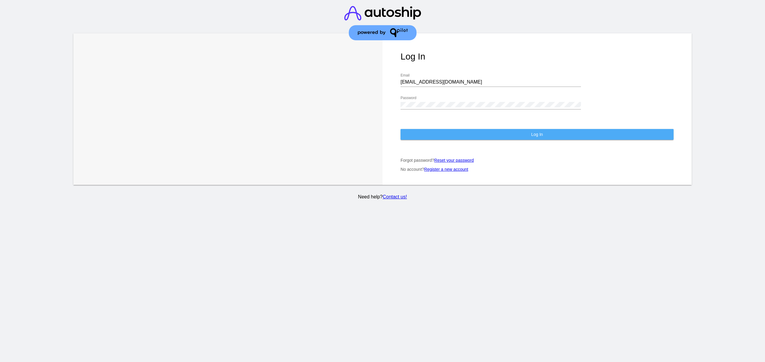
click at [478, 129] on button "Log In" at bounding box center [537, 134] width 273 height 11
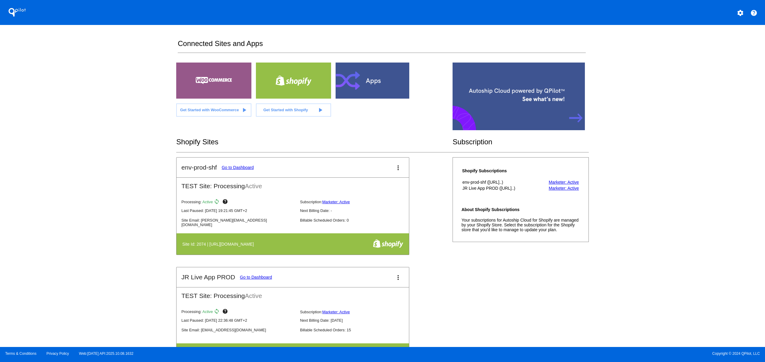
click at [117, 175] on div "QPilot settings help Connected Sites and Apps Get Started with WooCommerce play…" at bounding box center [382, 173] width 765 height 347
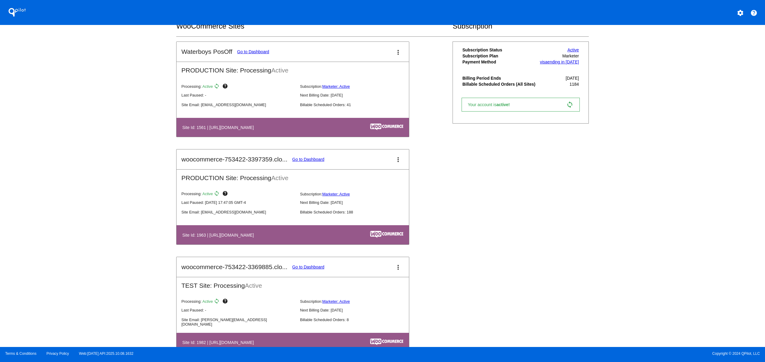
scroll to position [120, 0]
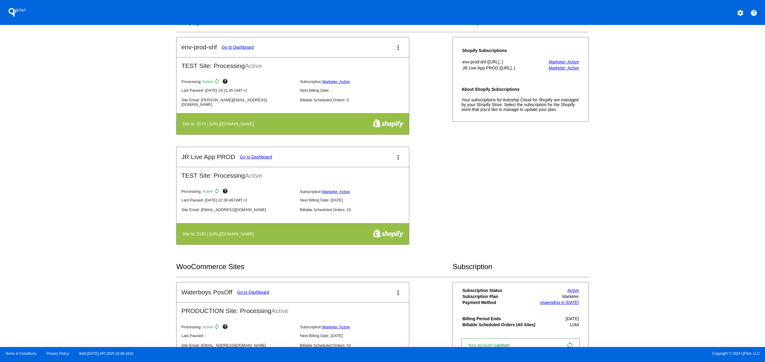
click at [146, 234] on div "QPilot settings help Connected Sites and Apps Get Started with WooCommerce play…" at bounding box center [382, 173] width 765 height 347
drag, startPoint x: 230, startPoint y: 244, endPoint x: 176, endPoint y: 243, distance: 54.4
click at [176, 243] on div "QPilot settings help Connected Sites and Apps Get Started with WooCommerce play…" at bounding box center [382, 173] width 765 height 347
click at [103, 236] on div "QPilot settings help Connected Sites and Apps Get Started with WooCommerce play…" at bounding box center [382, 173] width 765 height 347
click at [259, 155] on mat-card-title "JR Live App PROD Go to Dashboard" at bounding box center [226, 156] width 91 height 7
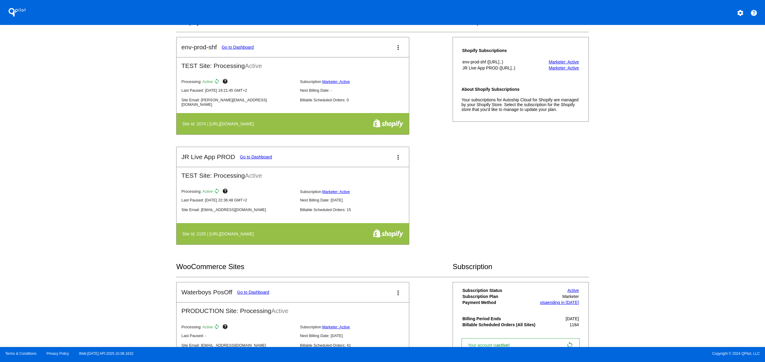
click at [259, 155] on mat-card-title "JR Live App PROD Go to Dashboard" at bounding box center [226, 156] width 91 height 7
click at [258, 159] on link "Go to Dashboard" at bounding box center [256, 157] width 32 height 5
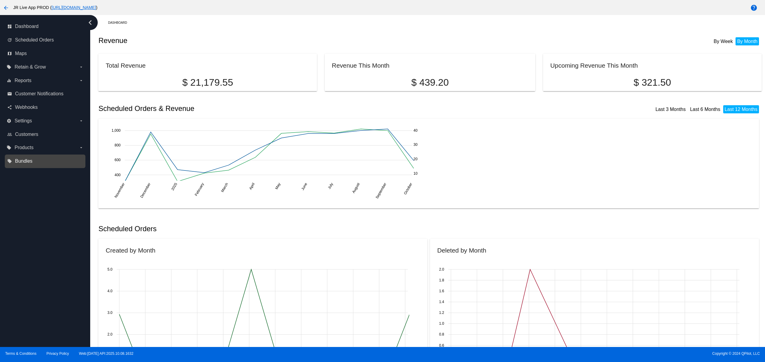
click at [17, 159] on span "Bundles" at bounding box center [23, 161] width 17 height 5
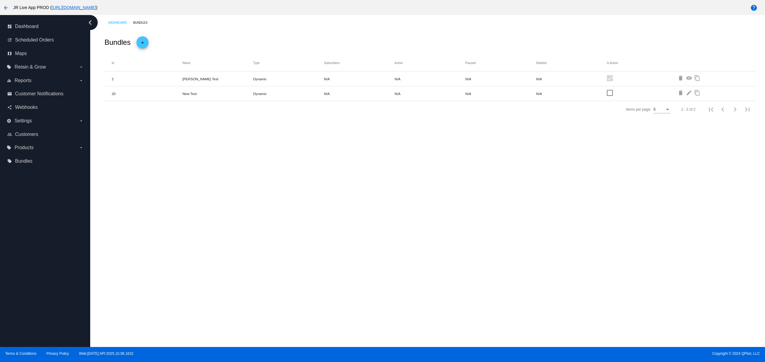
drag, startPoint x: 174, startPoint y: 92, endPoint x: 268, endPoint y: 106, distance: 94.3
click at [218, 92] on mat-row "20 New Test Dynamic N/A N/A N/A N/A delete edit content_copy" at bounding box center [429, 93] width 651 height 15
click at [291, 156] on div "Dashboard Bundles Bundles add Id Name Type Subscribers Active Paused Deleted Is…" at bounding box center [427, 181] width 675 height 332
drag, startPoint x: 176, startPoint y: 83, endPoint x: 525, endPoint y: 95, distance: 349.4
click at [334, 85] on mat-row "2 [PERSON_NAME] Test Dynamic N/A N/A N/A N/A delete visibility content_copy" at bounding box center [429, 79] width 651 height 15
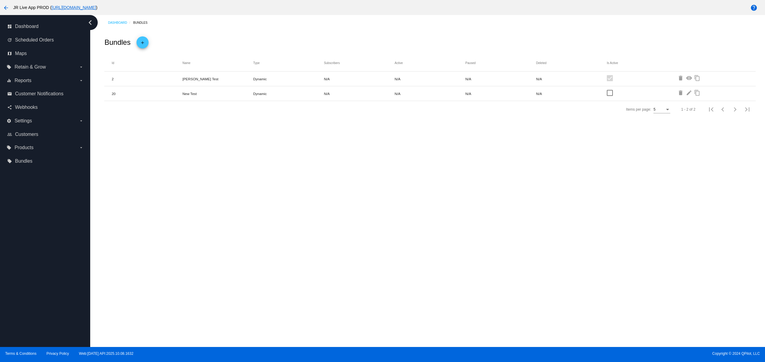
click at [692, 76] on mat-icon "visibility" at bounding box center [689, 78] width 7 height 7
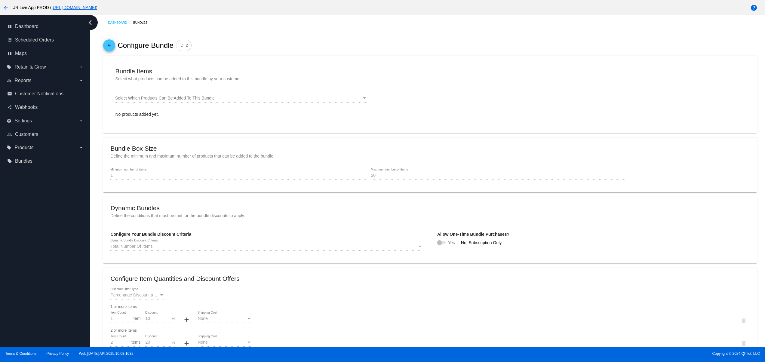
click at [136, 125] on mat-card-content "Bundle Items Select what products can be added to this bundle by your customer.…" at bounding box center [429, 94] width 639 height 63
click at [111, 51] on mat-icon "arrow_back" at bounding box center [109, 47] width 7 height 10
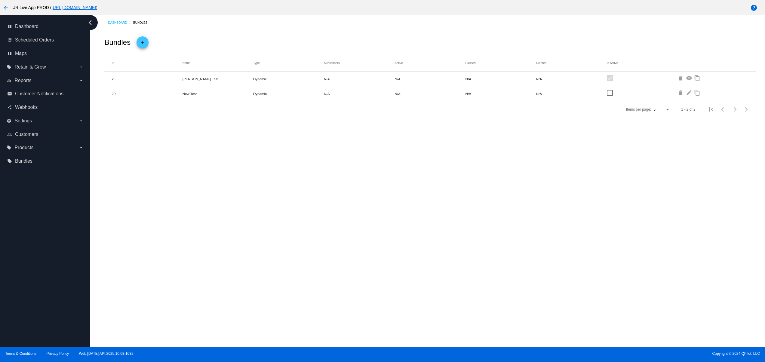
click at [145, 40] on mat-icon "add" at bounding box center [142, 44] width 7 height 10
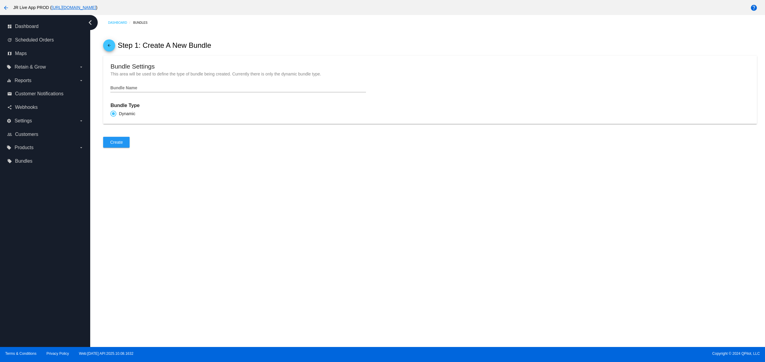
click at [146, 92] on div at bounding box center [238, 92] width 256 height 0
click at [145, 91] on input "Bundle Name" at bounding box center [238, 88] width 256 height 5
type input "Bundle Test"
click at [126, 148] on button "Create" at bounding box center [116, 142] width 26 height 11
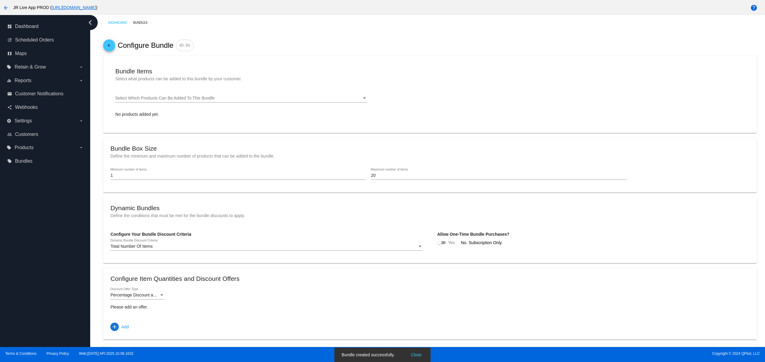
click at [197, 100] on span "Select Which Products Can Be Added To This Bundle" at bounding box center [165, 98] width 100 height 5
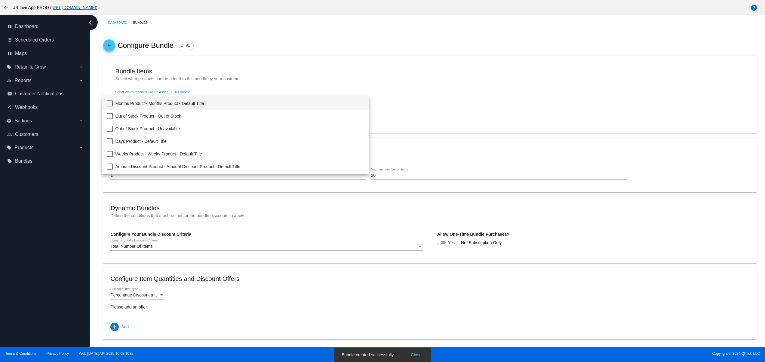
click at [197, 102] on span "Months Product - Months Product - Default Title" at bounding box center [239, 103] width 249 height 13
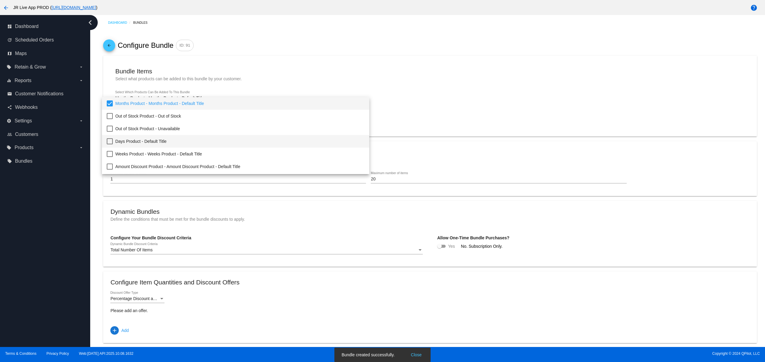
click at [194, 140] on span "Days Product - Default Title" at bounding box center [239, 141] width 249 height 13
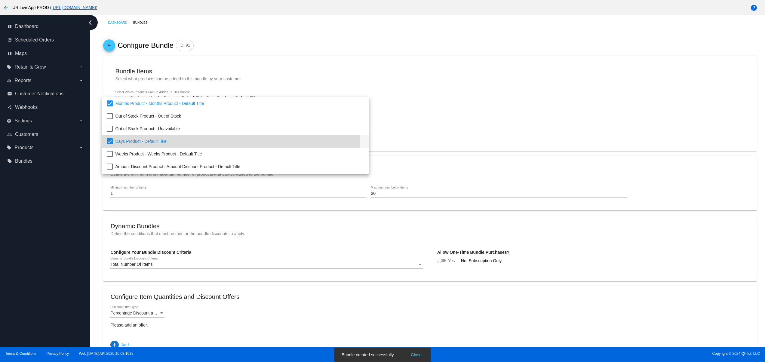
click at [193, 147] on span "Days Product - Default Title" at bounding box center [239, 141] width 249 height 13
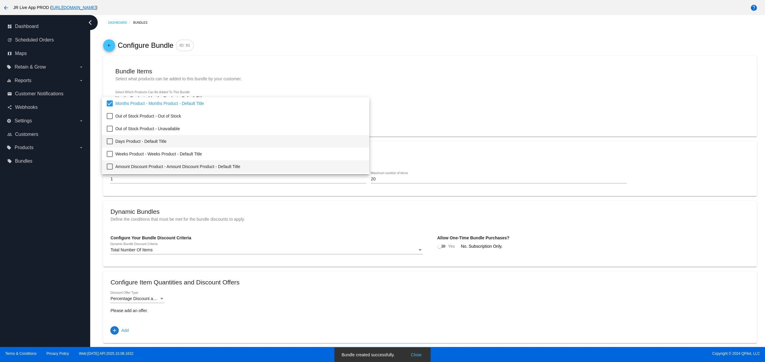
click at [195, 160] on span "Amount Discount Product - Amount Discount Product - Default Title" at bounding box center [239, 166] width 249 height 13
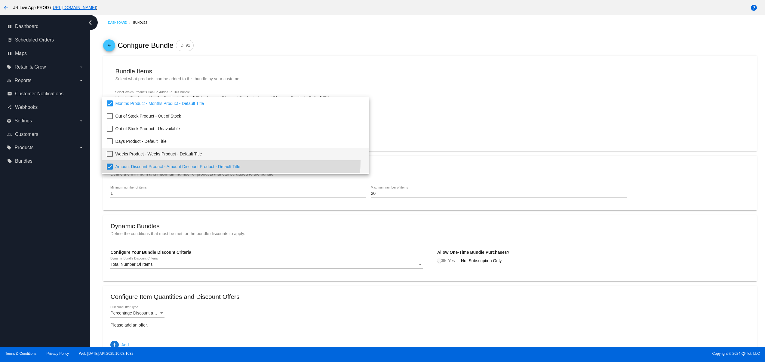
click at [191, 153] on span "Weeks Product - Weeks Product - Default Title" at bounding box center [239, 154] width 249 height 13
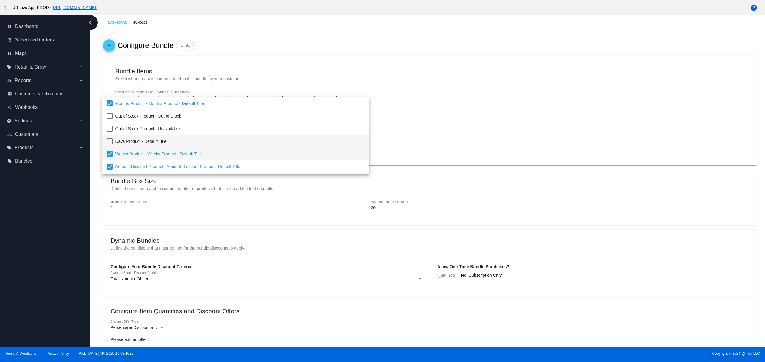
click at [188, 143] on span "Days Product - Default Title" at bounding box center [239, 141] width 249 height 13
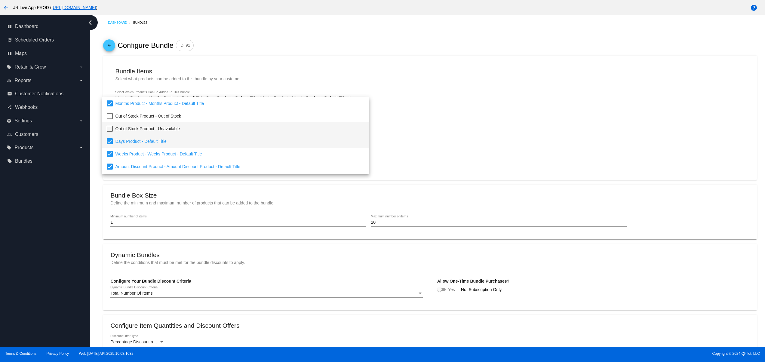
click at [184, 132] on span "Out of Stock Product - Unavailable" at bounding box center [239, 128] width 249 height 13
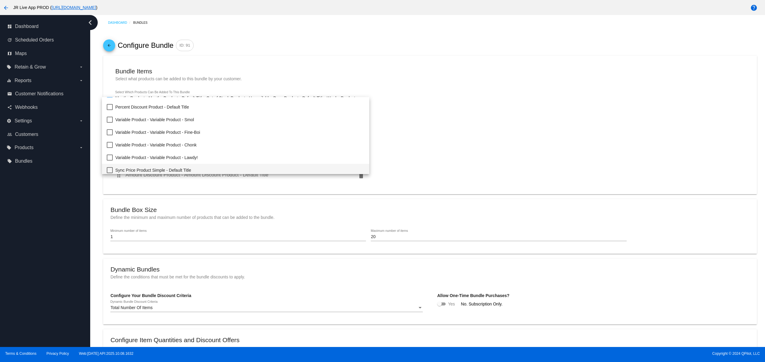
scroll to position [120, 0]
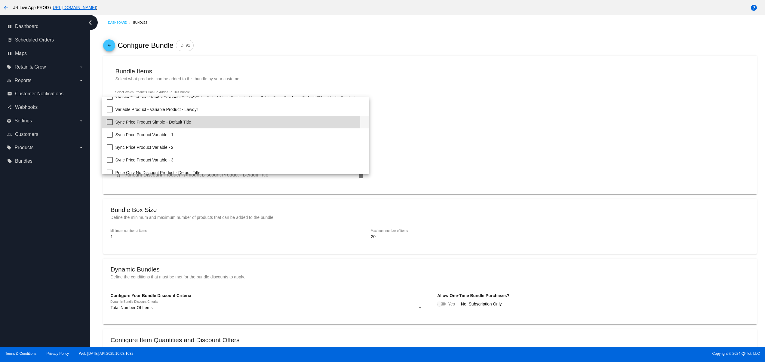
click at [184, 125] on span "Sync Price Product Simple - Default Title" at bounding box center [239, 122] width 249 height 13
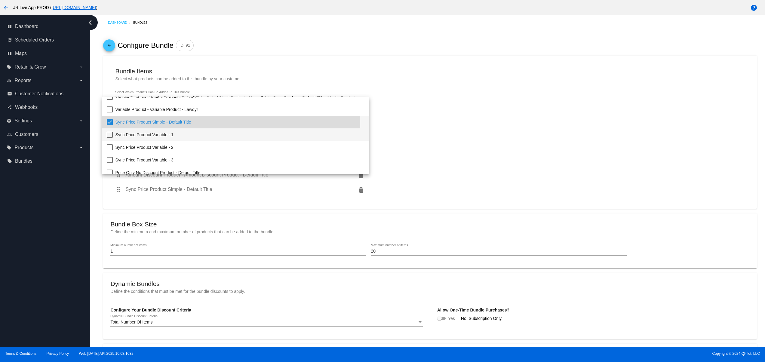
click at [155, 140] on span "Sync Price Product Variable - 1" at bounding box center [239, 134] width 249 height 13
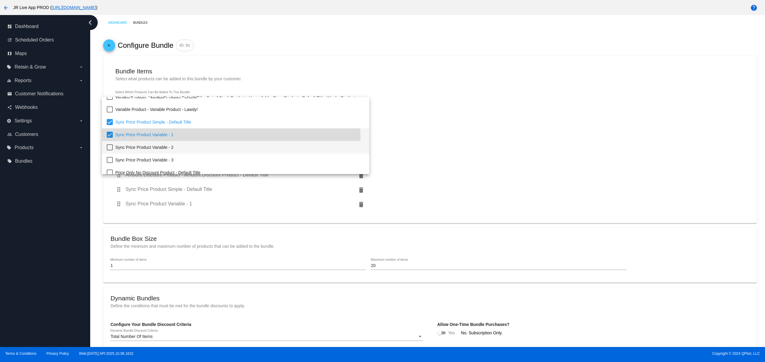
click at [165, 150] on span "Sync Price Product Variable - 2" at bounding box center [239, 147] width 249 height 13
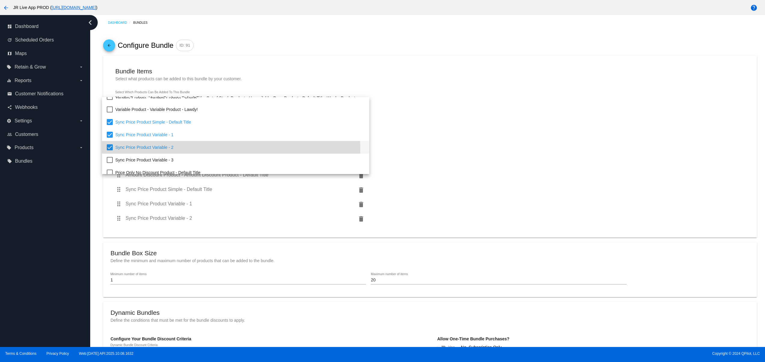
click at [464, 138] on div at bounding box center [382, 181] width 765 height 362
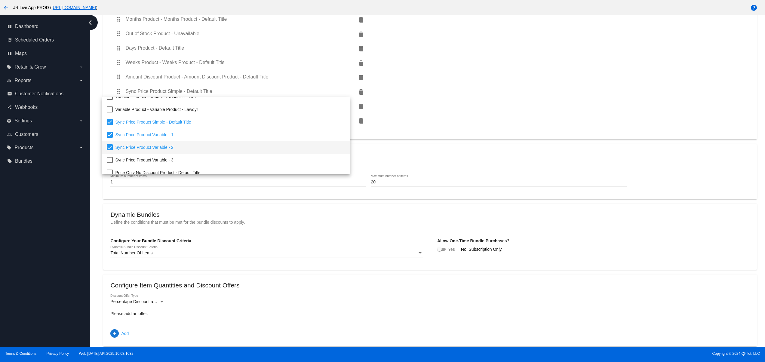
scroll to position [186, 0]
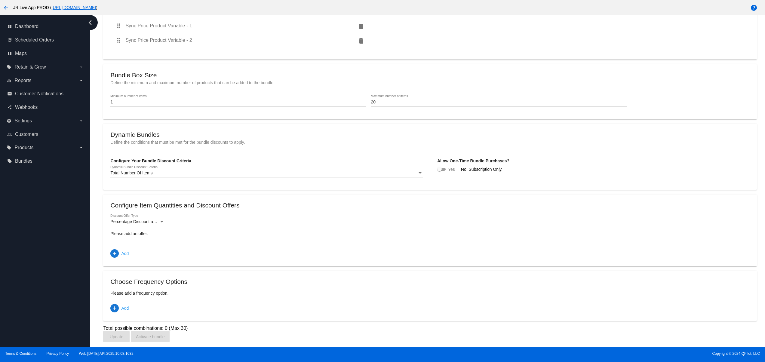
click at [134, 224] on div "Percentage Discount and Free Shipping Discount Offer Type" at bounding box center [137, 220] width 54 height 12
click at [297, 222] on div at bounding box center [382, 181] width 765 height 362
click at [113, 251] on mat-icon "add" at bounding box center [115, 254] width 6 height 6
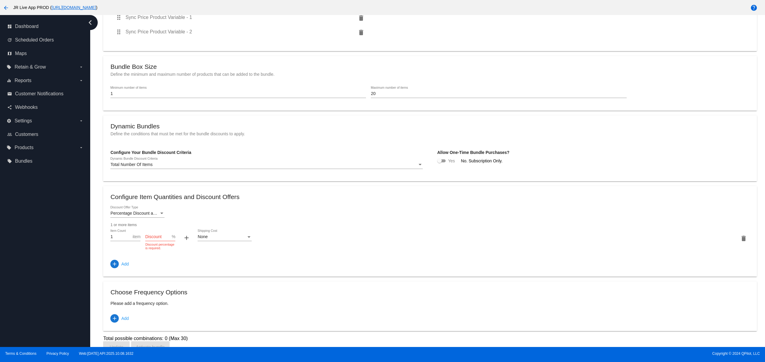
click at [156, 239] on div "Discount" at bounding box center [158, 236] width 26 height 12
type input "10"
click at [230, 241] on div "None Shipping Cost" at bounding box center [225, 236] width 54 height 12
click at [218, 255] on span "Set Shipping Cost" at bounding box center [225, 257] width 54 height 13
click at [227, 239] on span "Set Shipping Cost" at bounding box center [215, 236] width 34 height 5
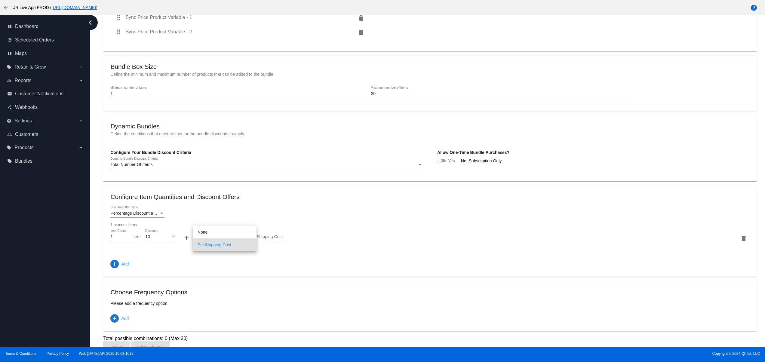
click at [211, 224] on div at bounding box center [382, 181] width 765 height 362
click at [211, 229] on form "Percentage Discount and Free Shipping Discount Offer Type 1 or more items 1 Ite…" at bounding box center [429, 226] width 639 height 41
click at [208, 241] on div "Set Shipping Cost Shipping Cost" at bounding box center [225, 236] width 54 height 12
click at [212, 235] on span "None" at bounding box center [225, 232] width 54 height 13
click at [113, 267] on span "add Add" at bounding box center [119, 264] width 18 height 11
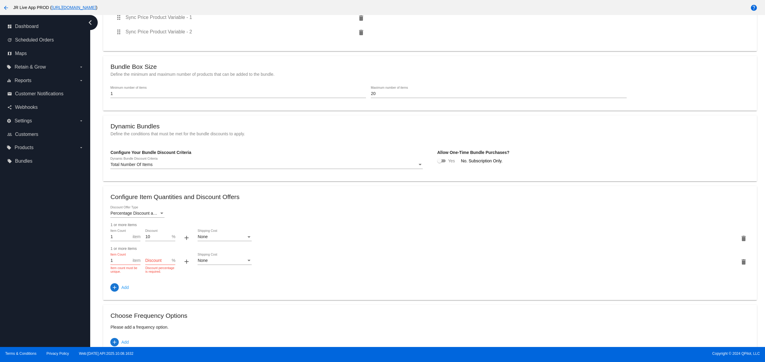
click at [164, 263] on div "Discount" at bounding box center [158, 259] width 26 height 12
type input "20"
click at [123, 263] on input "1" at bounding box center [121, 260] width 22 height 5
drag, startPoint x: 97, startPoint y: 271, endPoint x: 93, endPoint y: 272, distance: 4.8
click at [95, 271] on div "Dashboard Bundles arrow_back Configure Bundle ID: 91 Bundle Items Select what p…" at bounding box center [430, 105] width 670 height 553
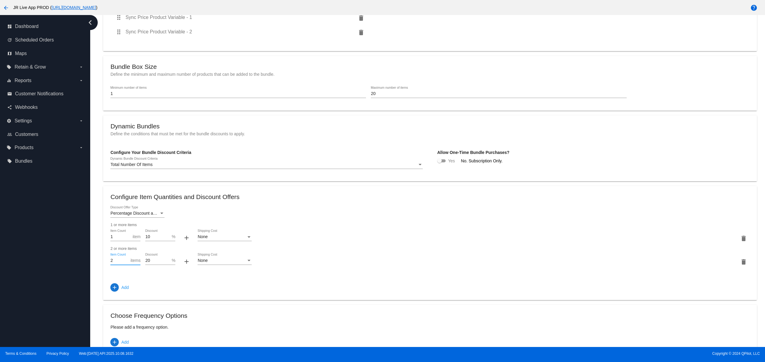
type input "2"
click at [273, 286] on div "Percentage Discount and Free Shipping Discount Offer Type 1 or more items 1 Ite…" at bounding box center [429, 249] width 639 height 87
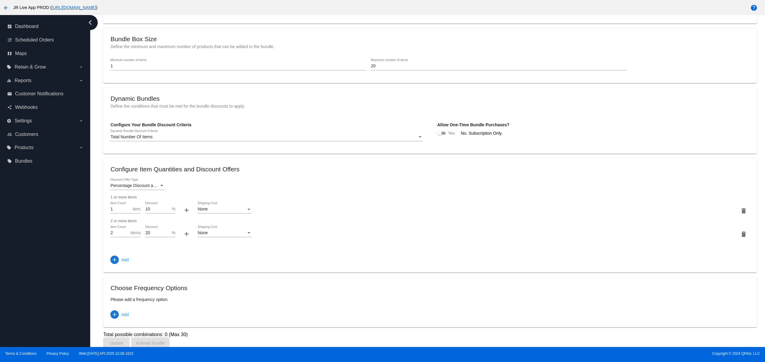
scroll to position [229, 0]
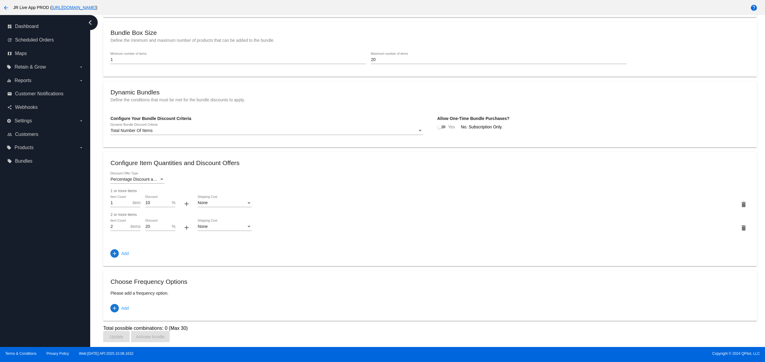
click at [108, 313] on mat-card "Choose Frequency Options Please add a frequency option. add Add" at bounding box center [430, 296] width 654 height 50
click at [112, 306] on mat-icon "add" at bounding box center [115, 308] width 6 height 6
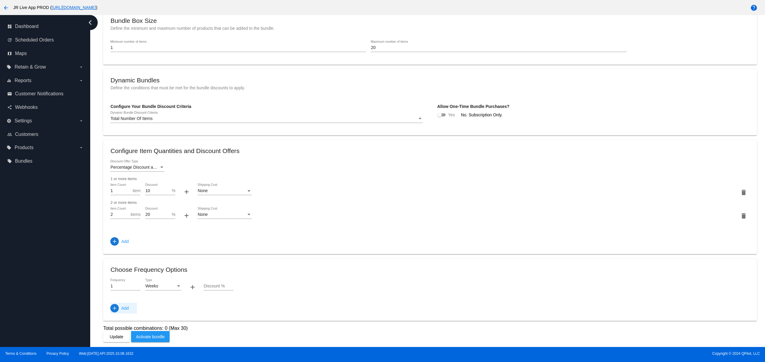
scroll to position [241, 0]
click at [220, 282] on div "Discount %" at bounding box center [219, 285] width 30 height 12
type input "5"
click at [124, 313] on span "Add" at bounding box center [125, 308] width 8 height 11
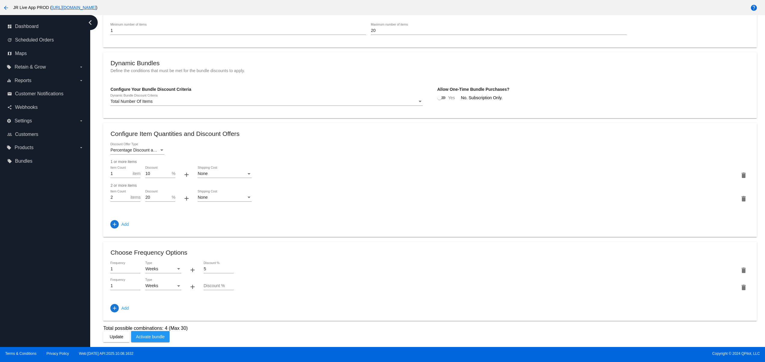
scroll to position [258, 0]
click at [156, 283] on span "Weeks" at bounding box center [151, 285] width 13 height 5
click at [163, 296] on span "Months" at bounding box center [163, 298] width 36 height 13
click at [214, 286] on input "Discount %" at bounding box center [219, 286] width 30 height 5
type input "6"
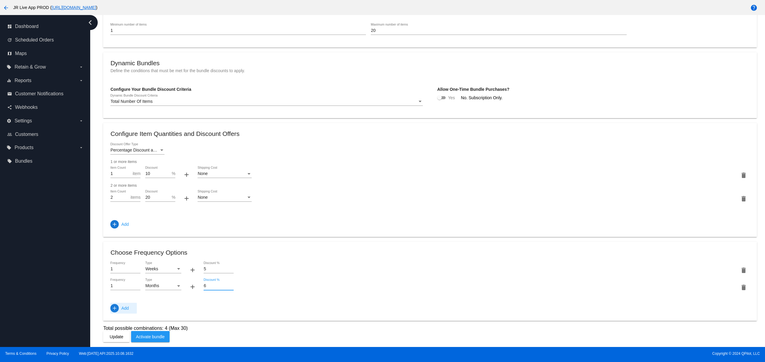
click at [117, 306] on mat-icon "add" at bounding box center [115, 308] width 6 height 6
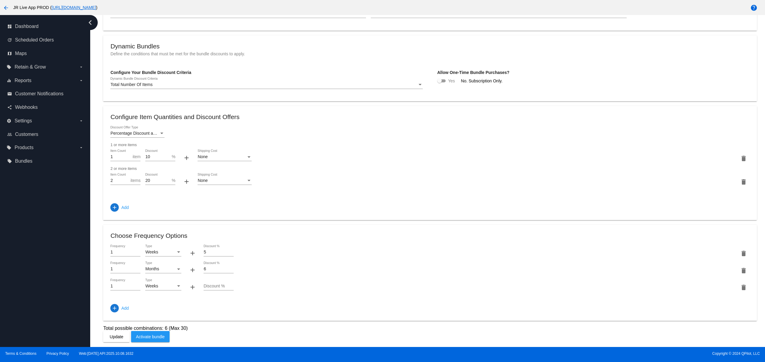
scroll to position [276, 0]
click at [159, 279] on div "Weeks Type" at bounding box center [163, 285] width 36 height 12
click at [154, 308] on span "Days" at bounding box center [163, 311] width 36 height 13
click at [212, 284] on input "Discount %" at bounding box center [219, 286] width 30 height 5
type input "7"
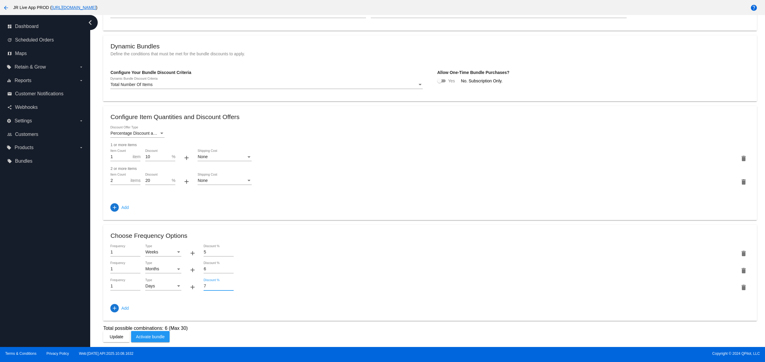
click at [160, 339] on span "Activate bundle" at bounding box center [150, 336] width 29 height 5
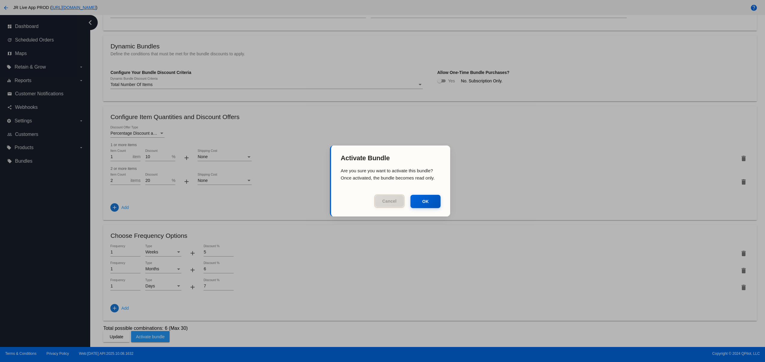
click at [393, 200] on button "Cancel" at bounding box center [389, 201] width 30 height 13
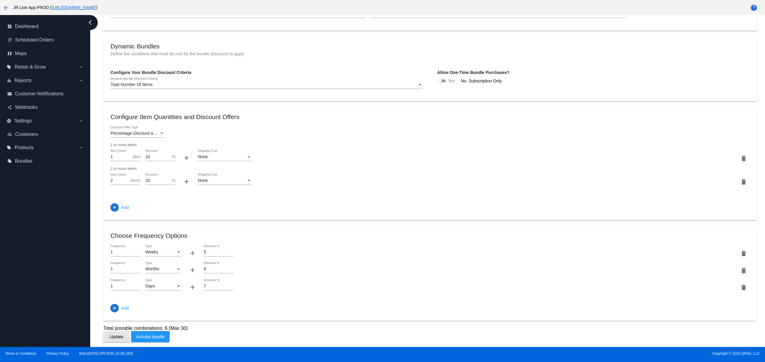
click at [124, 337] on button "Update" at bounding box center [116, 336] width 26 height 11
click at [166, 336] on button "Activate bundle" at bounding box center [150, 336] width 39 height 11
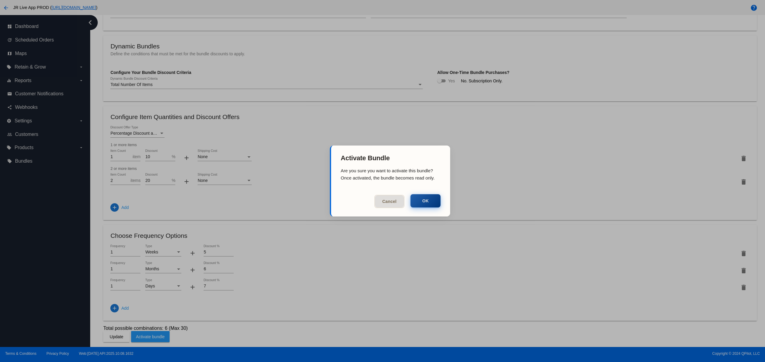
click at [420, 198] on button "OK" at bounding box center [426, 200] width 30 height 13
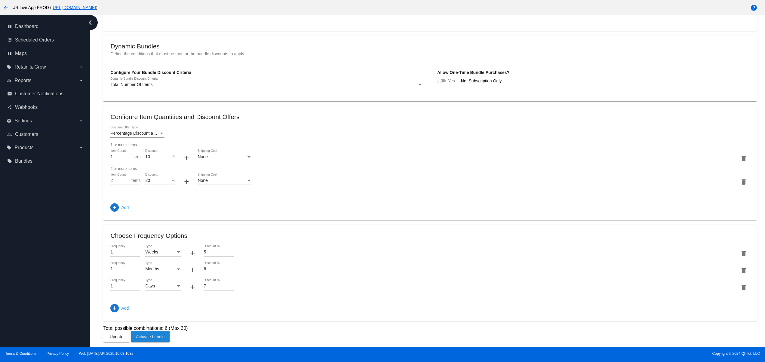
scroll to position [0, 0]
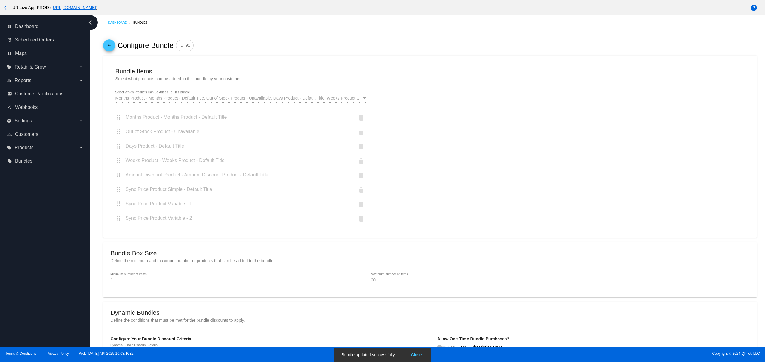
drag, startPoint x: 165, startPoint y: 76, endPoint x: 105, endPoint y: 77, distance: 60.2
click at [105, 77] on mat-card "Bundle Items Select what products can be added to this bundle by your customer.…" at bounding box center [430, 147] width 654 height 182
click at [234, 80] on mat-card-content "Bundle Items Select what products can be added to this bundle by your customer.…" at bounding box center [429, 147] width 639 height 168
drag, startPoint x: 173, startPoint y: 81, endPoint x: 155, endPoint y: 80, distance: 18.1
click at [155, 80] on mat-card-content "Bundle Items Select what products can be added to this bundle by your customer.…" at bounding box center [429, 147] width 639 height 168
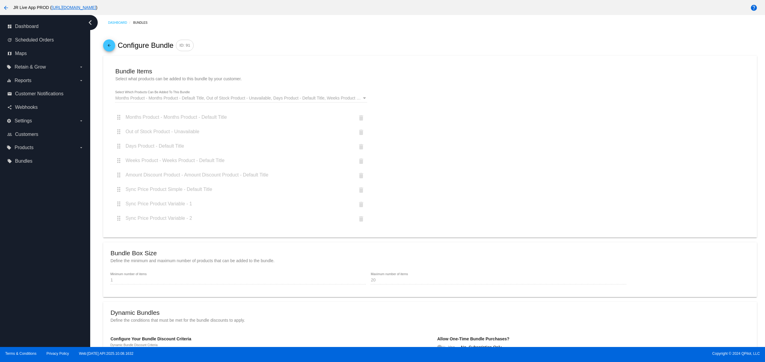
click at [211, 75] on h2 "Bundle Items" at bounding box center [430, 71] width 630 height 7
click at [111, 48] on mat-icon "arrow_back" at bounding box center [109, 47] width 7 height 10
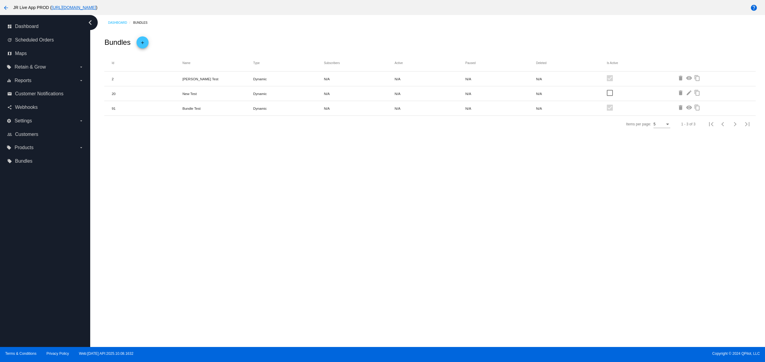
drag, startPoint x: 207, startPoint y: 109, endPoint x: 177, endPoint y: 110, distance: 30.1
click at [177, 110] on mat-row "91 Bundle Test Dynamic N/A N/A N/A N/A delete visibility content_copy" at bounding box center [429, 108] width 651 height 15
copy mat-row "Bundle Test"
click at [166, 203] on div "Dashboard Bundles Bundles add Id Name Type Subscribers Active Paused Deleted Is…" at bounding box center [427, 181] width 675 height 332
drag, startPoint x: 645, startPoint y: 105, endPoint x: 430, endPoint y: 109, distance: 215.1
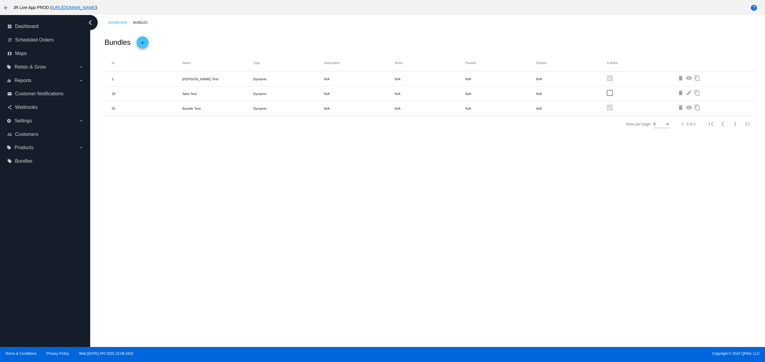
click at [433, 109] on mat-row "91 Bundle Test Dynamic N/A N/A N/A N/A delete visibility content_copy" at bounding box center [429, 108] width 651 height 15
click at [424, 182] on div "Dashboard Bundles Bundles add Id Name Type Subscribers Active Paused Deleted Is…" at bounding box center [427, 181] width 675 height 332
click at [37, 46] on div "update Scheduled Orders" at bounding box center [45, 40] width 81 height 14
click at [37, 37] on span "Scheduled Orders" at bounding box center [34, 39] width 39 height 5
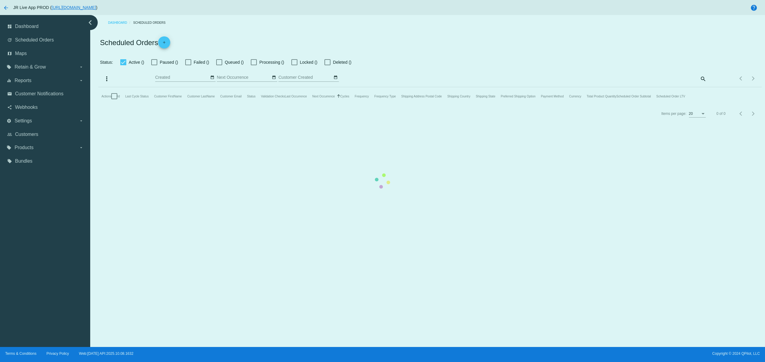
checkbox input "false"
type input "[DATE] - [DATE]"
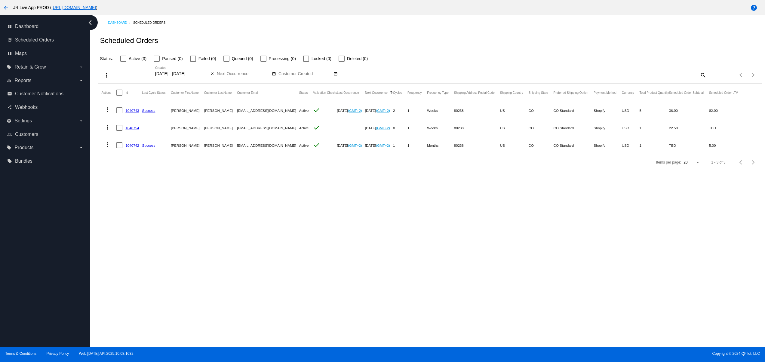
click at [132, 131] on mat-cell "1040754" at bounding box center [133, 127] width 17 height 17
click at [132, 128] on link "1040754" at bounding box center [132, 128] width 14 height 4
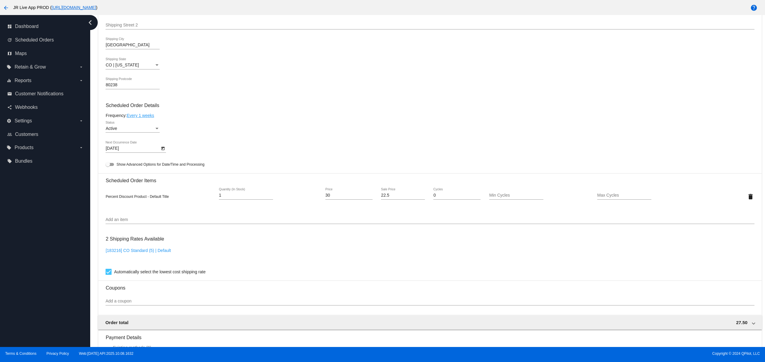
scroll to position [361, 0]
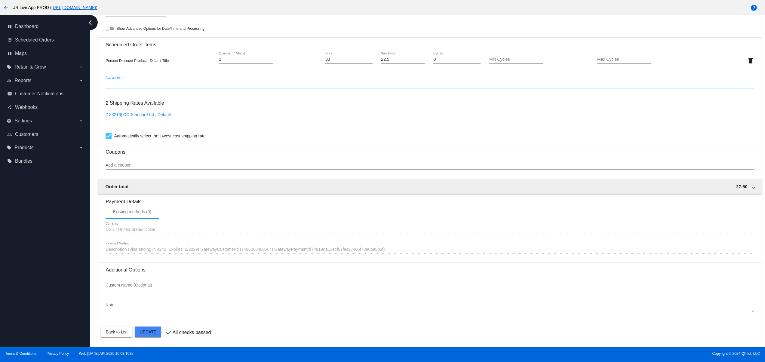
click at [129, 86] on input "Add an item" at bounding box center [430, 84] width 649 height 5
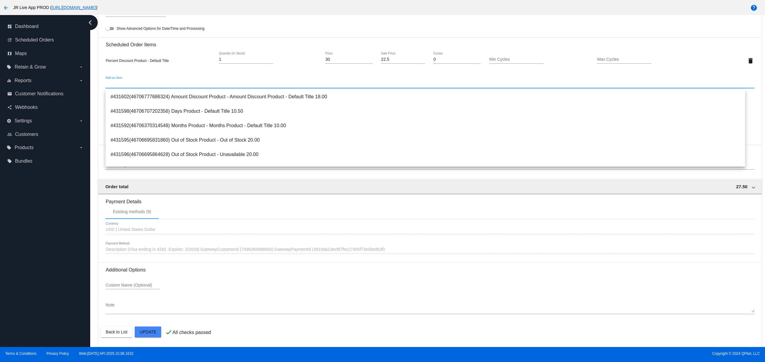
drag, startPoint x: 129, startPoint y: 82, endPoint x: 108, endPoint y: 81, distance: 21.1
click at [103, 78] on mat-card "Customer 3778504: [PERSON_NAME] [EMAIL_ADDRESS][DOMAIN_NAME] Customer Shipping …" at bounding box center [429, 47] width 663 height 602
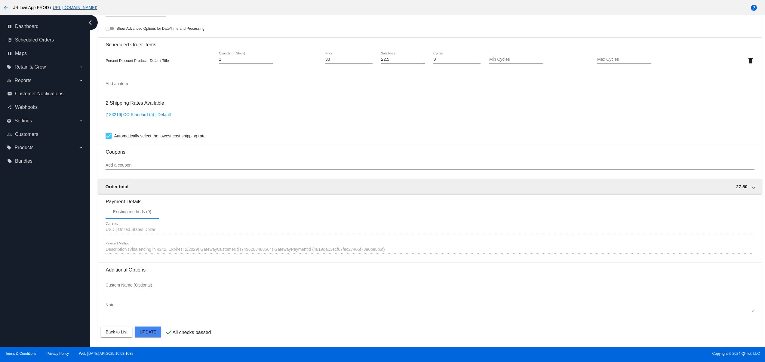
click at [119, 82] on div "Add an item" at bounding box center [430, 82] width 649 height 12
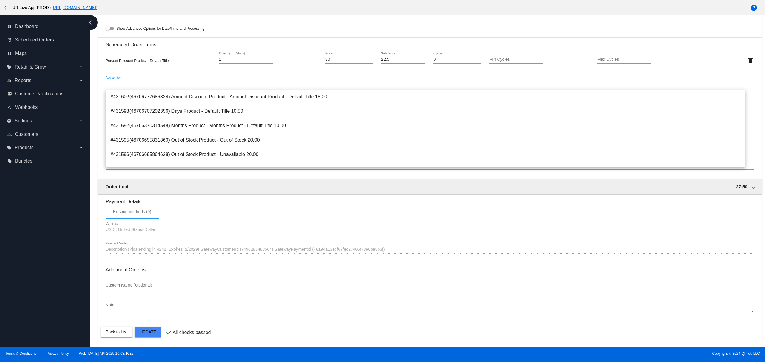
paste input "Bundle Test"
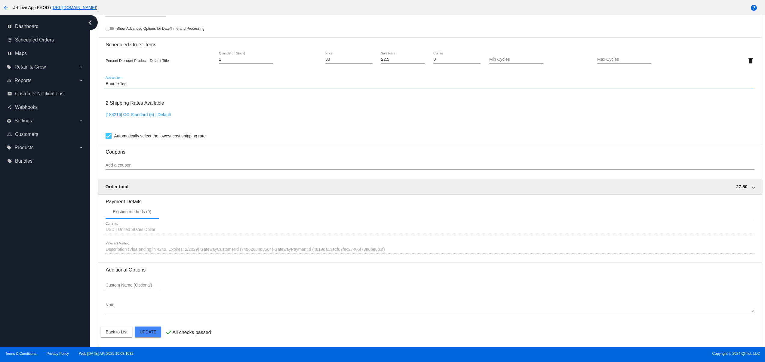
click at [143, 85] on input "Bundle Test" at bounding box center [430, 84] width 649 height 5
type input "B"
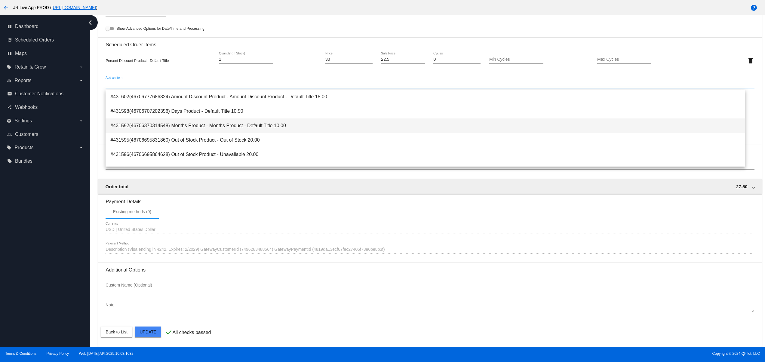
click at [267, 120] on span "#431592(46706370314548) Months Product - Months Product - Default Title 10.00" at bounding box center [425, 126] width 630 height 14
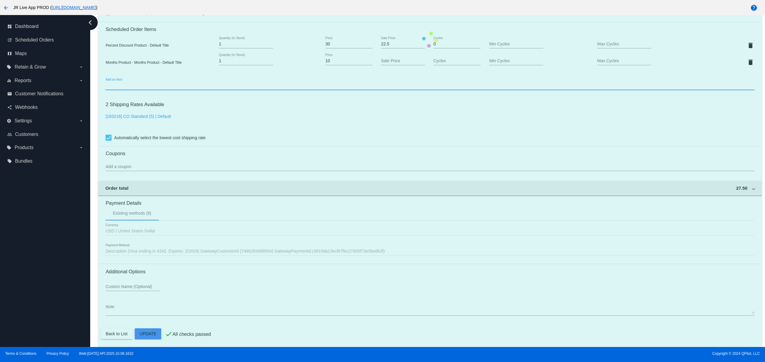
scroll to position [380, 0]
click at [150, 333] on mat-card "Customer 3778504: [PERSON_NAME] [EMAIL_ADDRESS][DOMAIN_NAME] Customer Shipping …" at bounding box center [429, 38] width 663 height 618
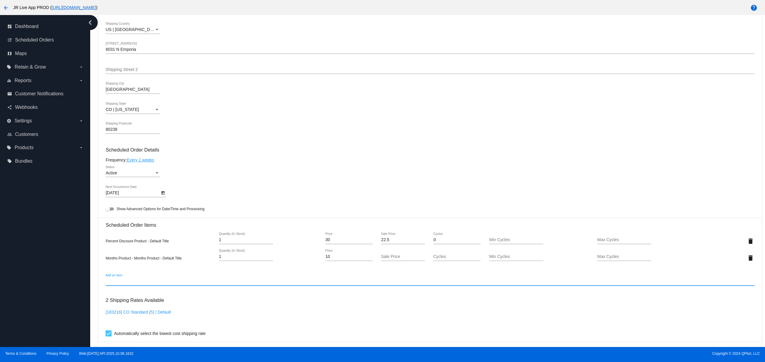
scroll to position [140, 0]
